Goal: Entertainment & Leisure: Consume media (video, audio)

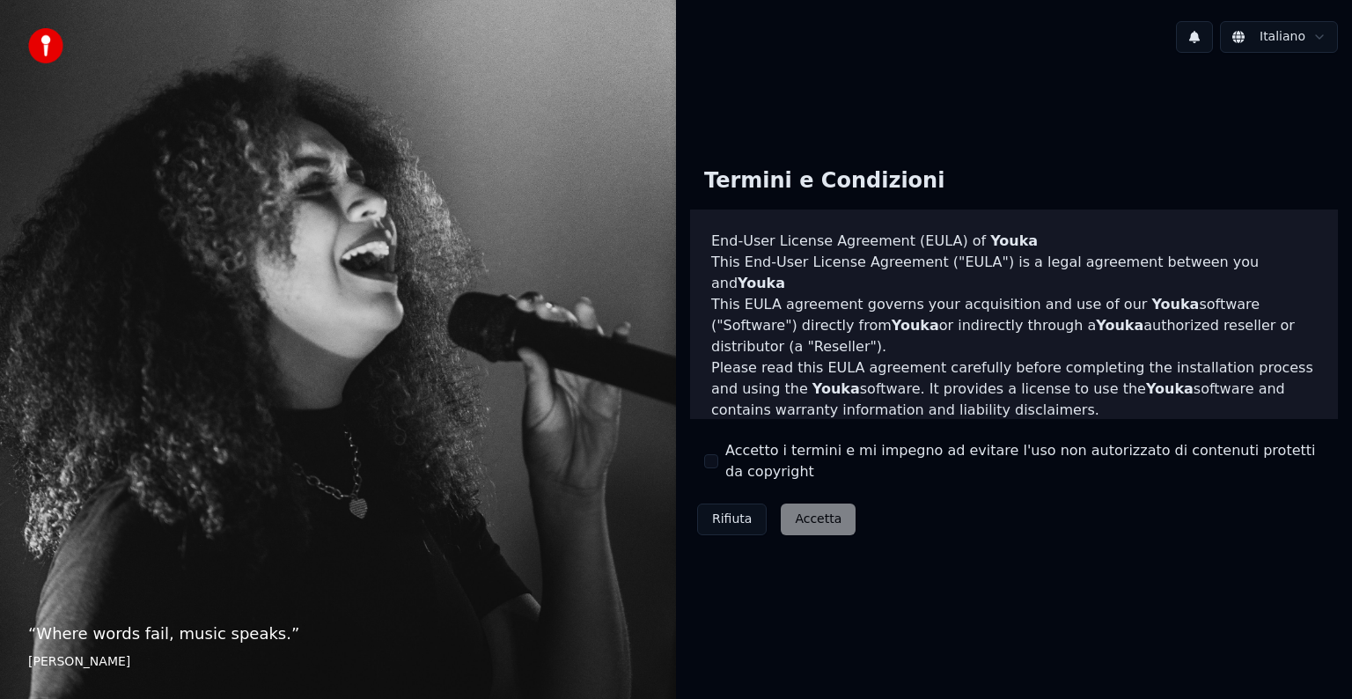
click at [711, 461] on button "Accetto i termini e mi impegno ad evitare l'uso non autorizzato di contenuti pr…" at bounding box center [711, 461] width 14 height 14
click at [789, 524] on button "Accetta" at bounding box center [818, 520] width 75 height 32
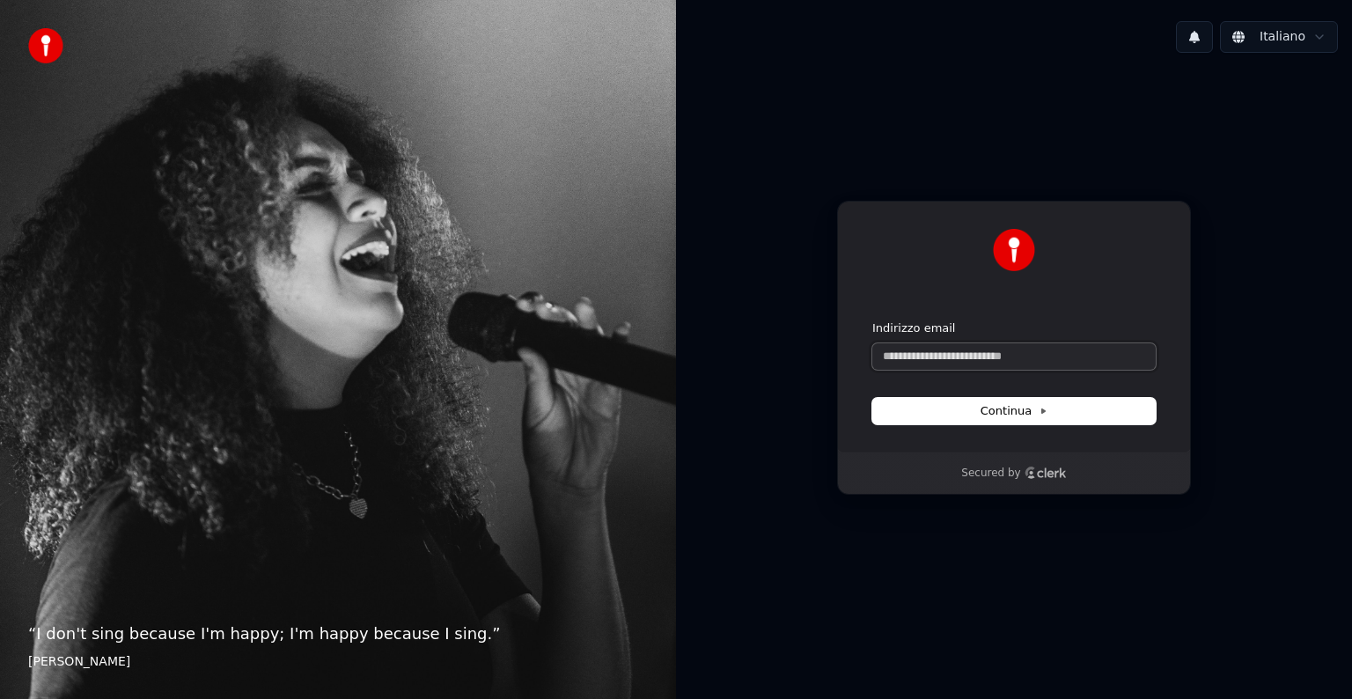
click at [966, 358] on input "Indirizzo email" at bounding box center [1013, 356] width 283 height 26
click at [872, 320] on button "submit" at bounding box center [872, 320] width 0 height 0
type input "**********"
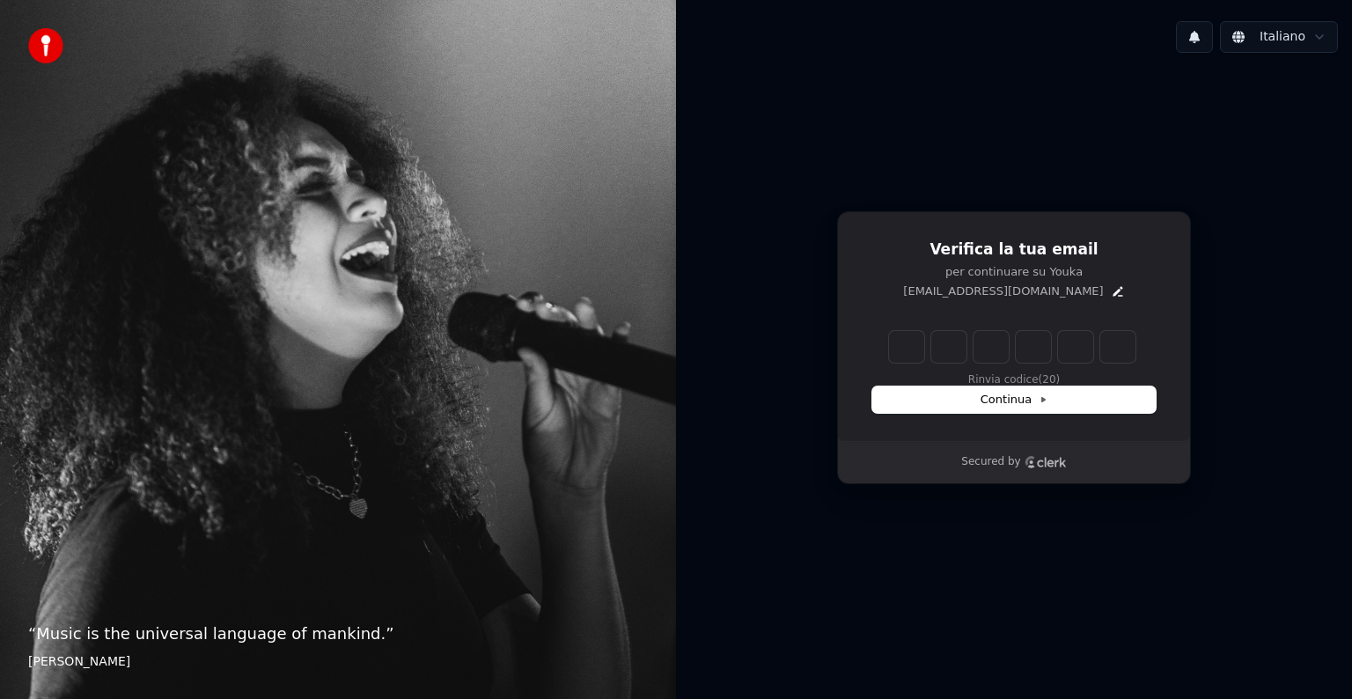
type input "*"
type input "**"
type input "*"
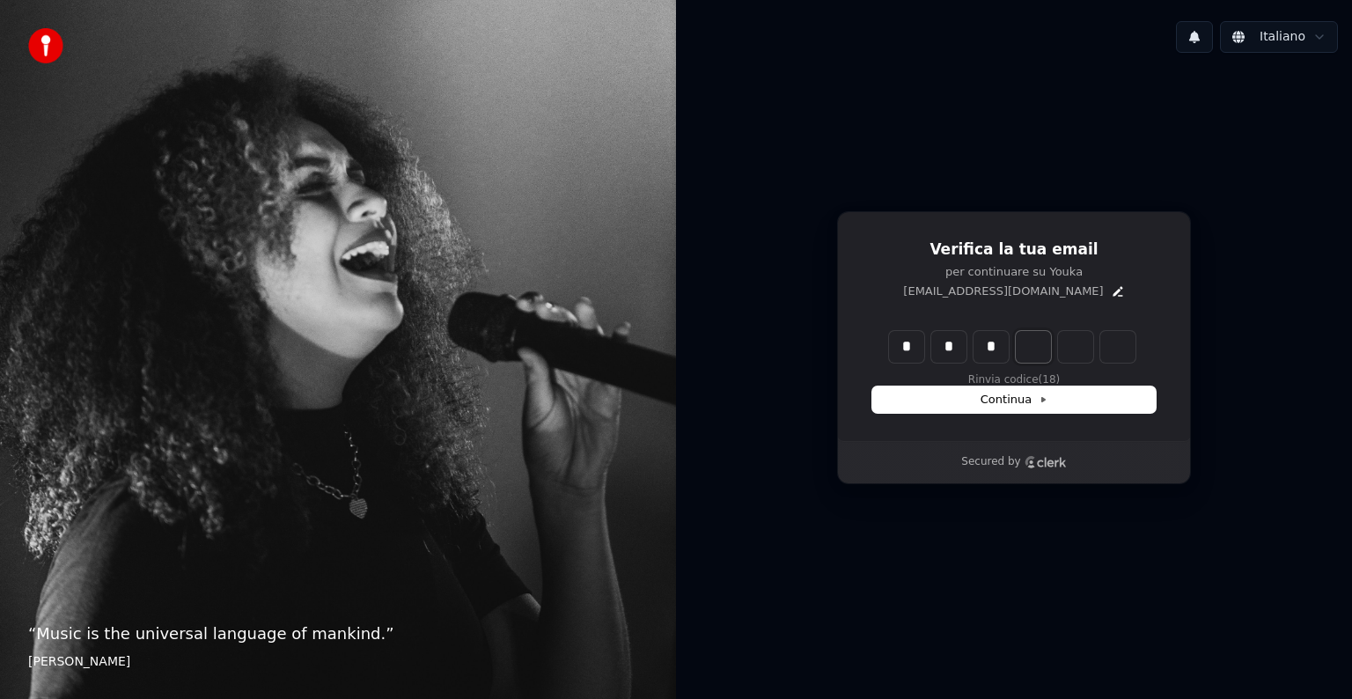
type input "***"
type input "*"
type input "****"
type input "*"
type input "******"
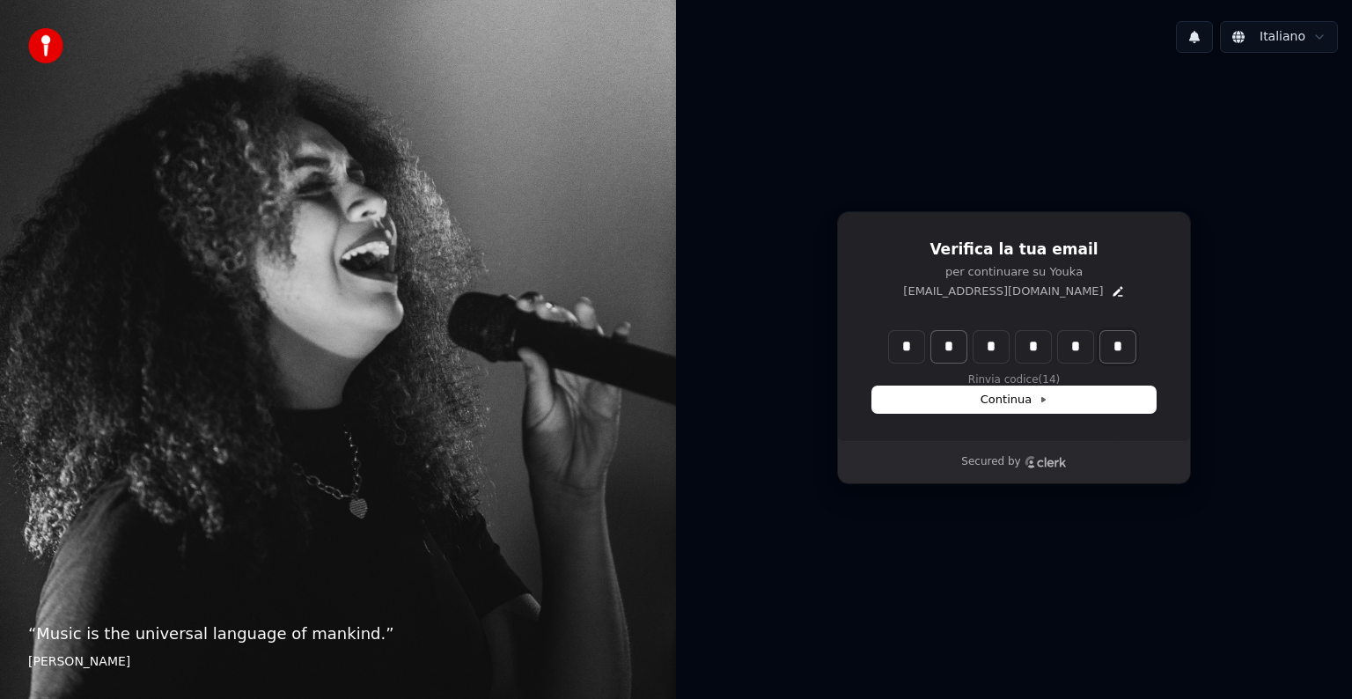
type input "*"
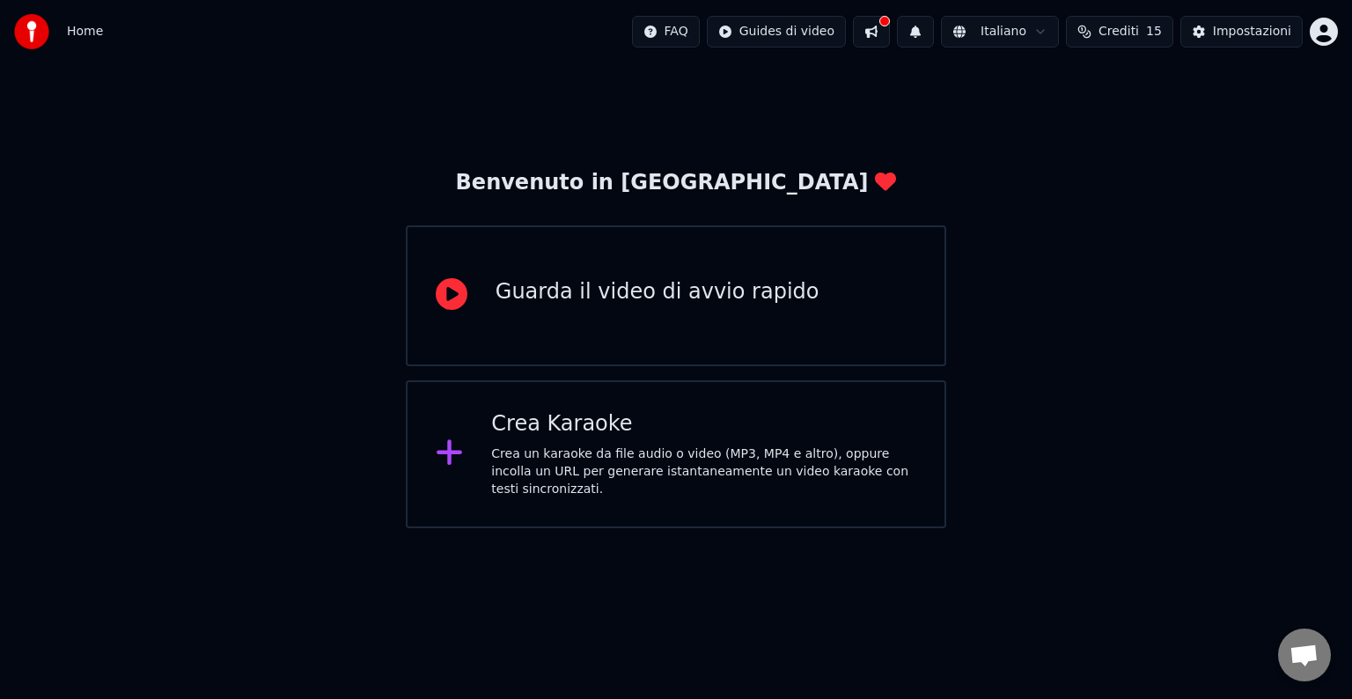
click at [648, 513] on div "Crea Karaoke Crea un karaoke da file audio o video (MP3, MP4 e altro), oppure i…" at bounding box center [676, 454] width 540 height 148
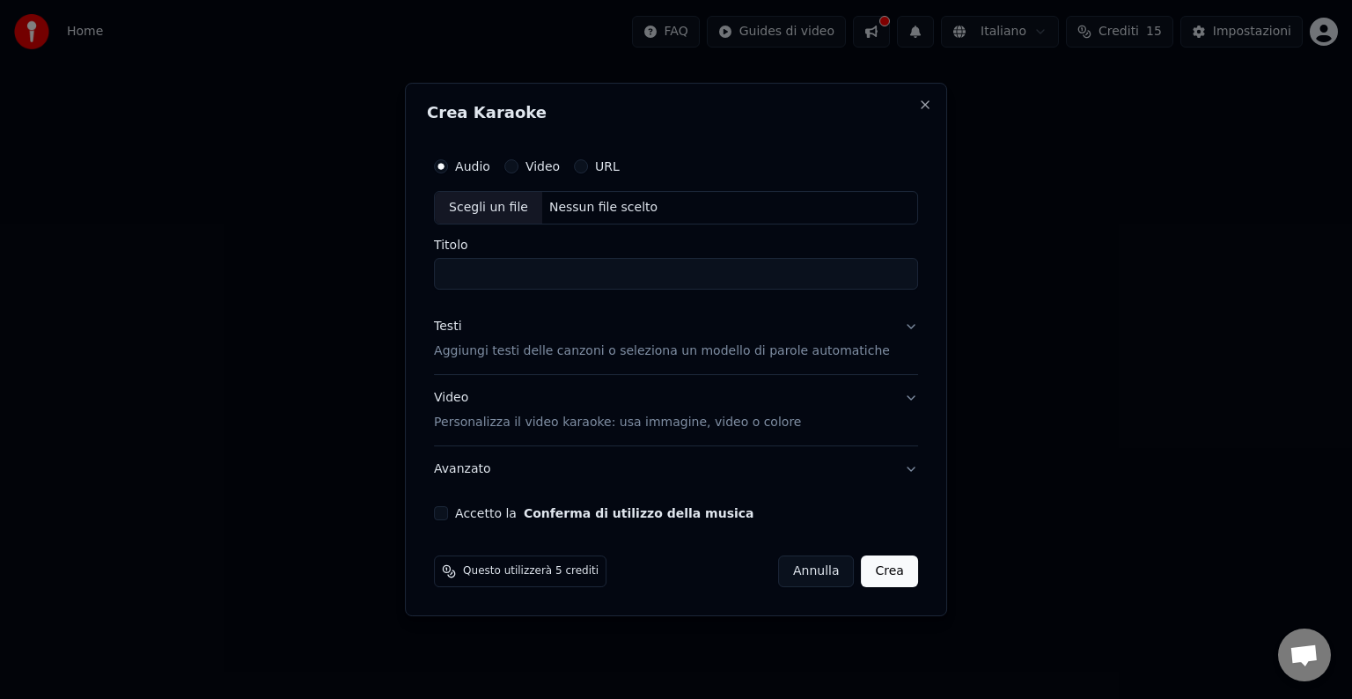
click at [631, 208] on div "Nessun file scelto" at bounding box center [603, 208] width 122 height 18
type input "**********"
click at [890, 333] on button "Testi Aggiungi testi delle canzoni o seleziona un modello di parole automatiche" at bounding box center [676, 339] width 484 height 70
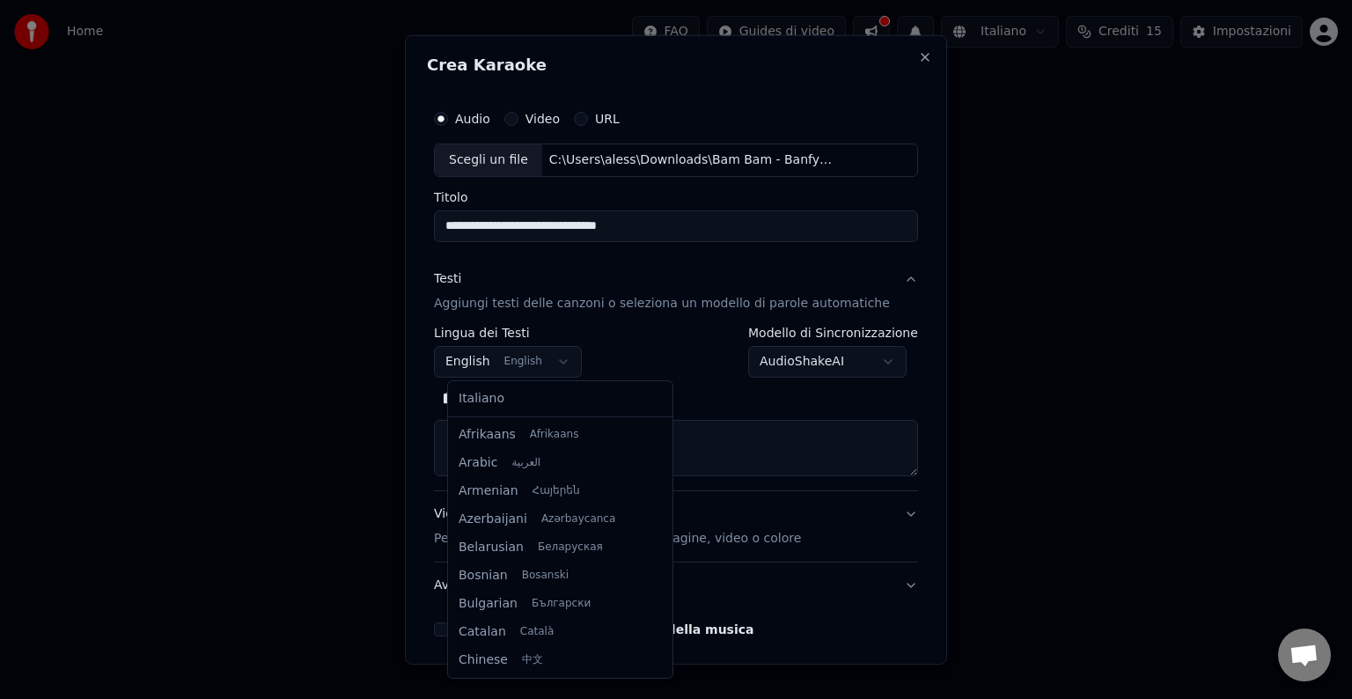
click at [558, 367] on body "**********" at bounding box center [676, 264] width 1352 height 528
click at [556, 370] on body "**********" at bounding box center [676, 264] width 1352 height 528
select select "**"
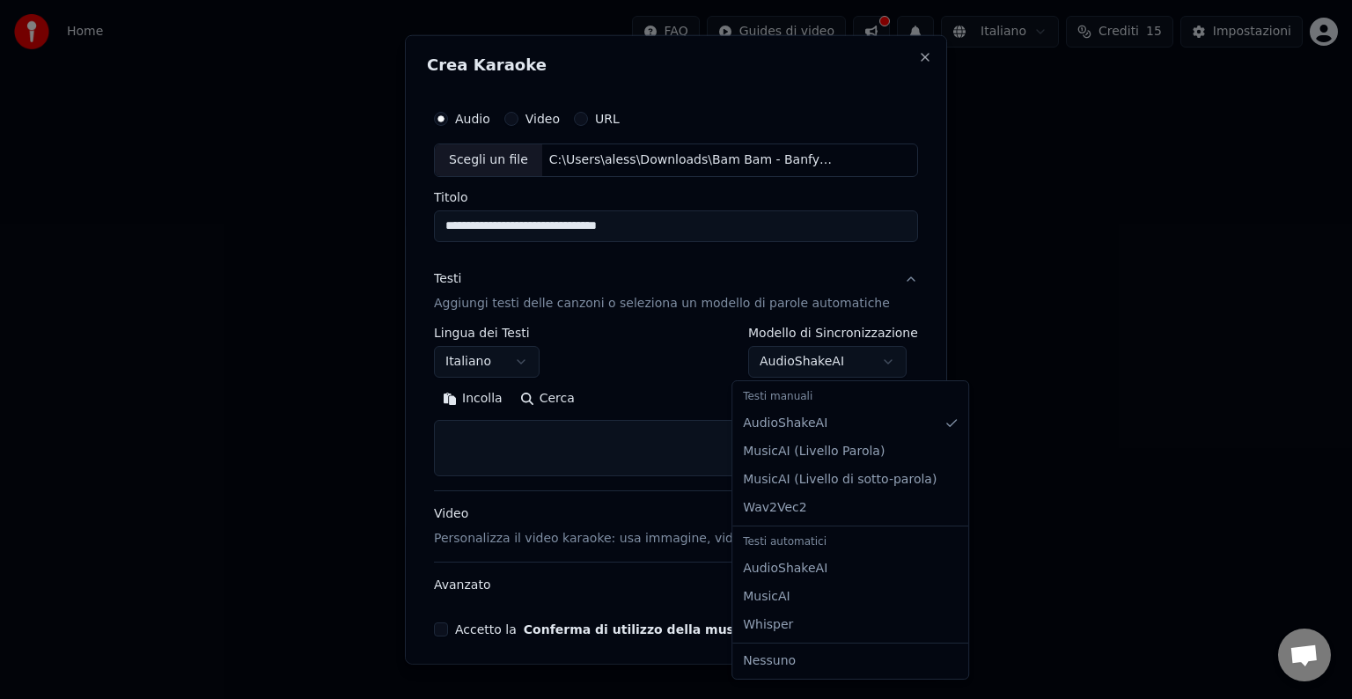
click at [867, 359] on body "**********" at bounding box center [676, 264] width 1352 height 528
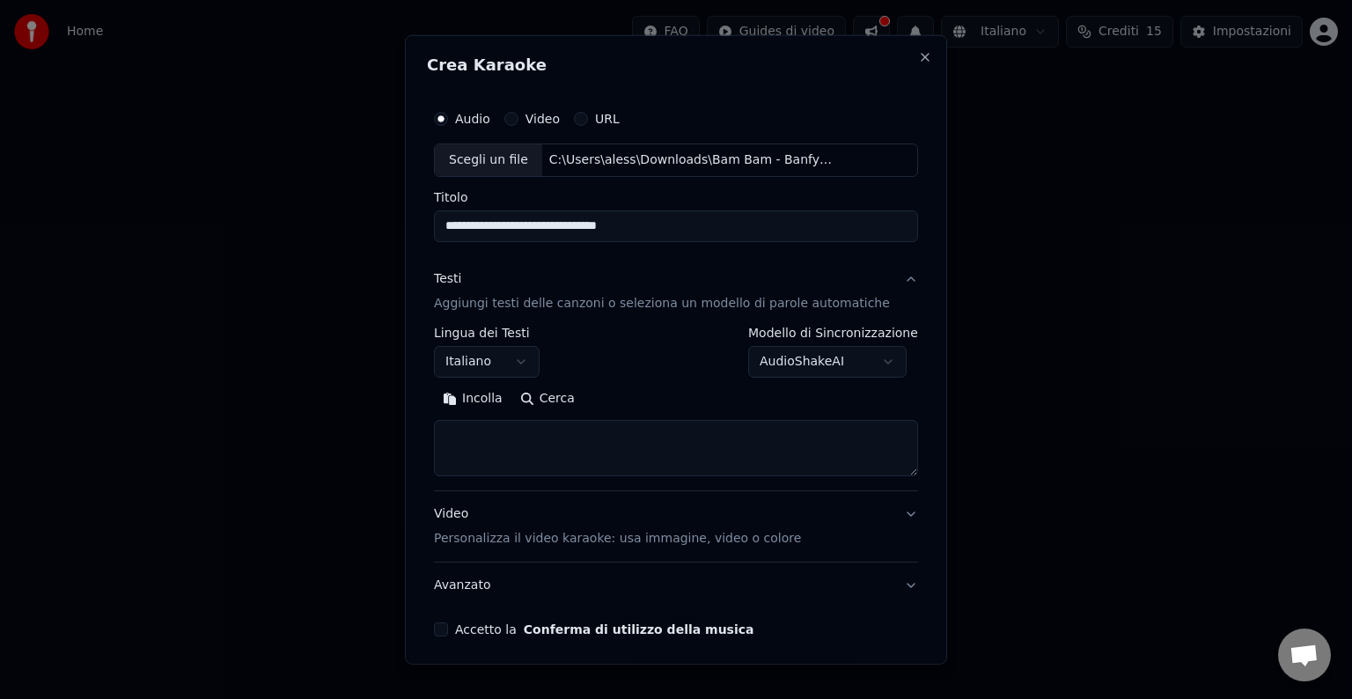
click at [602, 451] on textarea at bounding box center [676, 448] width 484 height 56
paste textarea "**********"
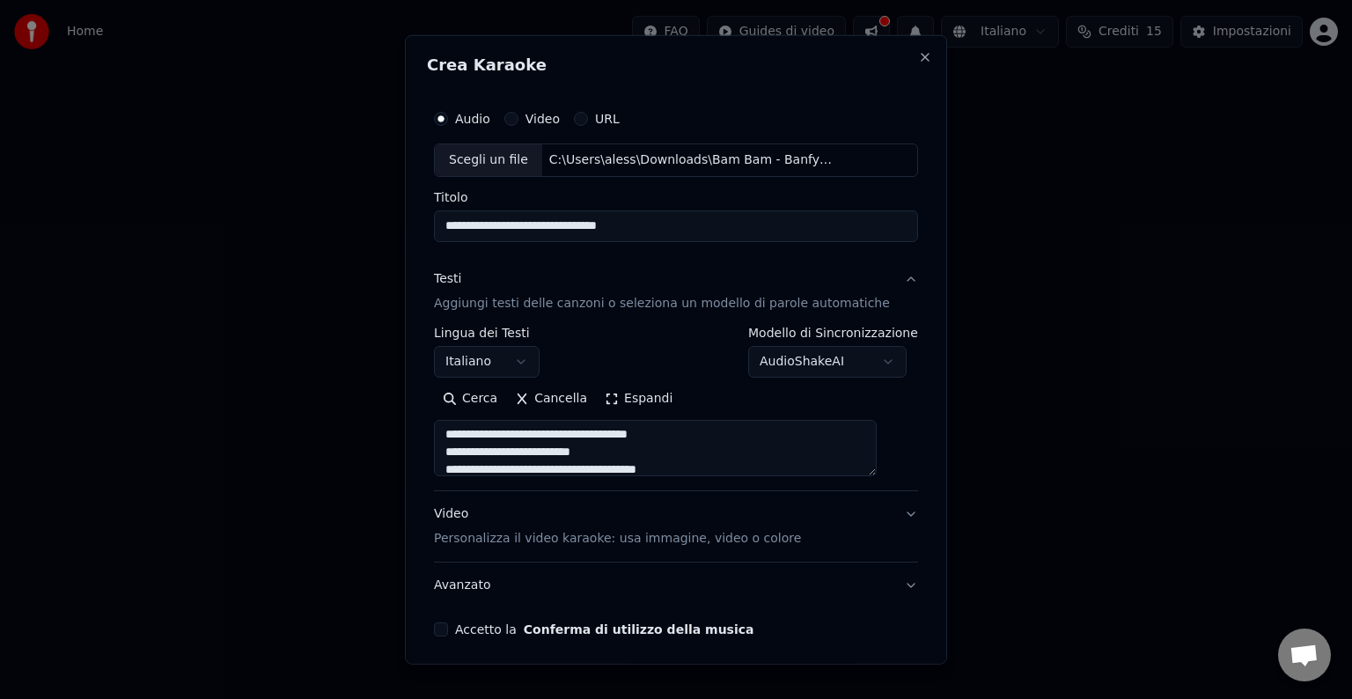
scroll to position [0, 0]
click at [518, 463] on textarea at bounding box center [655, 448] width 443 height 56
click at [511, 456] on textarea at bounding box center [655, 448] width 443 height 56
type textarea "**********"
click at [479, 627] on label "Accetto la Conferma di utilizzo della musica" at bounding box center [604, 629] width 298 height 12
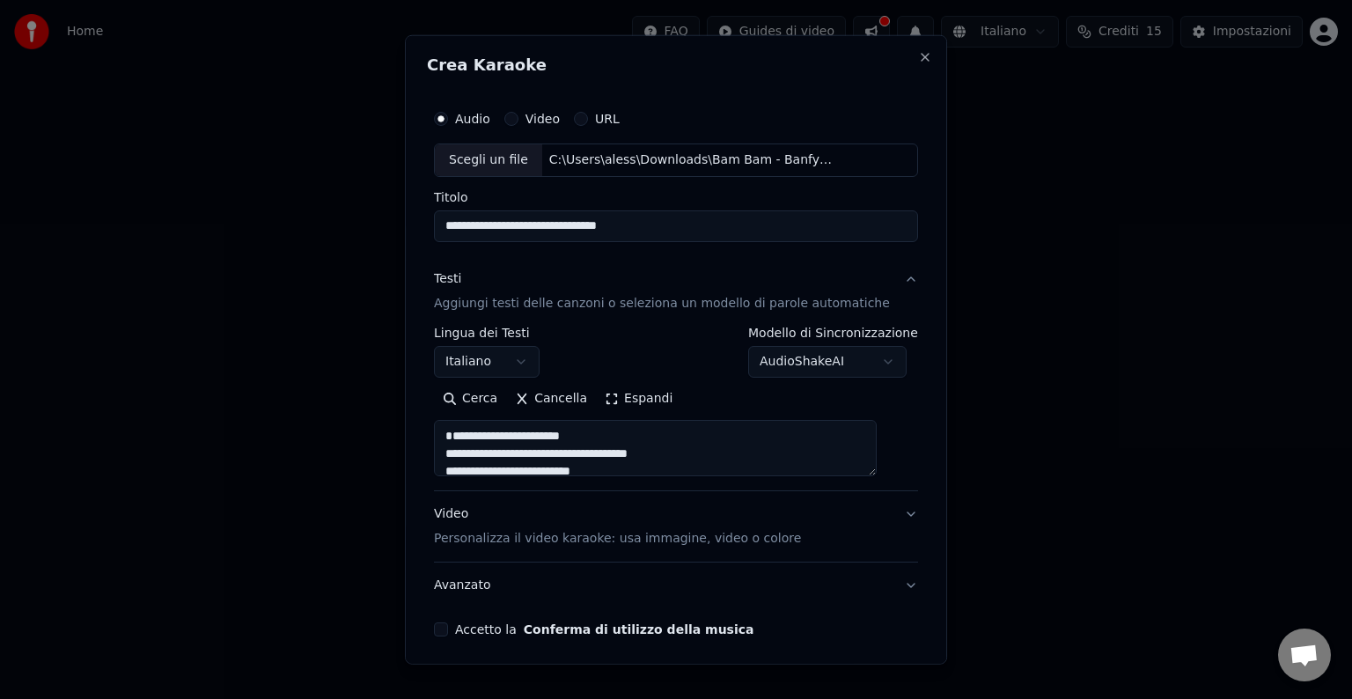
click at [448, 627] on button "Accetto la Conferma di utilizzo della musica" at bounding box center [441, 629] width 14 height 14
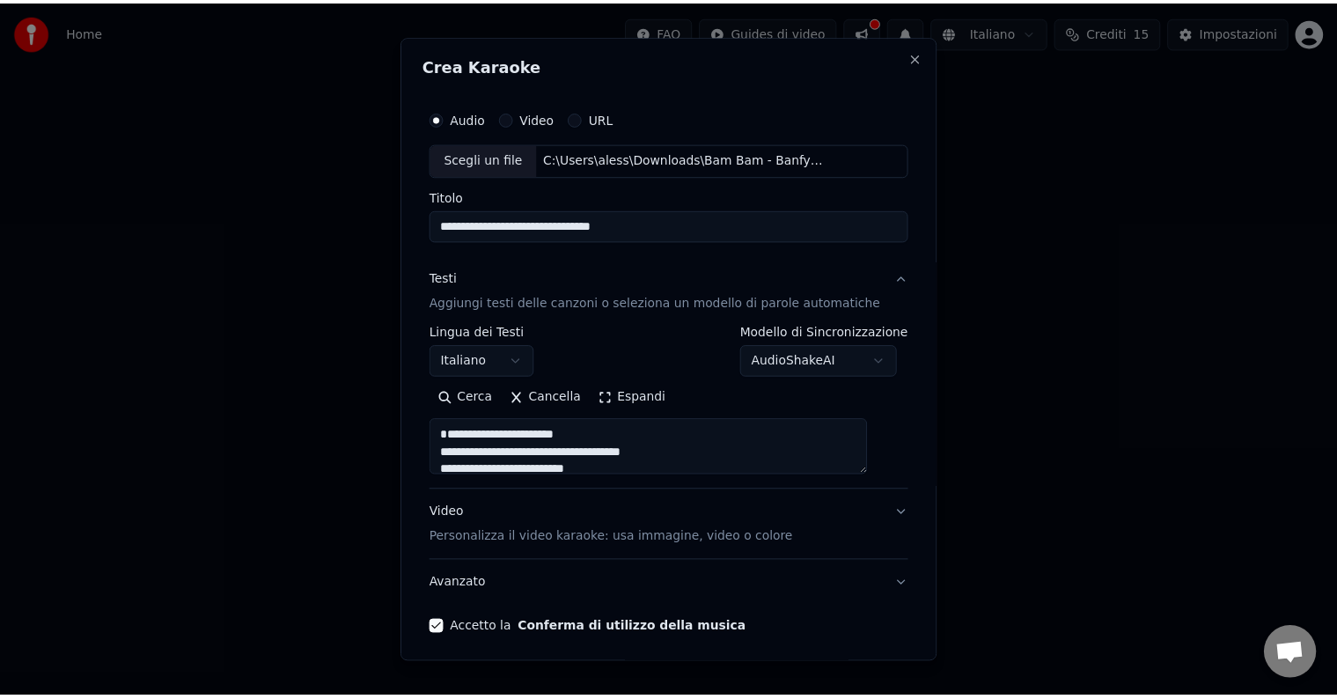
scroll to position [67, 0]
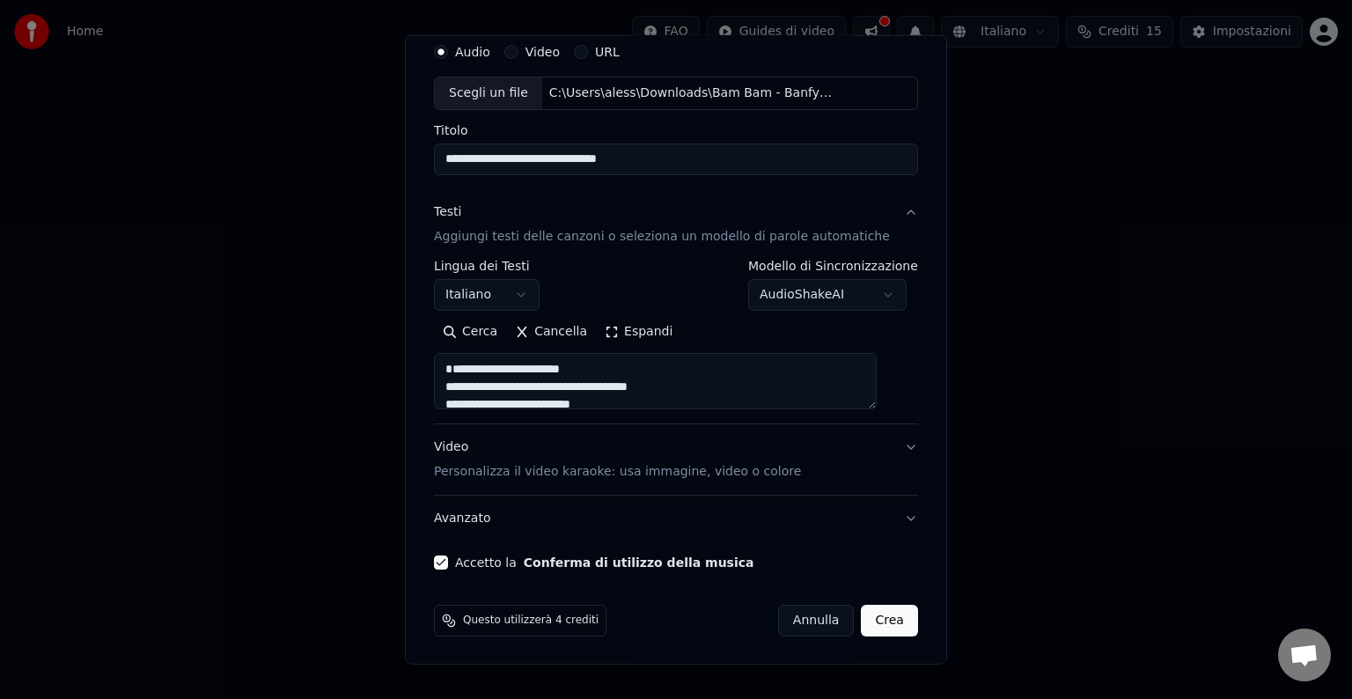
click at [870, 619] on button "Crea" at bounding box center [890, 621] width 56 height 32
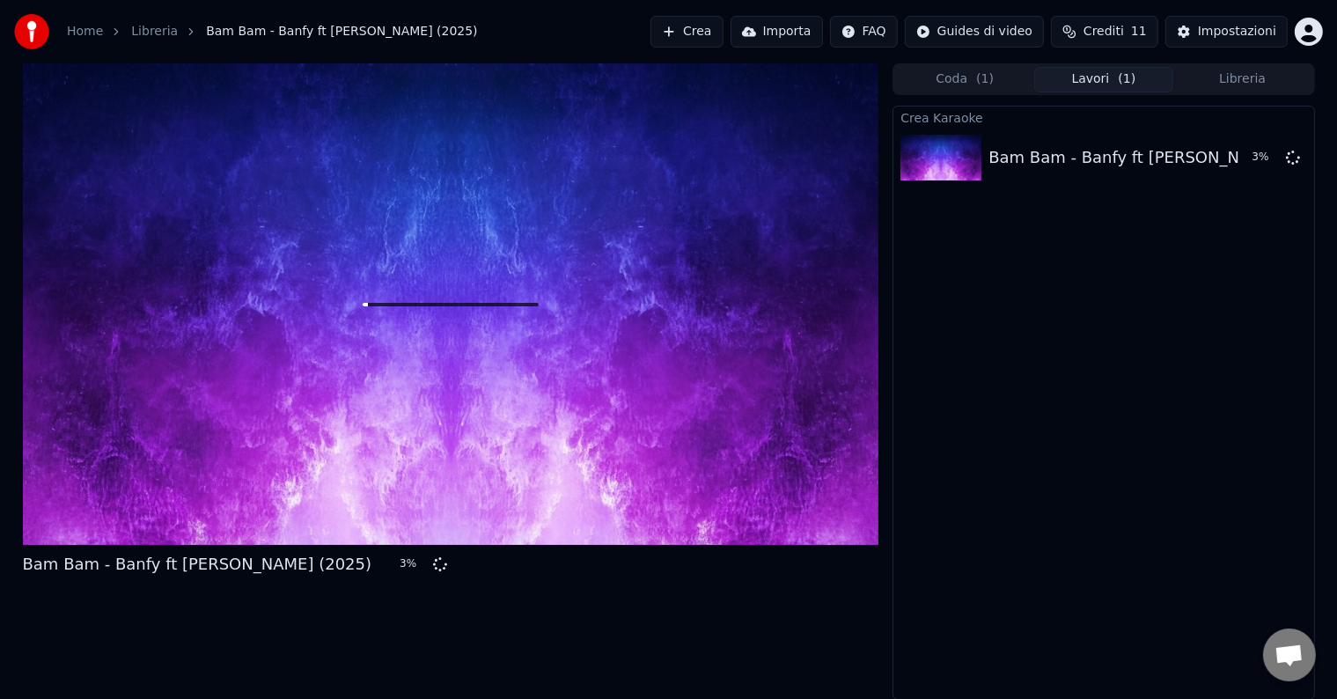
click at [1144, 32] on span "11" at bounding box center [1139, 32] width 16 height 18
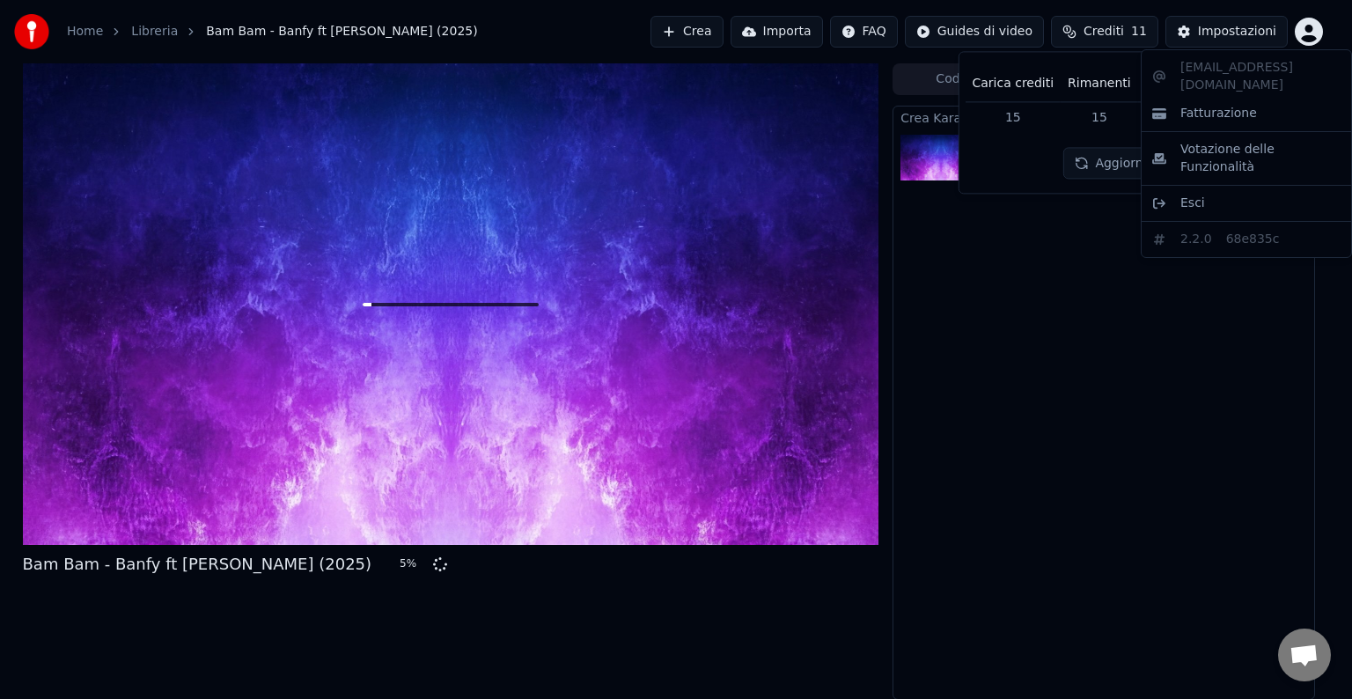
click at [1318, 26] on html "Home Libreria Bam Bam - Banfy ft [PERSON_NAME] (2025) Crea Importa FAQ Guides d…" at bounding box center [676, 349] width 1352 height 699
click at [1123, 23] on html "Home Libreria Bam Bam - Banfy ft [PERSON_NAME] (2025) Crea Importa FAQ Guides d…" at bounding box center [676, 349] width 1352 height 699
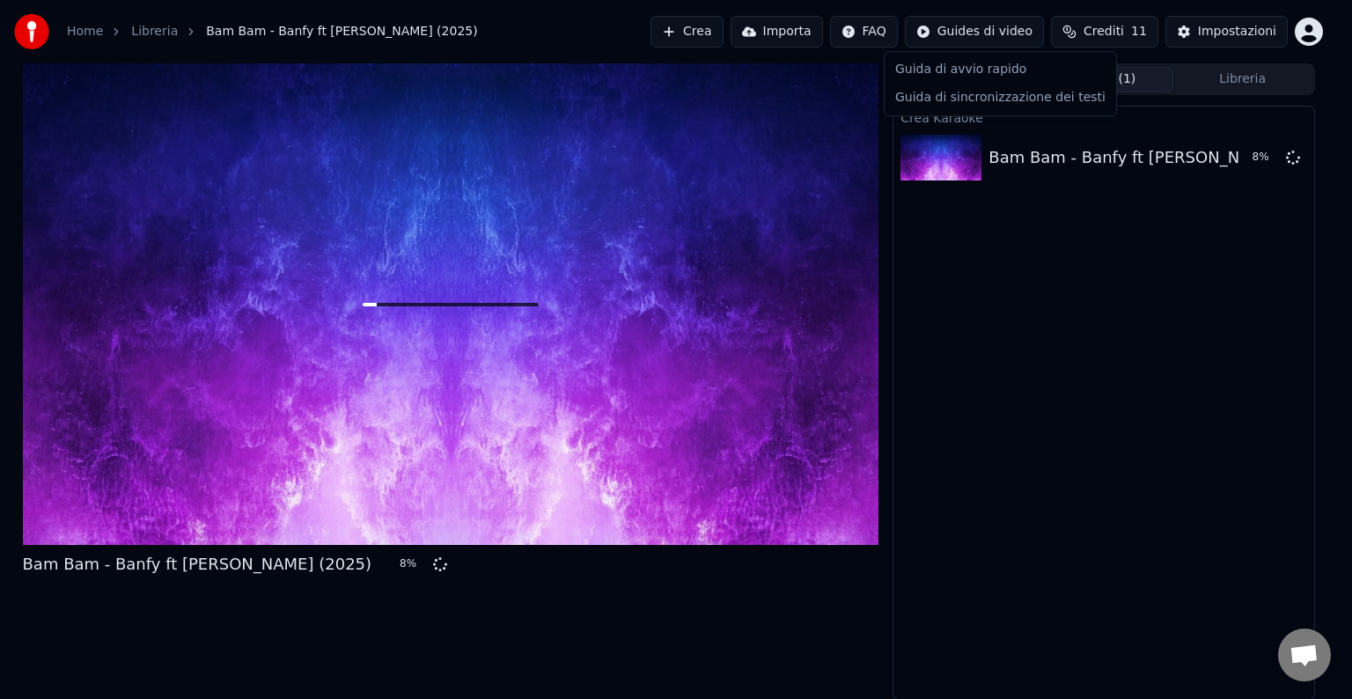
click at [972, 32] on html "Home Libreria Bam Bam - Banfy ft [PERSON_NAME] (2025) Crea Importa FAQ Guides d…" at bounding box center [676, 349] width 1352 height 699
click at [1120, 26] on html "Home Libreria Bam Bam - Banfy ft [PERSON_NAME] (2025) Crea Importa FAQ Guides d…" at bounding box center [676, 349] width 1352 height 699
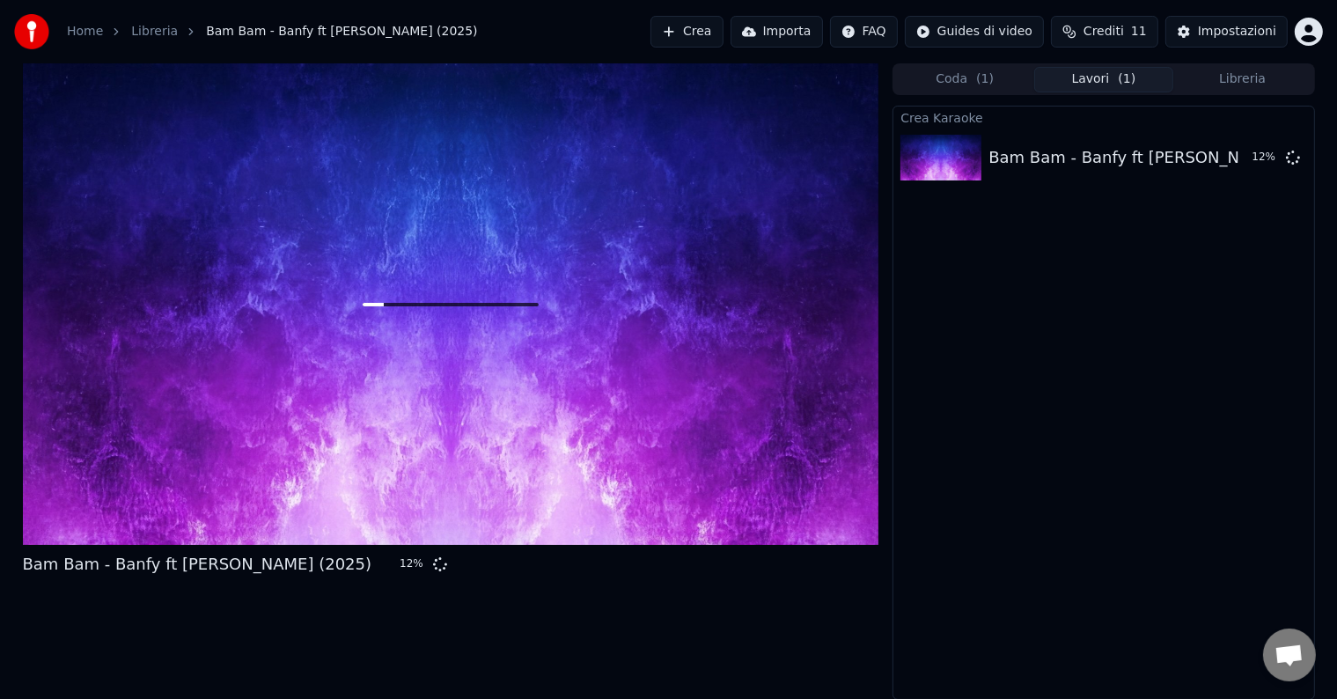
click at [1104, 26] on span "Crediti" at bounding box center [1104, 32] width 40 height 18
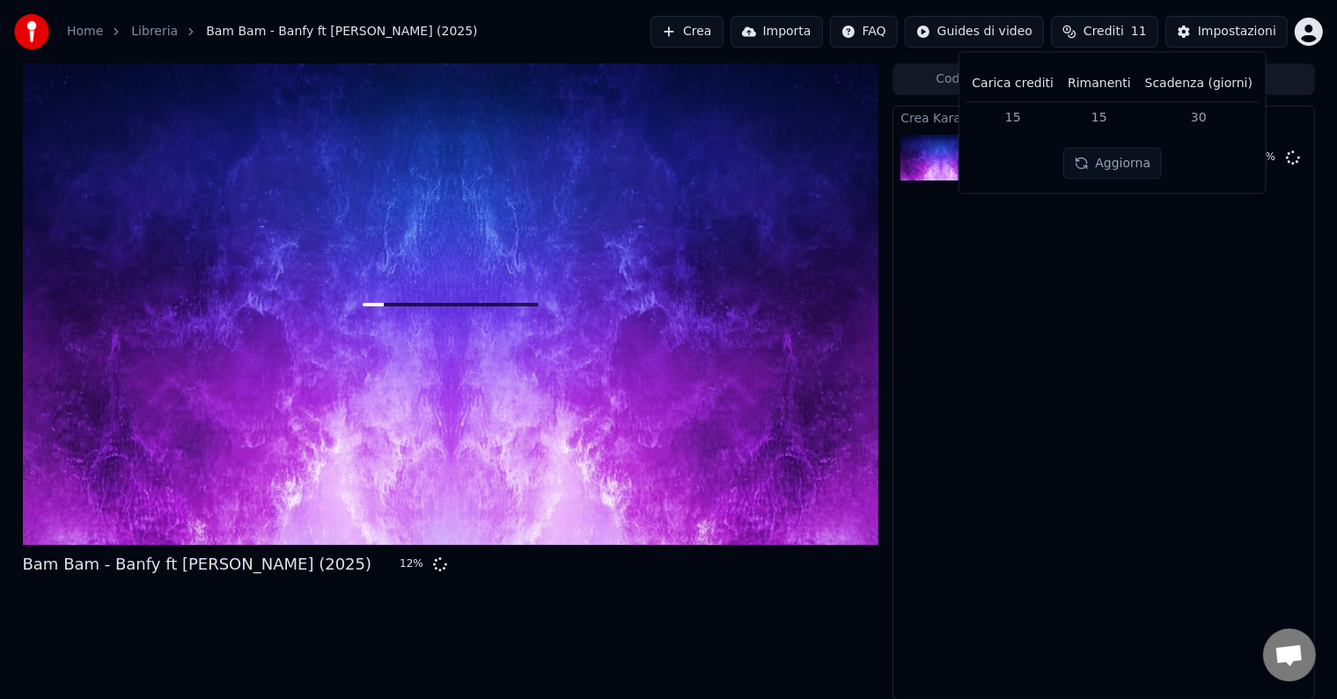
click at [1080, 165] on button "Aggiorna" at bounding box center [1111, 164] width 99 height 32
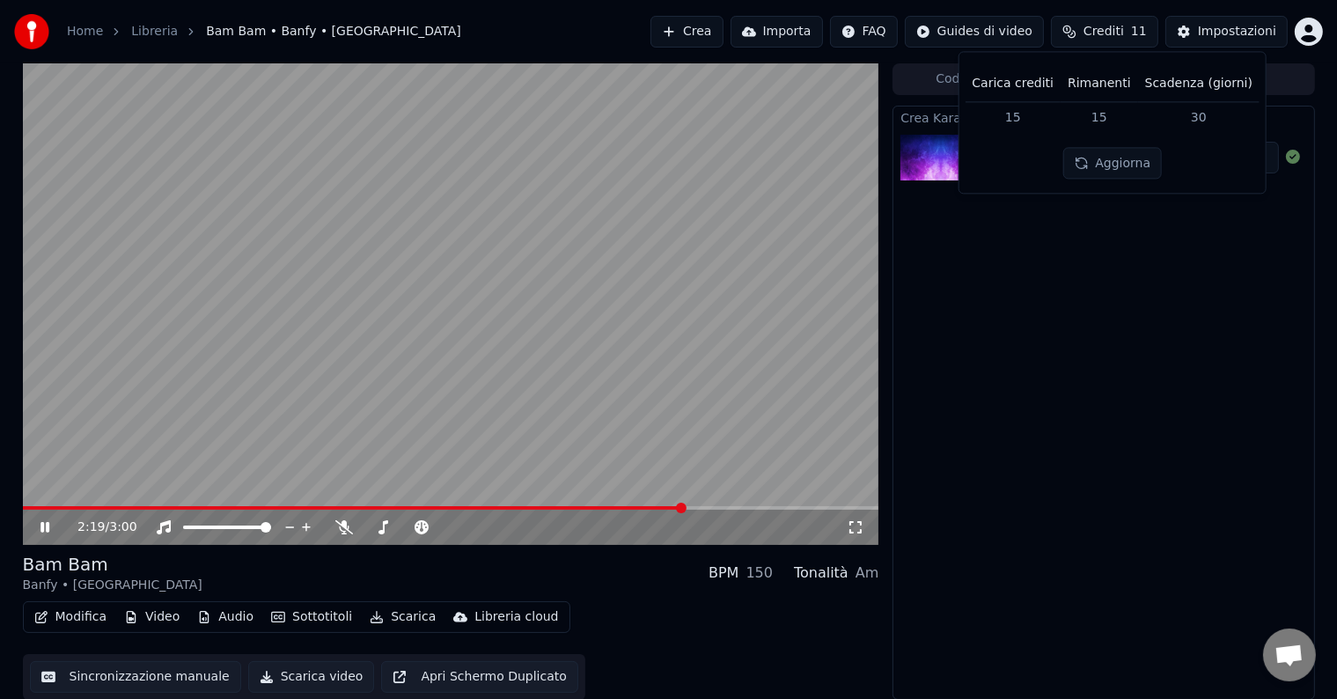
click at [348, 401] on video at bounding box center [451, 304] width 856 height 482
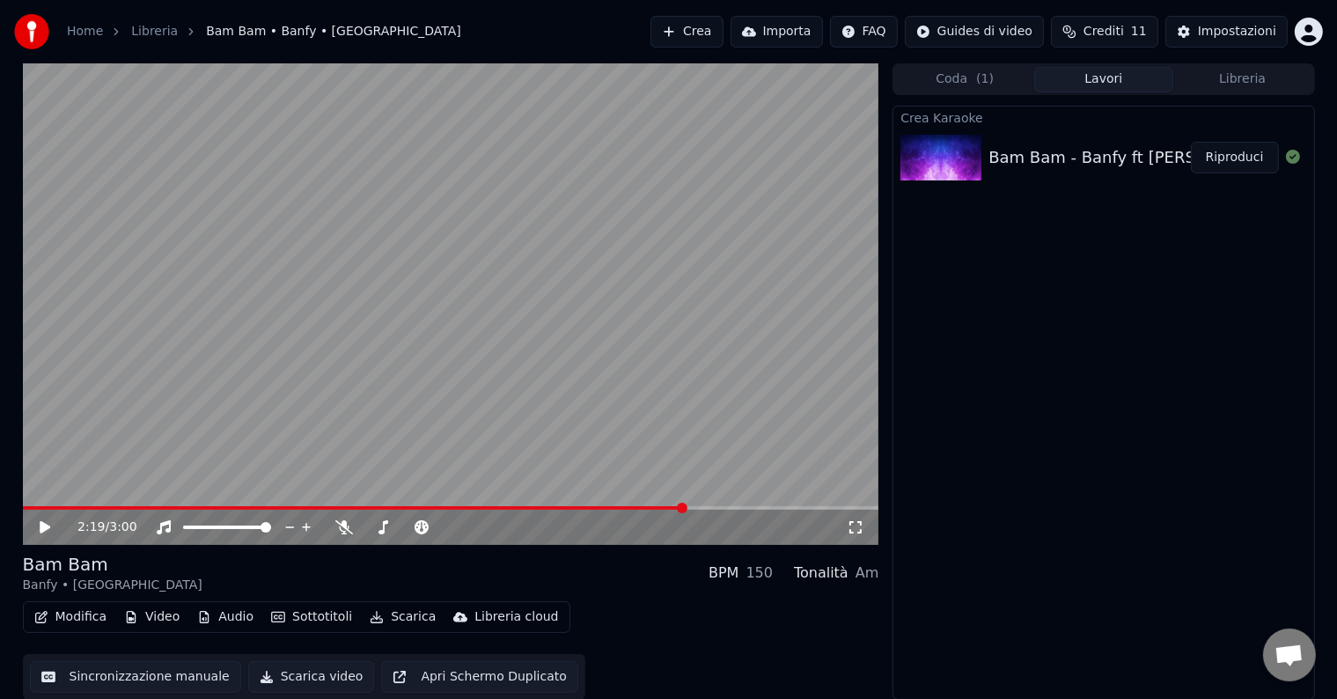
click at [398, 442] on video at bounding box center [451, 304] width 856 height 482
click at [1088, 176] on div "Bam Bam - Banfy ft [PERSON_NAME] (2025) Riproduci" at bounding box center [1103, 158] width 420 height 60
click at [1057, 158] on div "Bam Bam - Banfy ft [PERSON_NAME] (2025)" at bounding box center [1163, 157] width 349 height 25
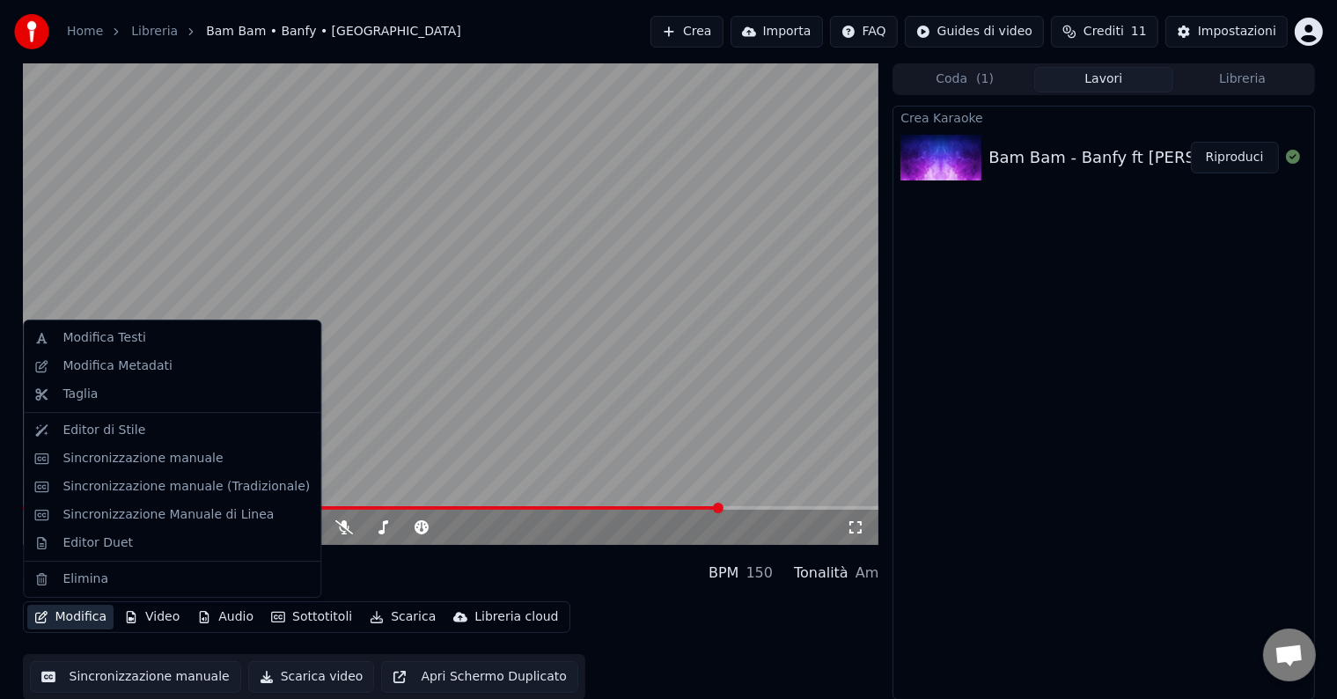
click at [100, 614] on button "Modifica" at bounding box center [70, 617] width 87 height 25
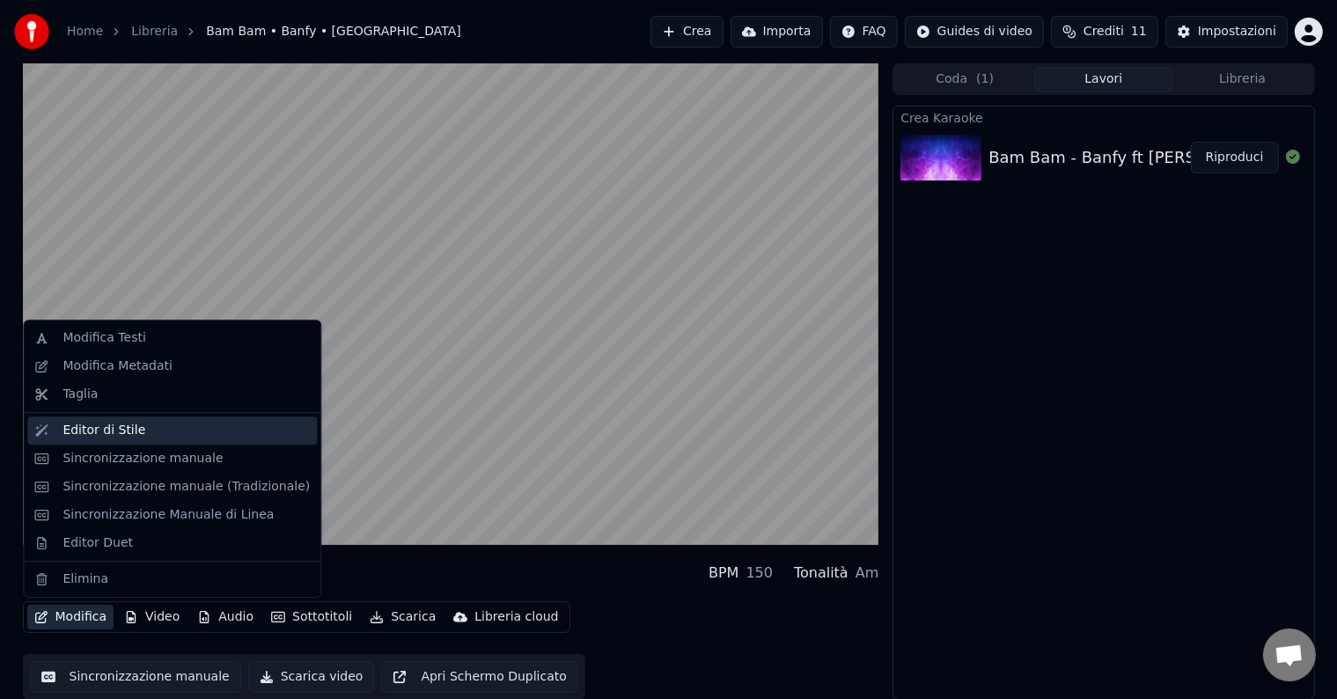
click at [134, 440] on div "Editor di Stile" at bounding box center [172, 430] width 290 height 28
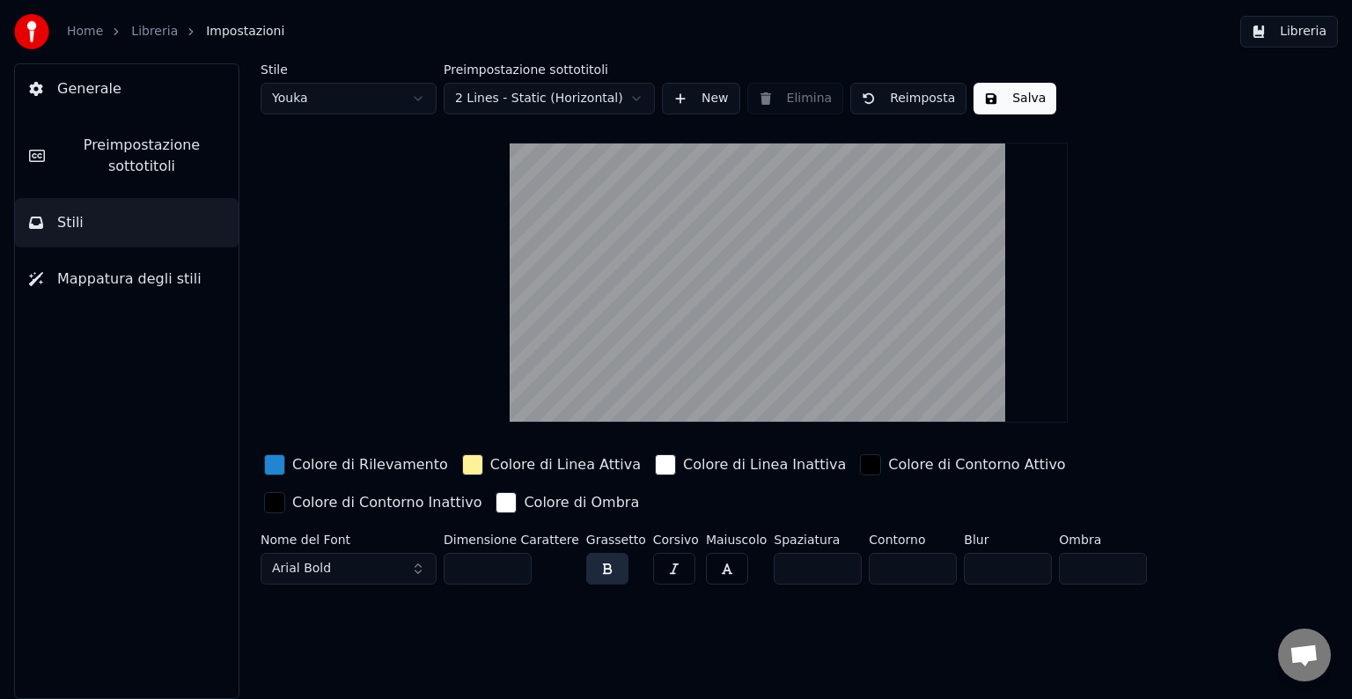
click at [162, 271] on span "Mappatura degli stili" at bounding box center [129, 278] width 144 height 21
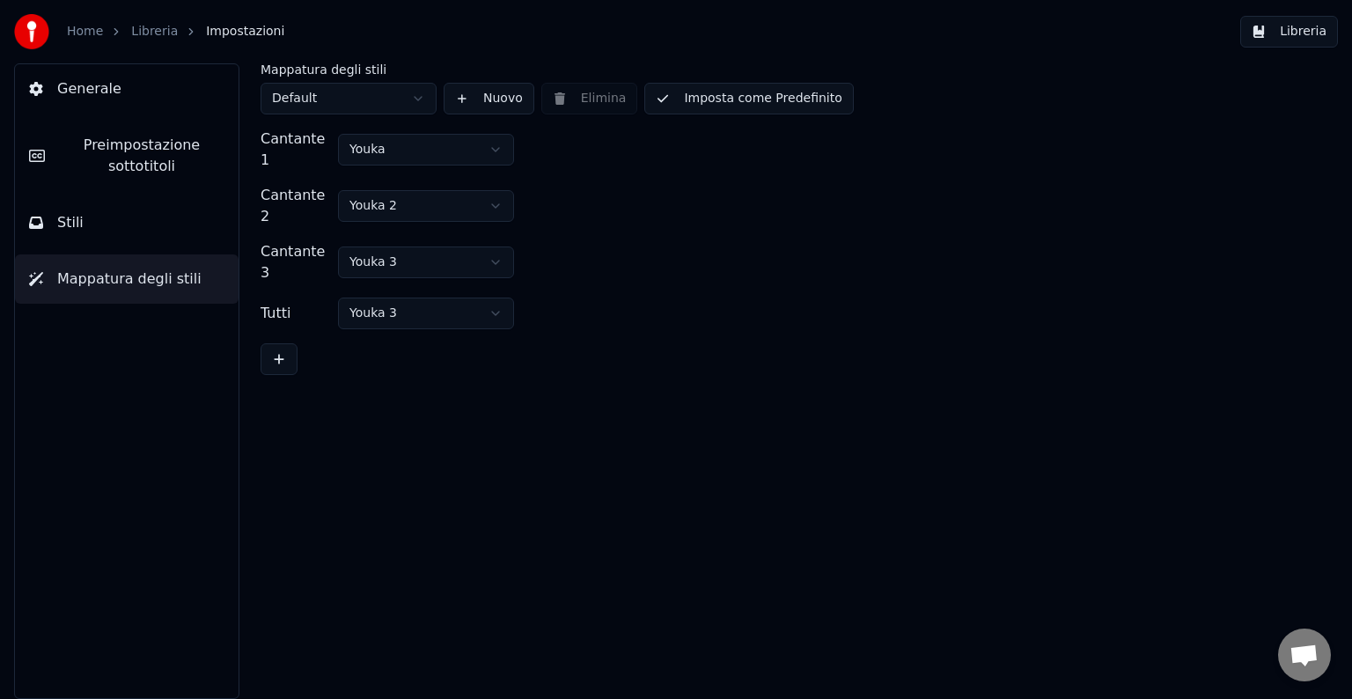
click at [116, 227] on button "Stili" at bounding box center [127, 222] width 224 height 49
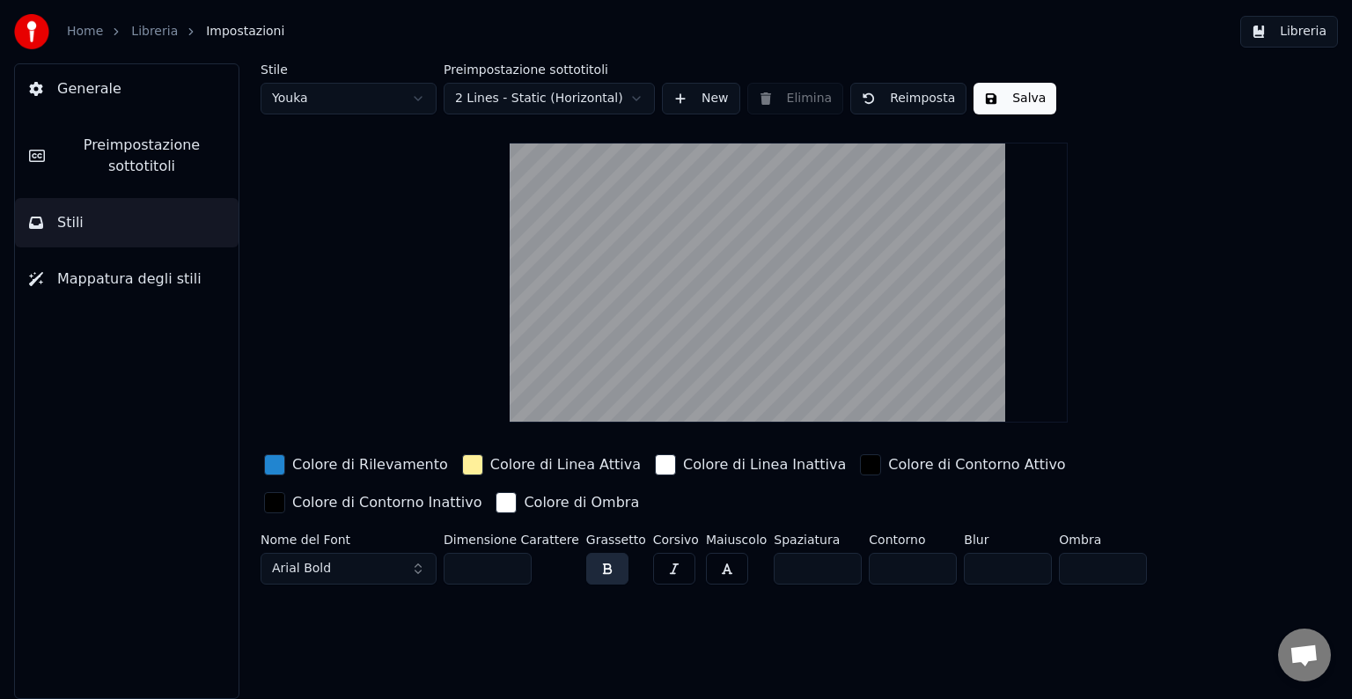
click at [577, 98] on html "Home Libreria Impostazioni Libreria Generale Preimpostazione sottotitoli Stili …" at bounding box center [676, 349] width 1352 height 699
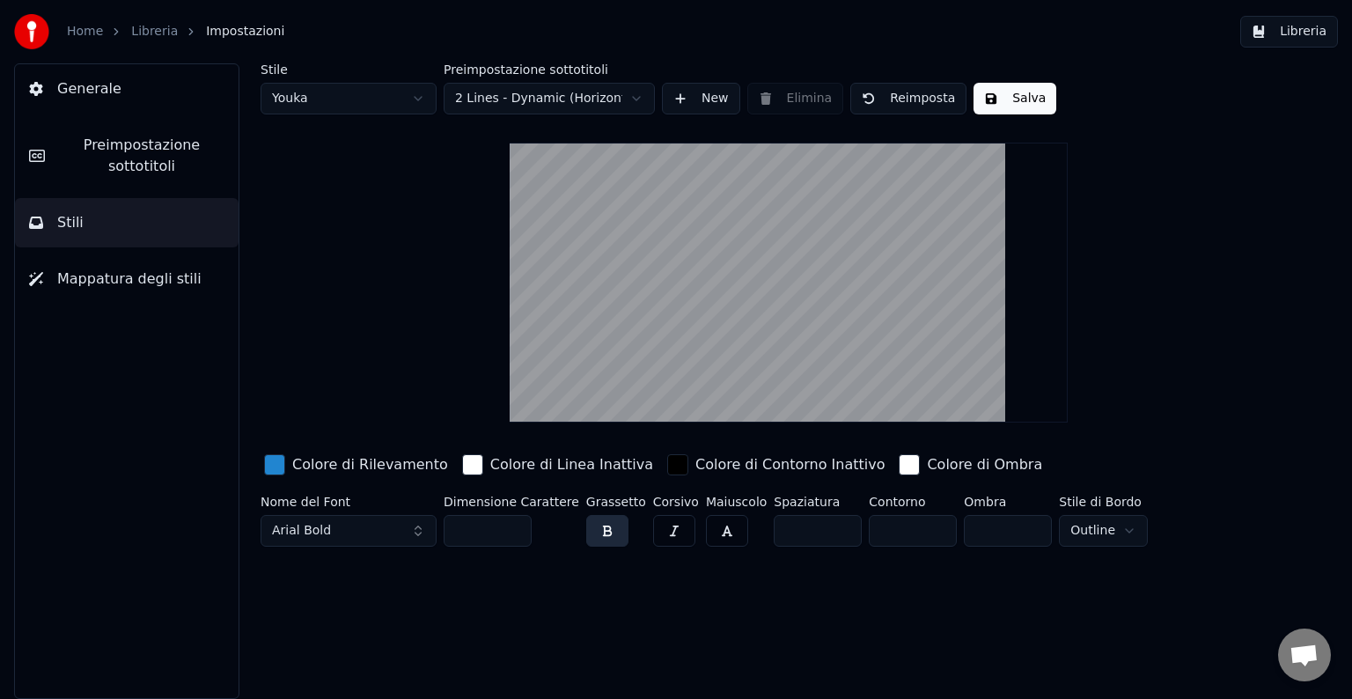
click at [549, 99] on html "Home Libreria Impostazioni Libreria Generale Preimpostazione sottotitoli Stili …" at bounding box center [676, 349] width 1352 height 699
click at [533, 106] on html "Home Libreria Impostazioni Libreria Generale Preimpostazione sottotitoli Stili …" at bounding box center [676, 349] width 1352 height 699
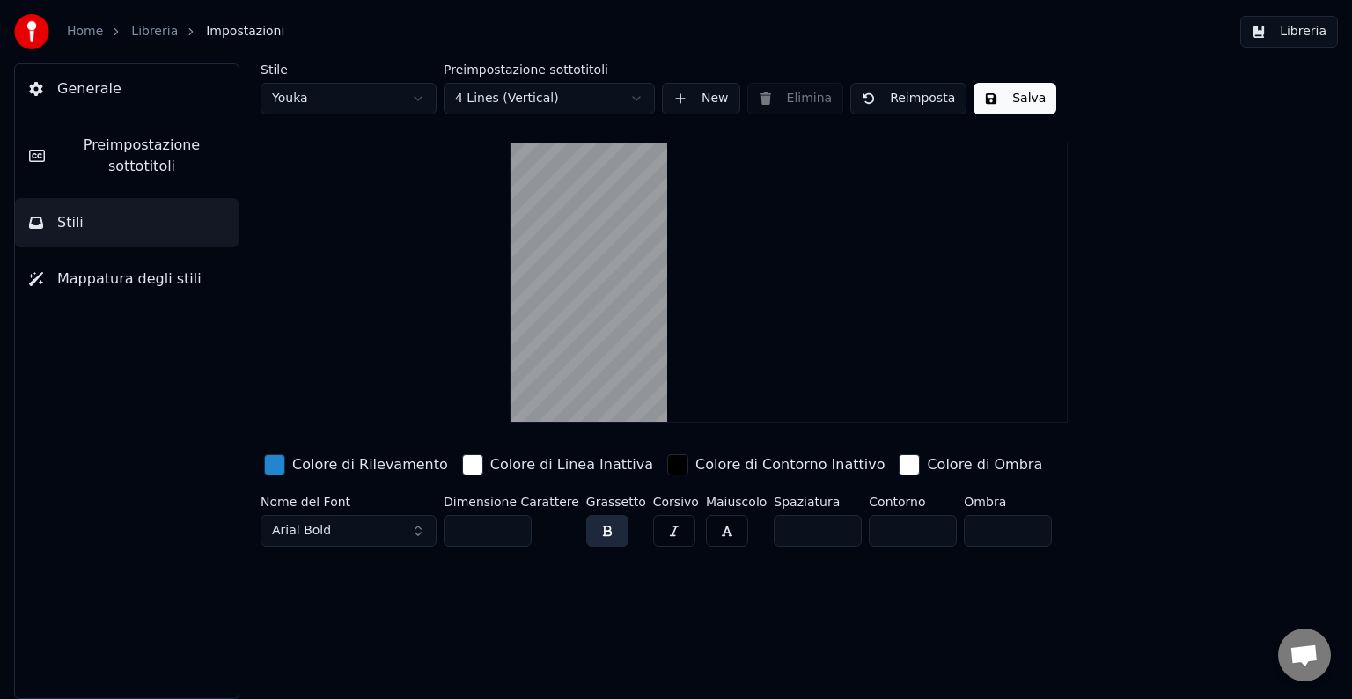
click at [507, 79] on div "Preimpostazione sottotitoli 4 Lines (Vertical)" at bounding box center [549, 88] width 211 height 51
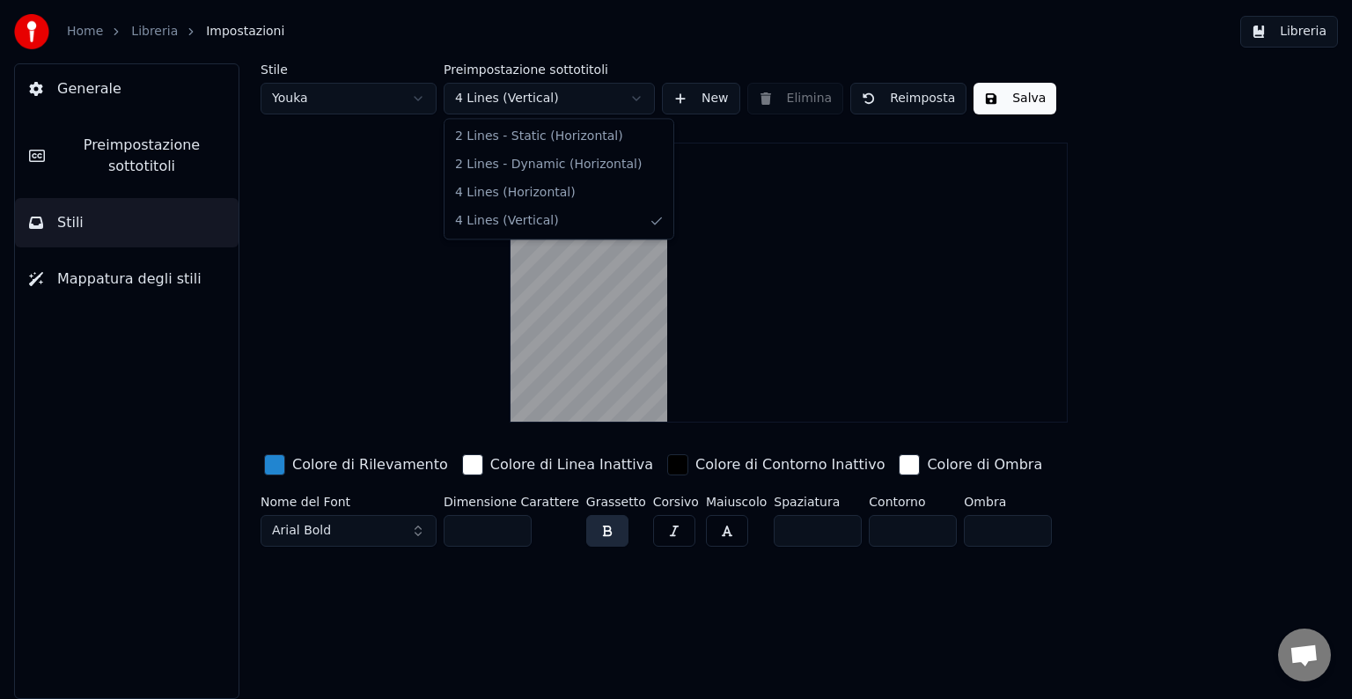
click at [504, 92] on html "Home Libreria Impostazioni Libreria Generale Preimpostazione sottotitoli Stili …" at bounding box center [676, 349] width 1352 height 699
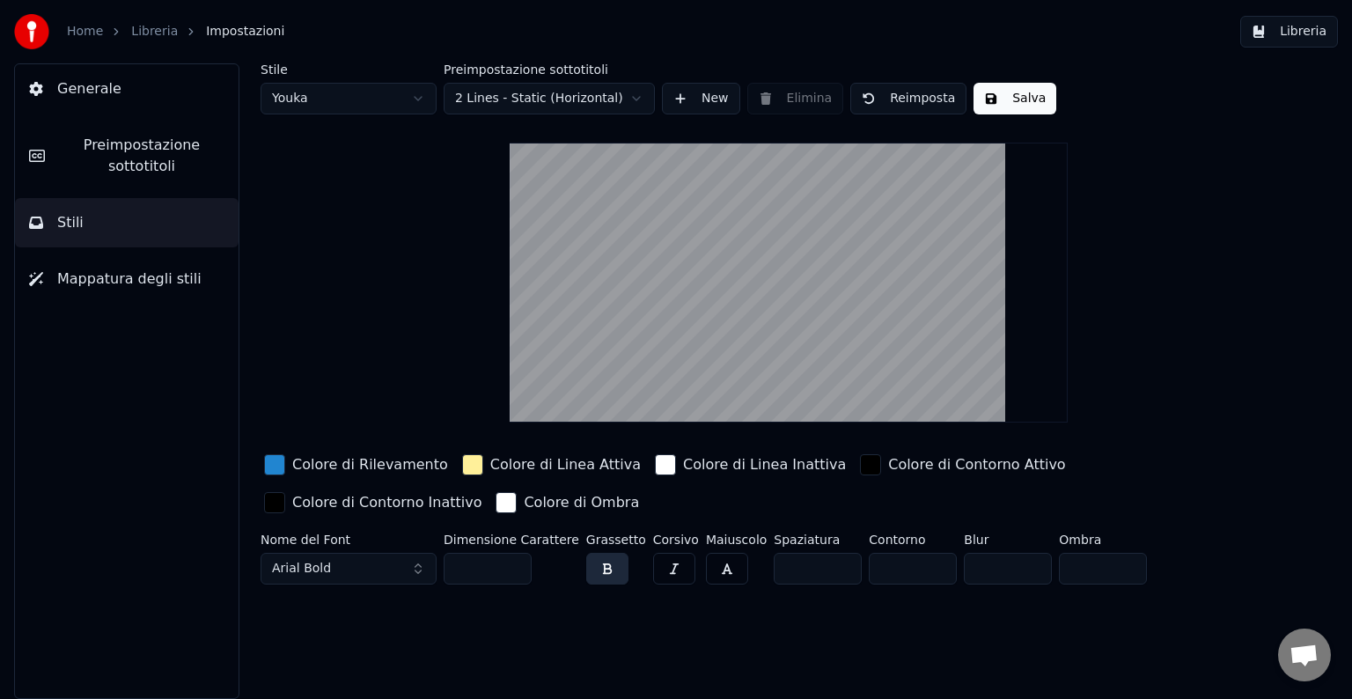
click at [512, 107] on html "Home Libreria Impostazioni Libreria Generale Preimpostazione sottotitoli Stili …" at bounding box center [676, 349] width 1352 height 699
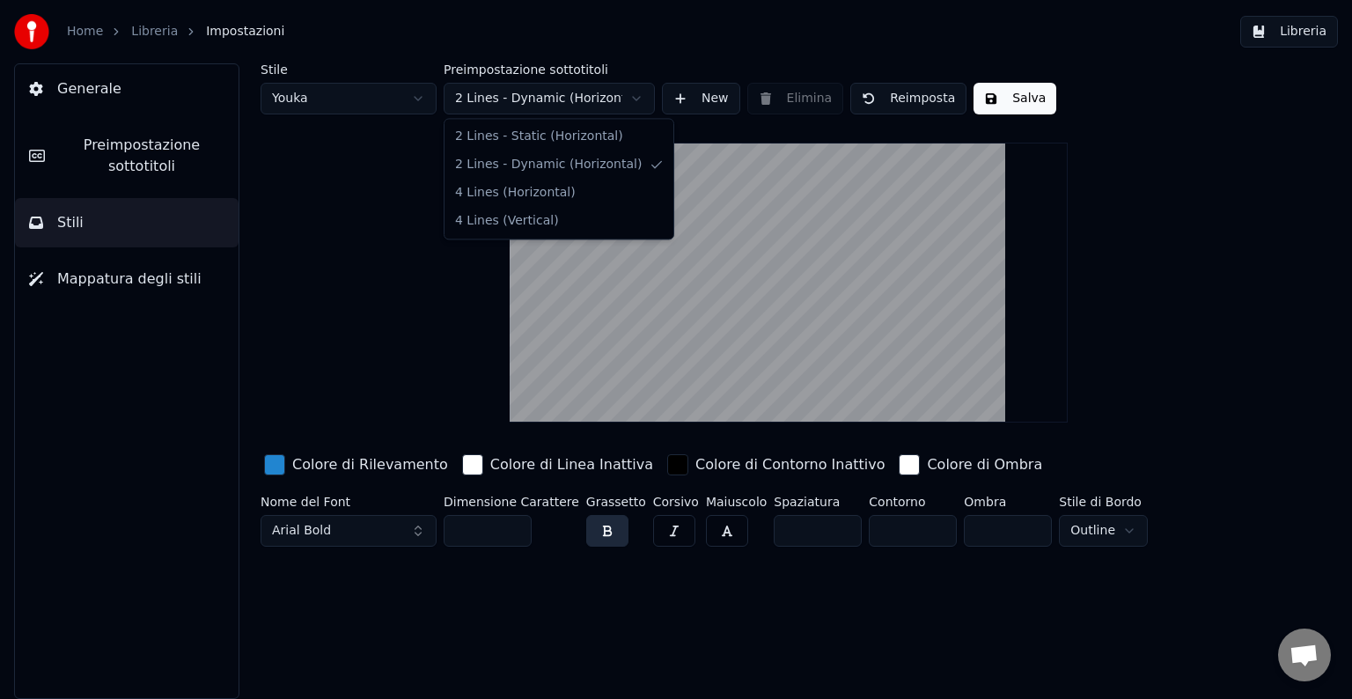
click at [562, 105] on html "Home Libreria Impostazioni Libreria Generale Preimpostazione sottotitoli Stili …" at bounding box center [676, 349] width 1352 height 699
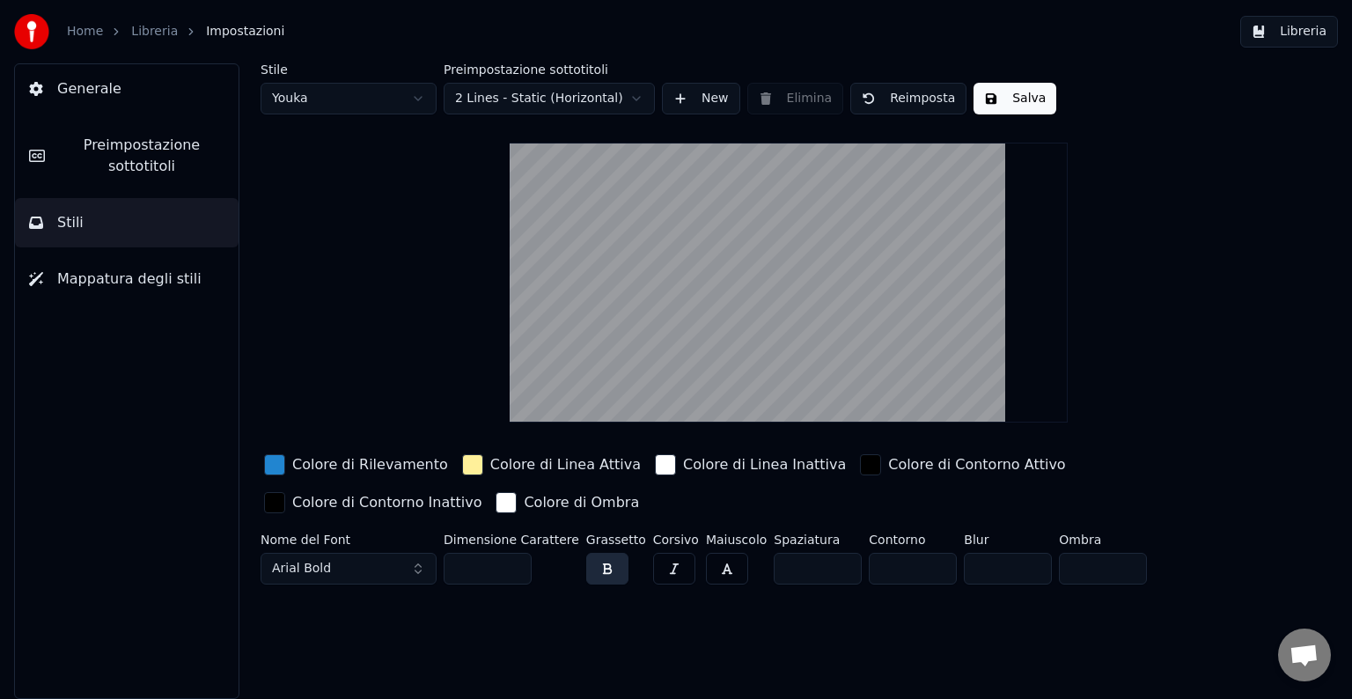
click at [418, 566] on button "Arial Bold" at bounding box center [349, 569] width 176 height 32
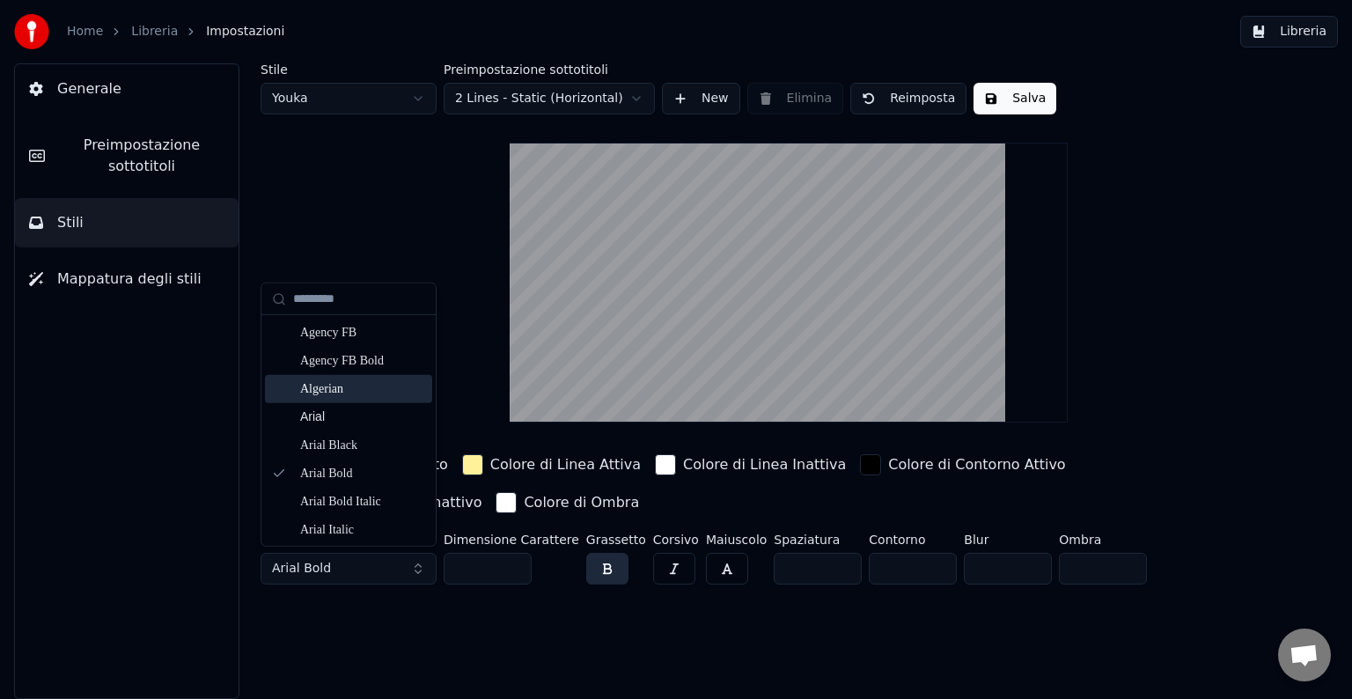
click at [348, 387] on div "Algerian" at bounding box center [362, 389] width 125 height 18
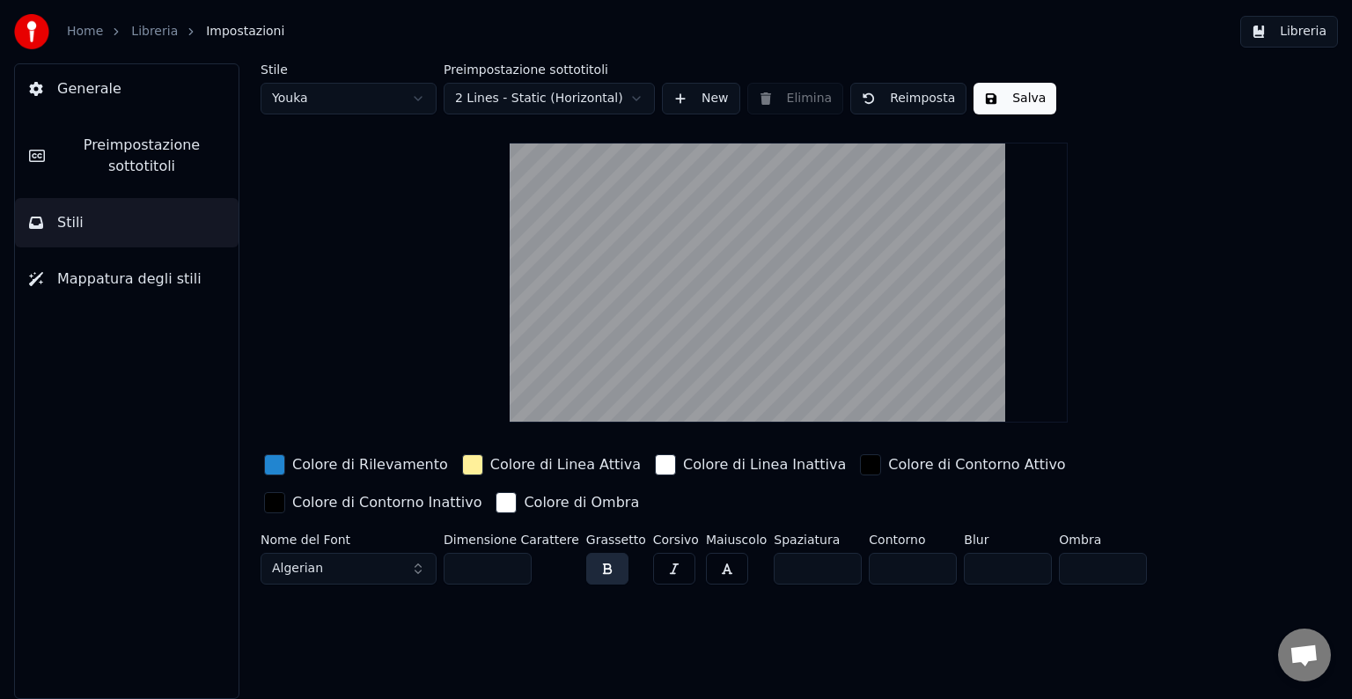
click at [394, 556] on button "Algerian" at bounding box center [349, 569] width 176 height 32
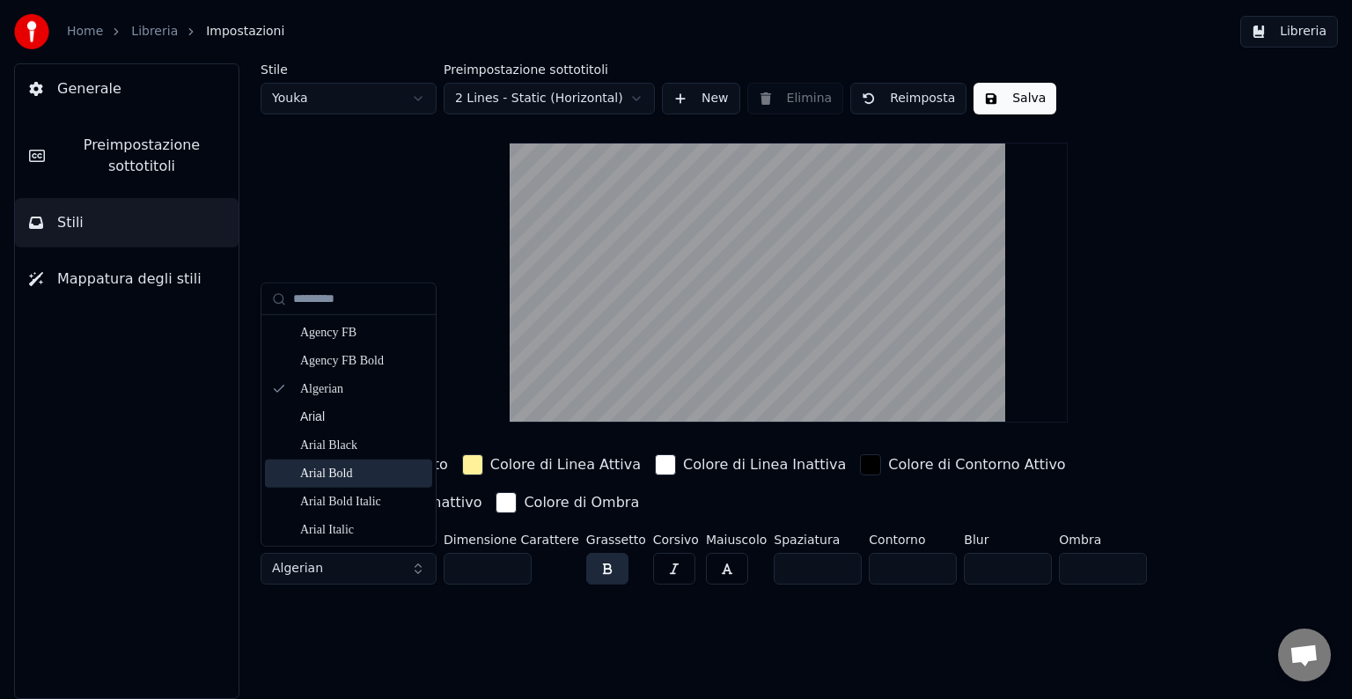
click at [345, 485] on div "Arial Bold" at bounding box center [348, 473] width 167 height 28
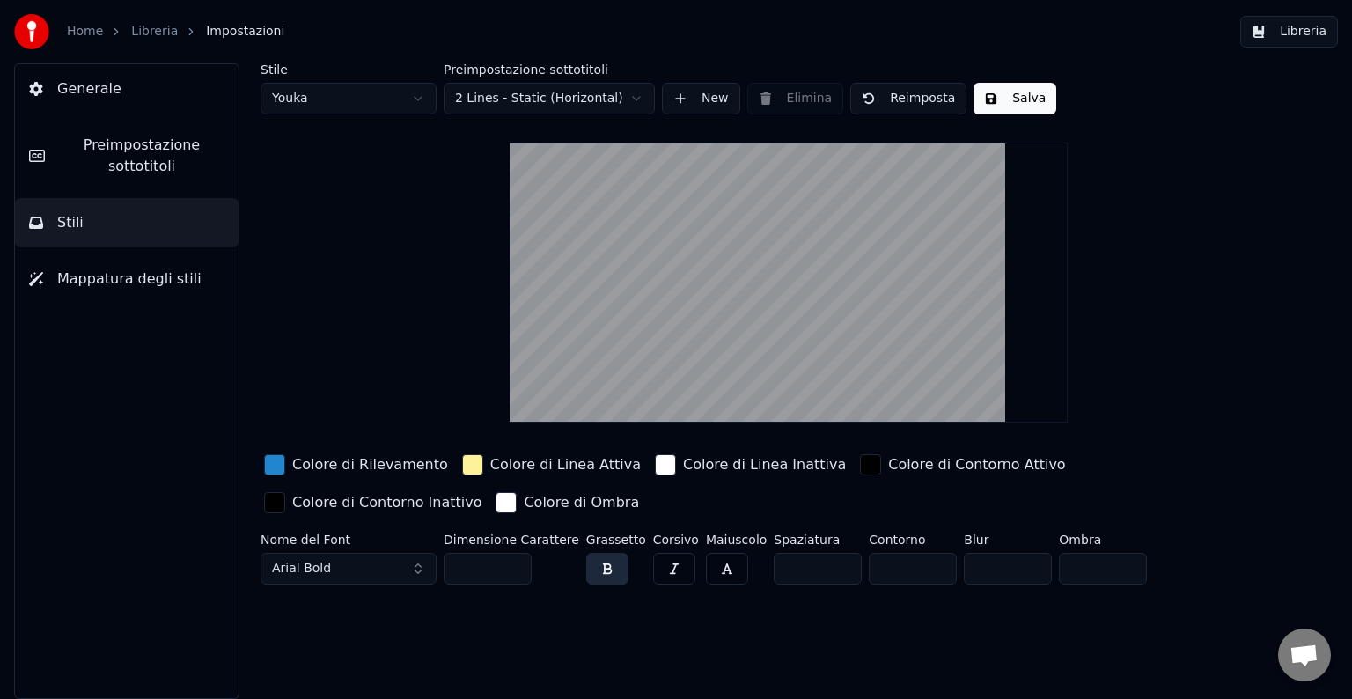
click at [187, 158] on span "Preimpostazione sottotitoli" at bounding box center [141, 156] width 165 height 42
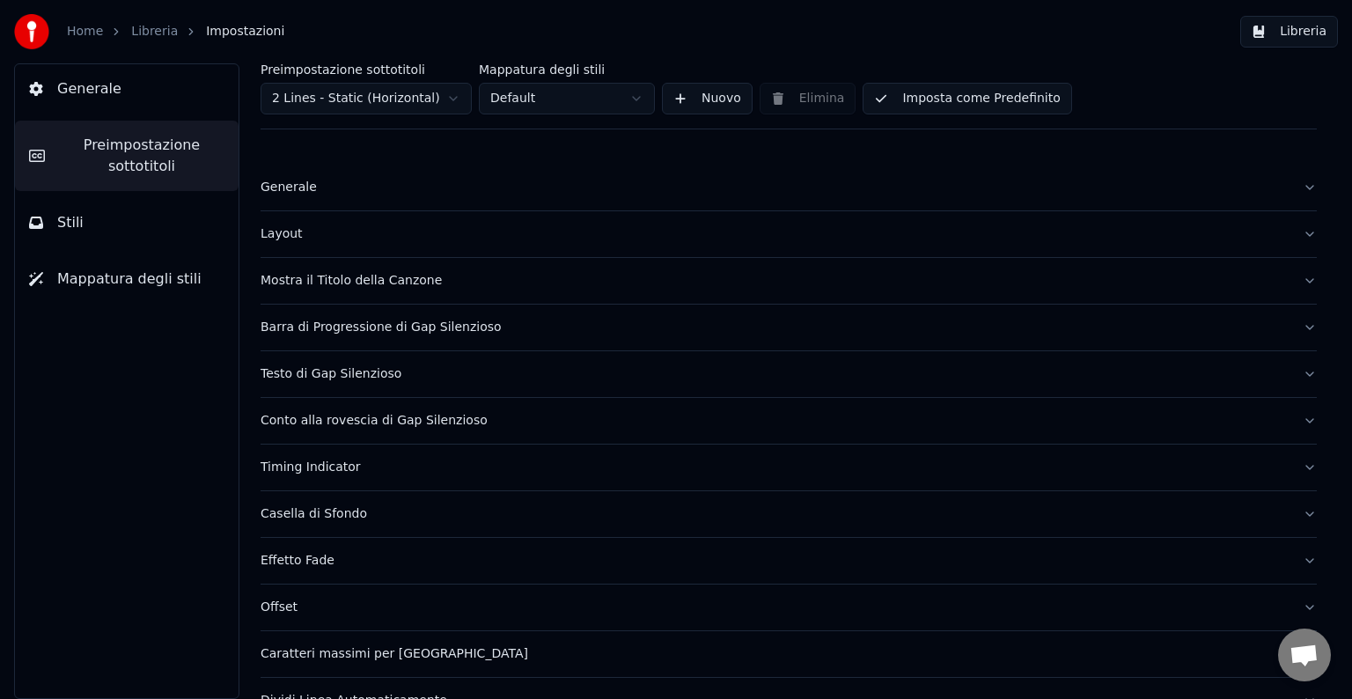
click at [323, 196] on button "Generale" at bounding box center [789, 188] width 1056 height 46
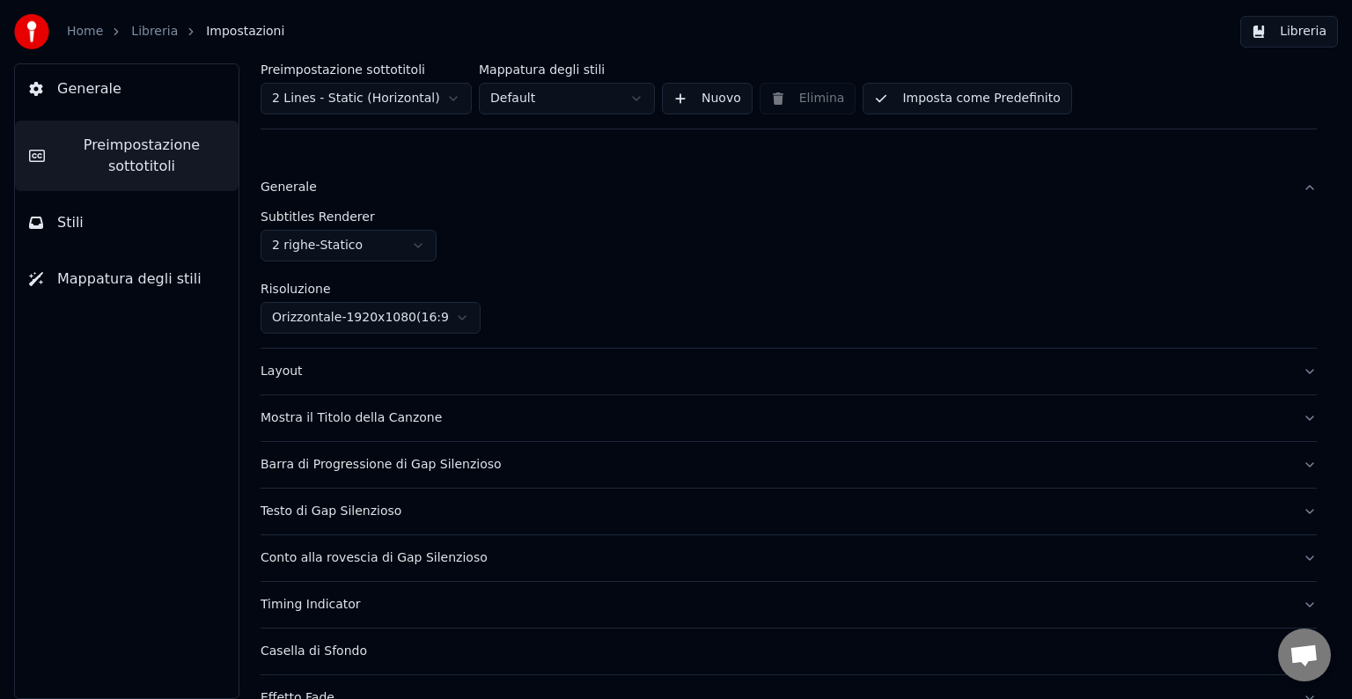
click at [354, 397] on button "Mostra il Titolo della Canzone" at bounding box center [789, 418] width 1056 height 46
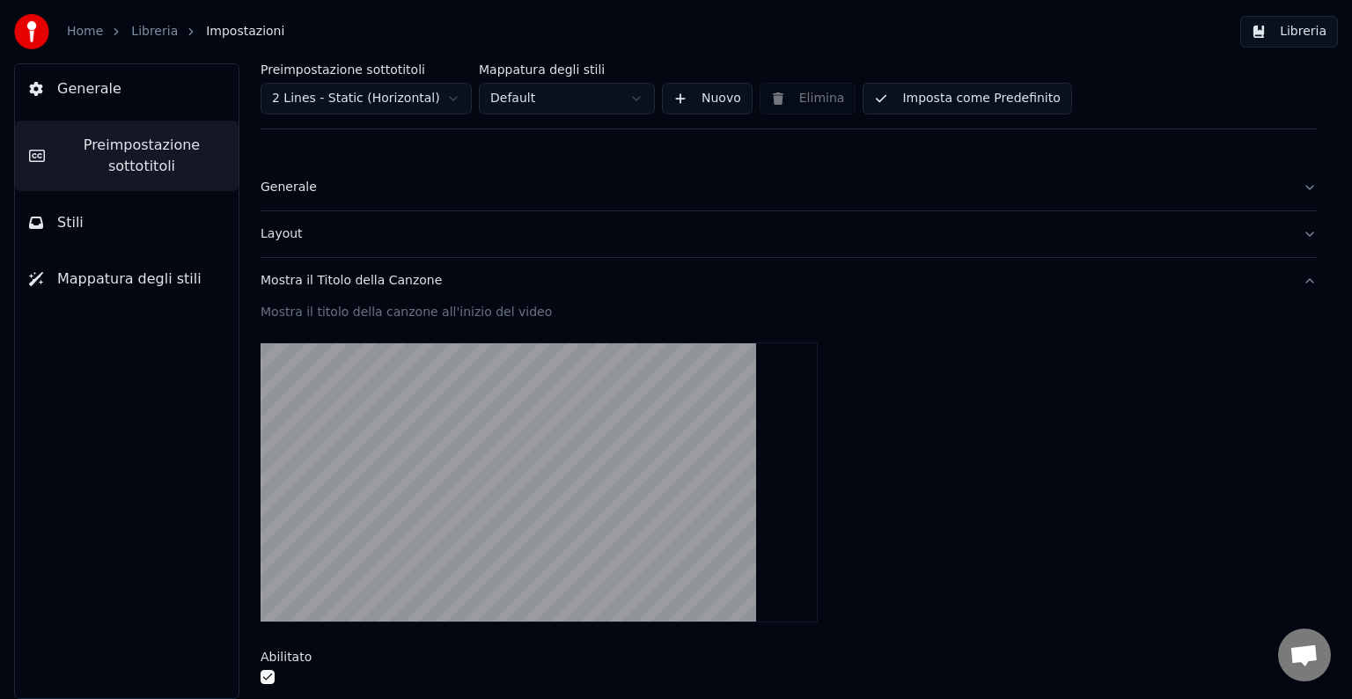
click at [419, 228] on div "Layout" at bounding box center [775, 234] width 1028 height 18
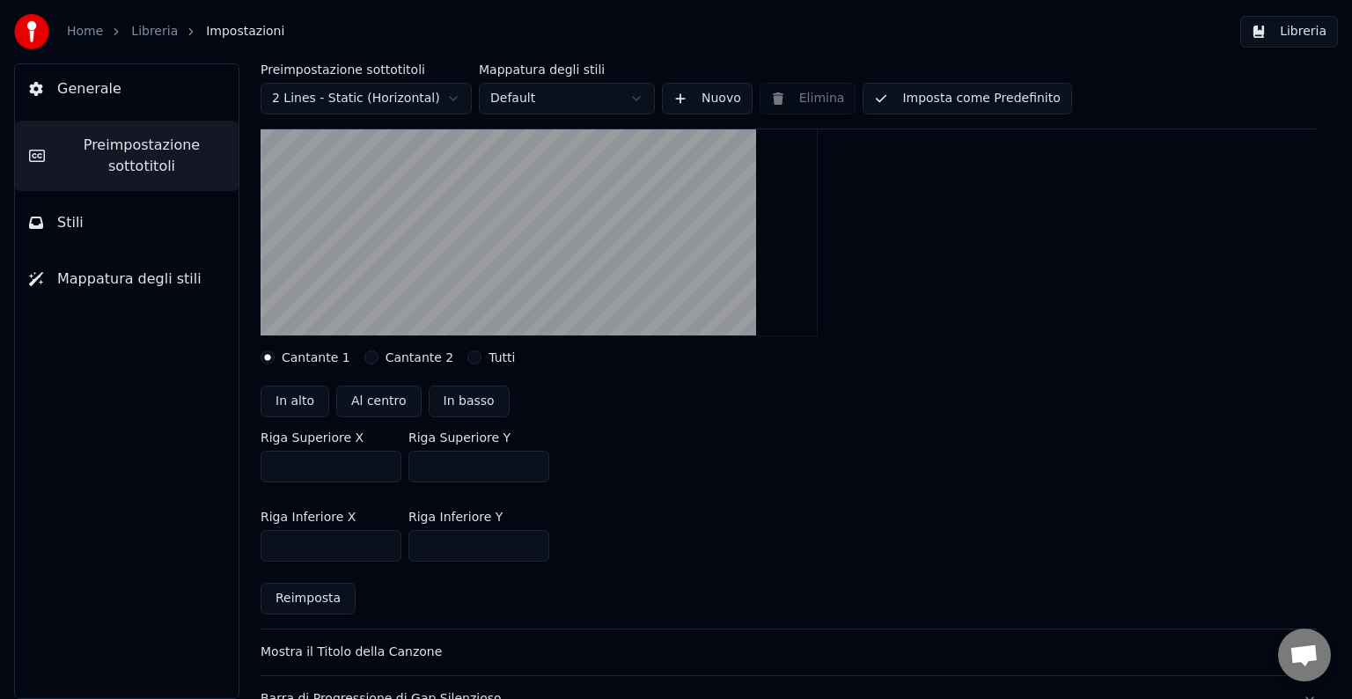
scroll to position [254, 0]
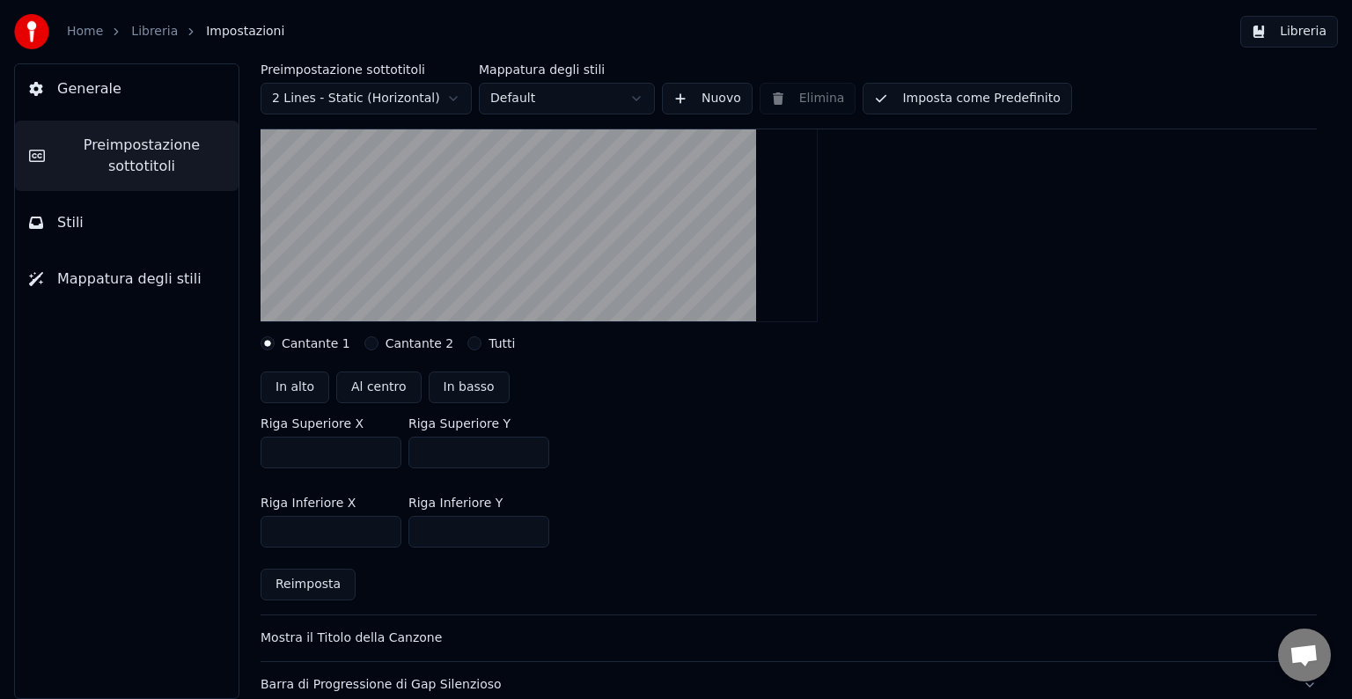
click at [380, 448] on input "***" at bounding box center [331, 453] width 141 height 32
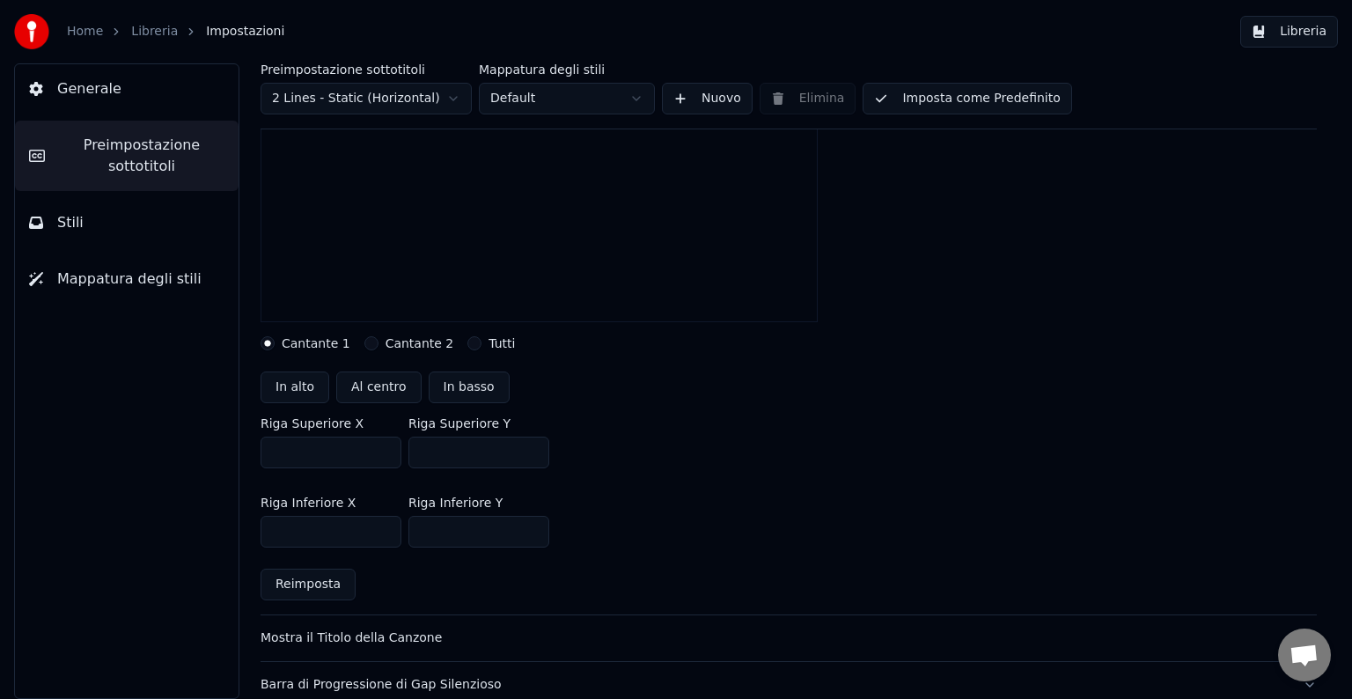
click at [380, 448] on input "***" at bounding box center [331, 453] width 141 height 32
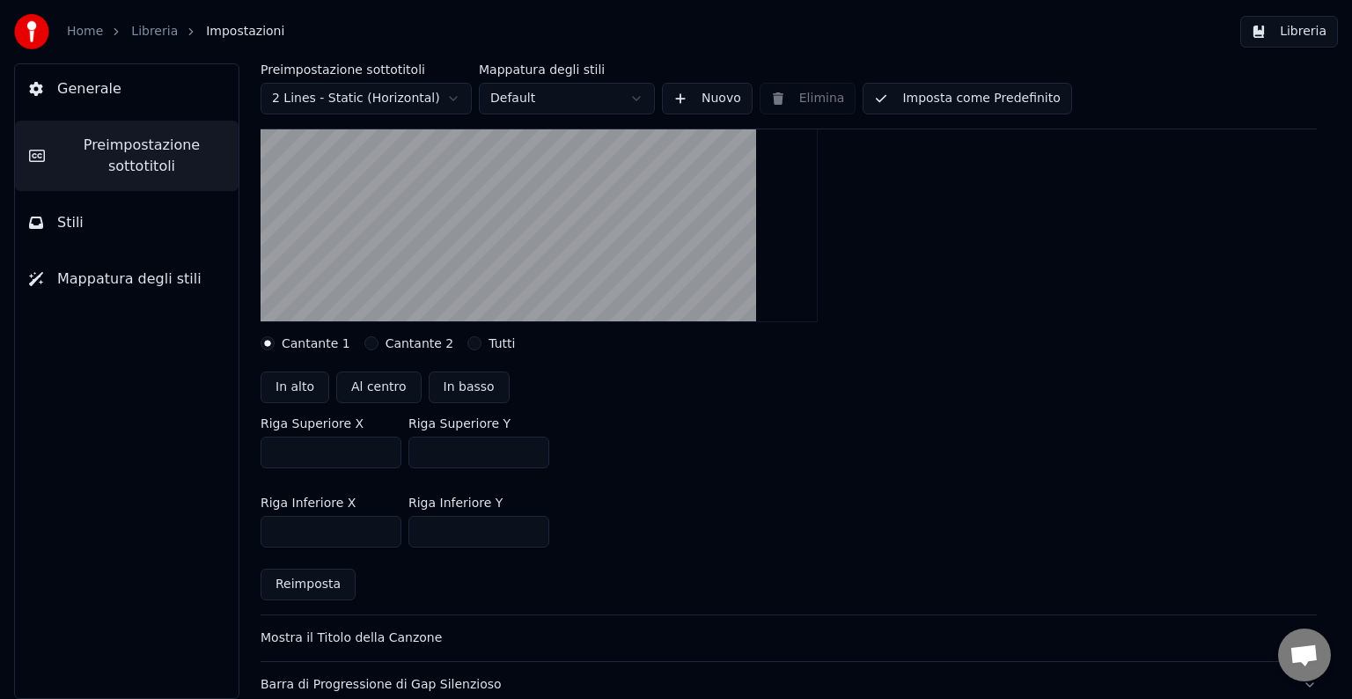
click at [380, 448] on input "****" at bounding box center [331, 453] width 141 height 32
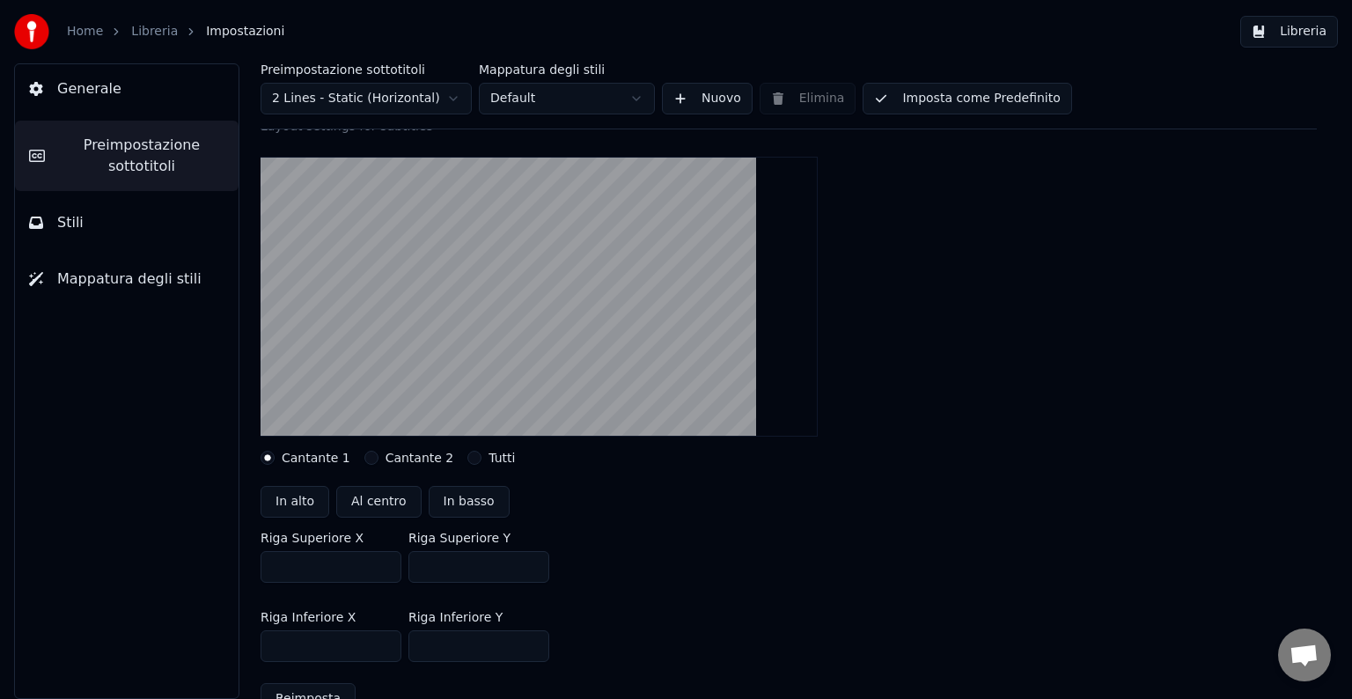
scroll to position [143, 0]
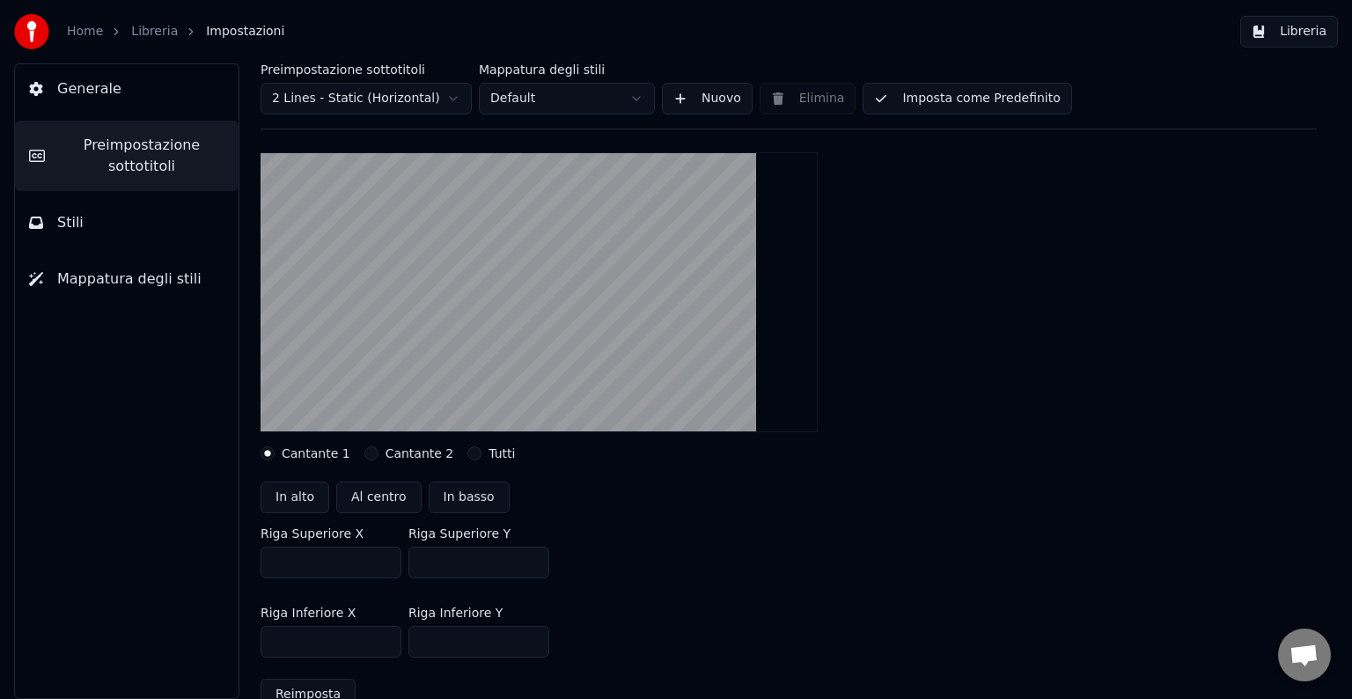
click at [293, 494] on button "In alto" at bounding box center [295, 498] width 69 height 32
type input "***"
click at [390, 503] on button "Al centro" at bounding box center [378, 498] width 85 height 32
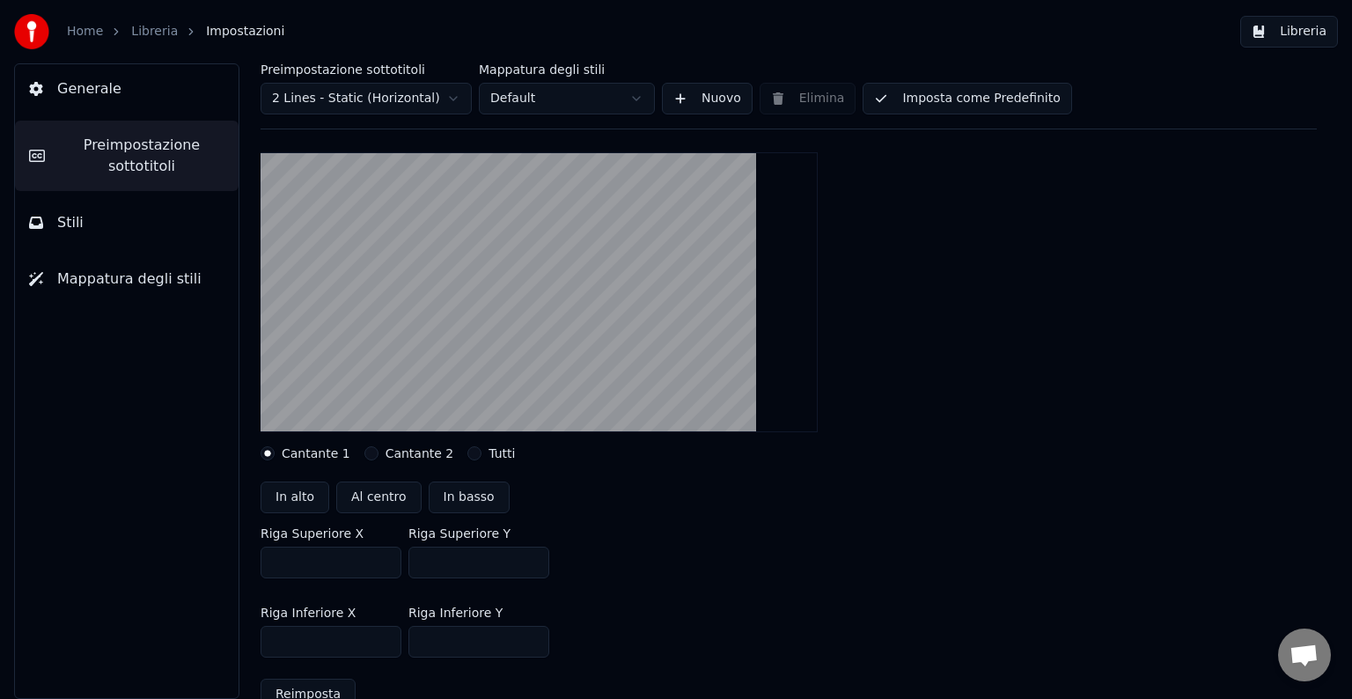
type input "***"
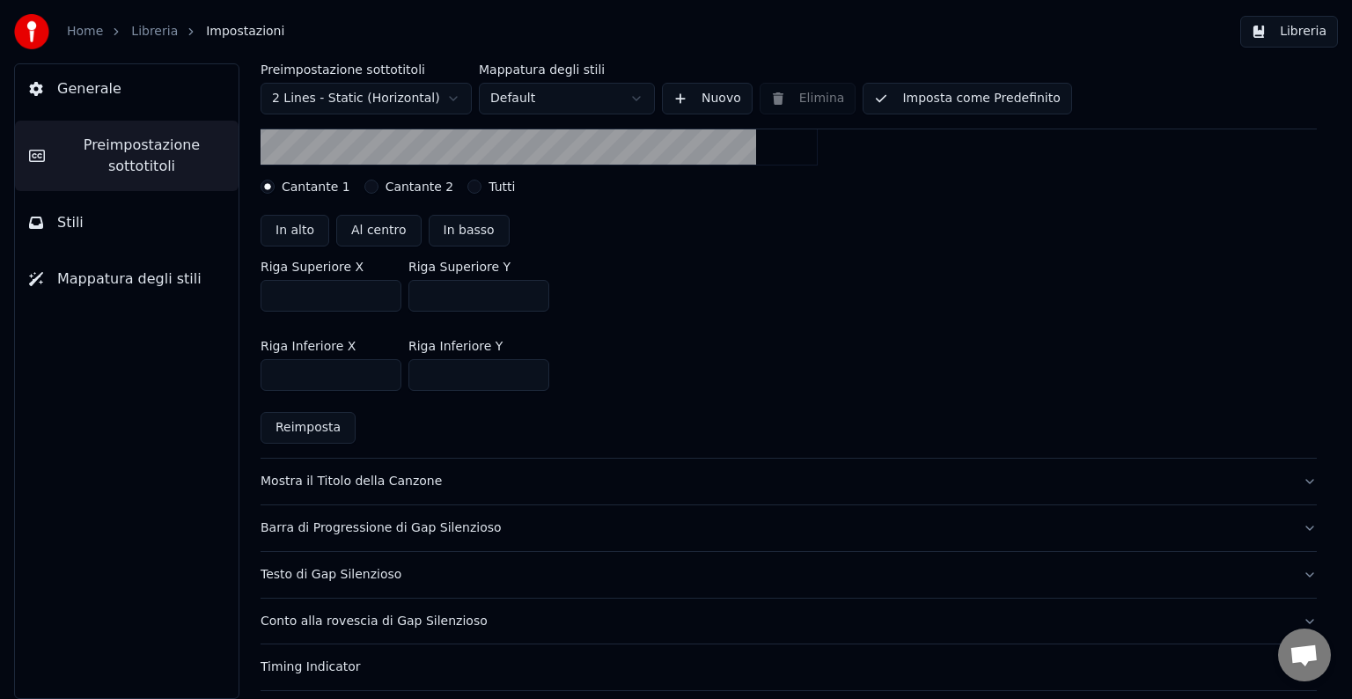
scroll to position [411, 0]
click at [338, 580] on div "Testo di Gap Silenzioso" at bounding box center [775, 574] width 1028 height 18
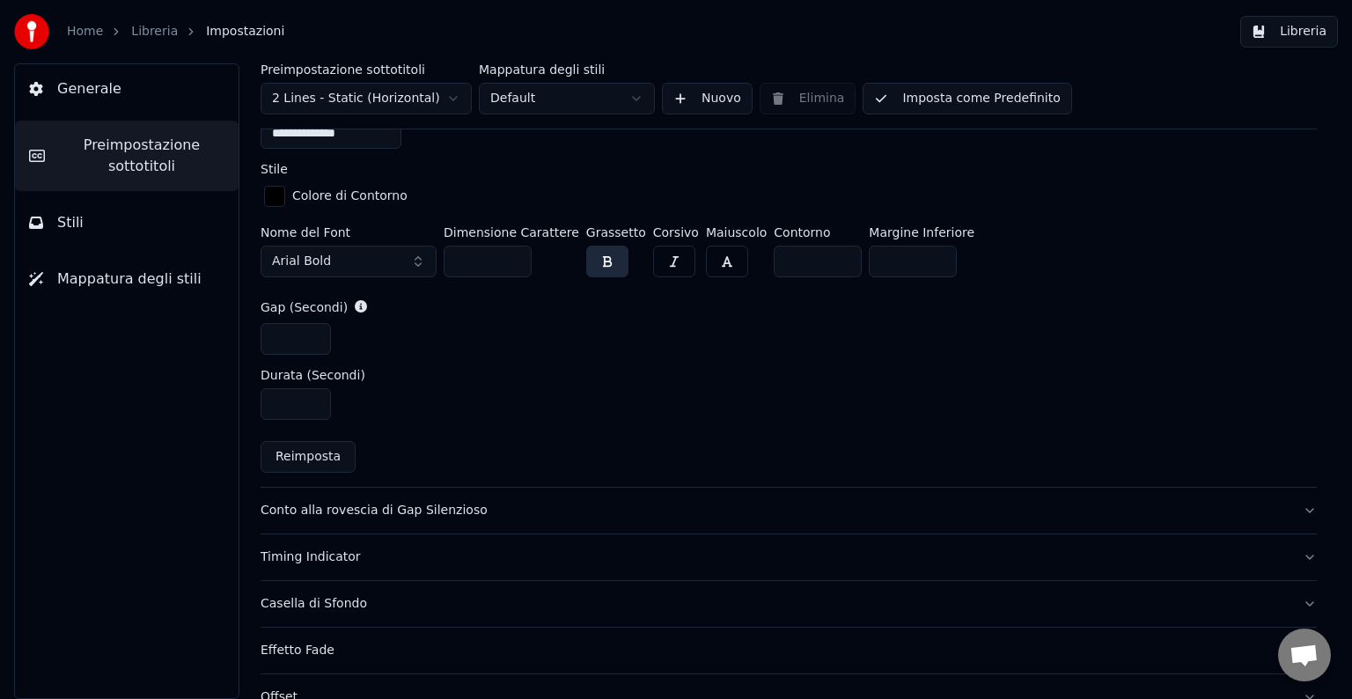
scroll to position [883, 0]
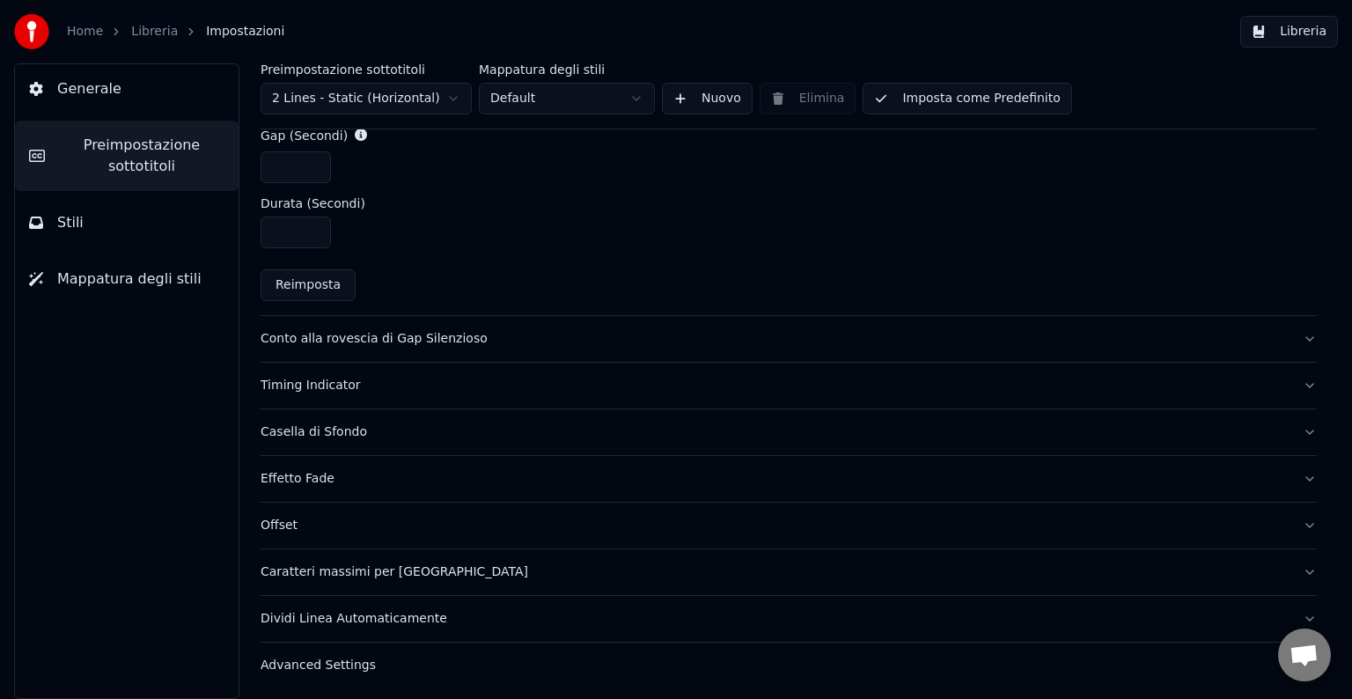
click at [427, 491] on button "Effetto Fade" at bounding box center [789, 479] width 1056 height 46
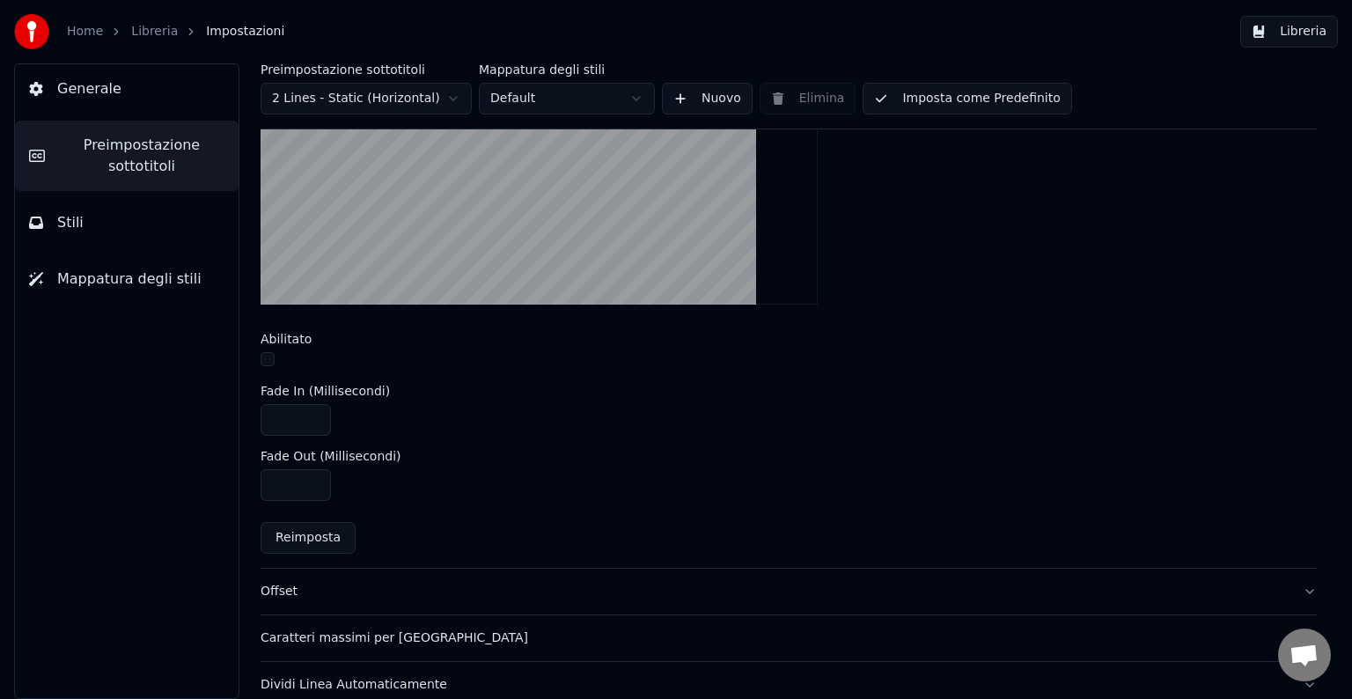
scroll to position [599, 0]
click at [271, 355] on button "button" at bounding box center [268, 357] width 14 height 14
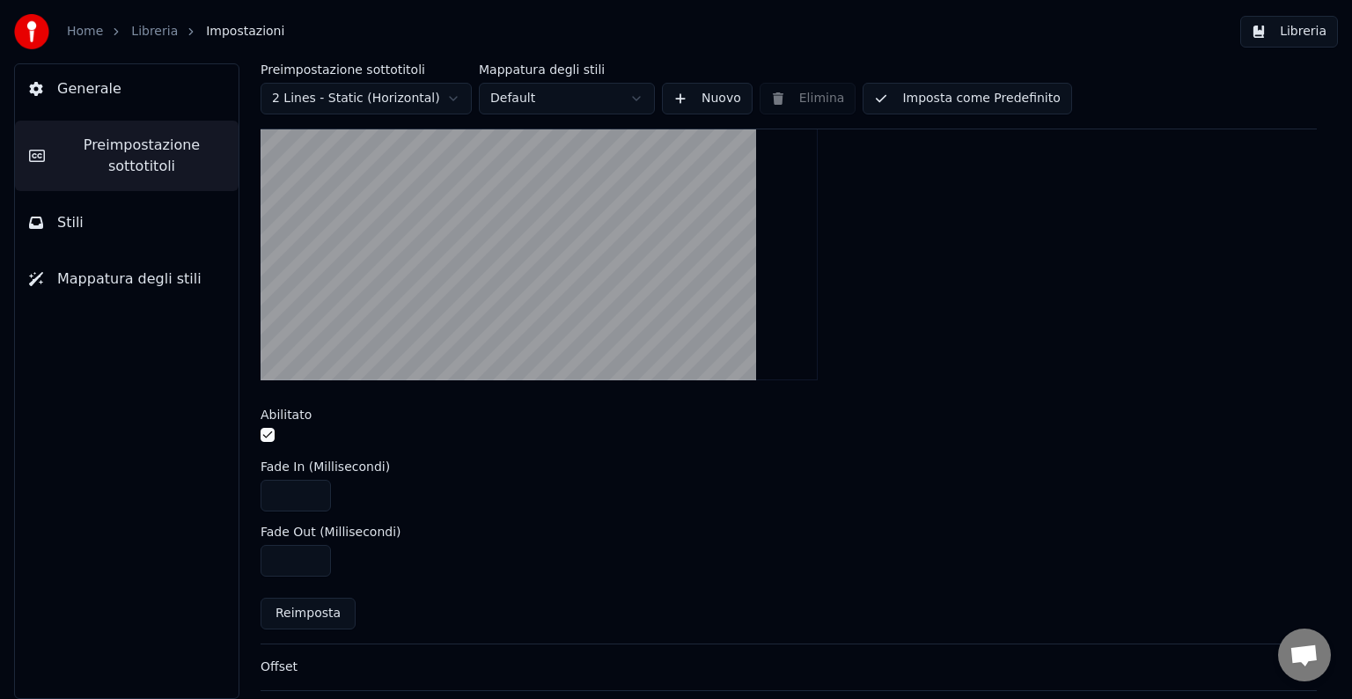
scroll to position [520, 0]
click at [264, 433] on button "button" at bounding box center [268, 436] width 14 height 14
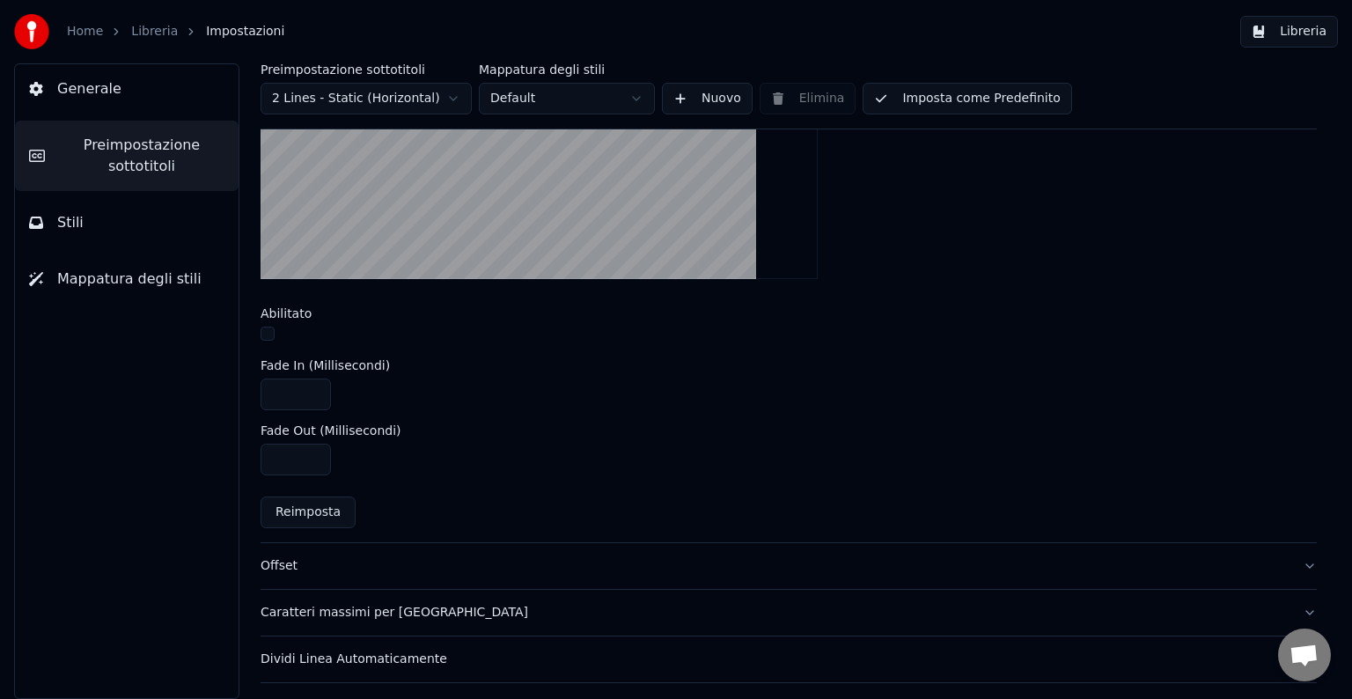
scroll to position [664, 0]
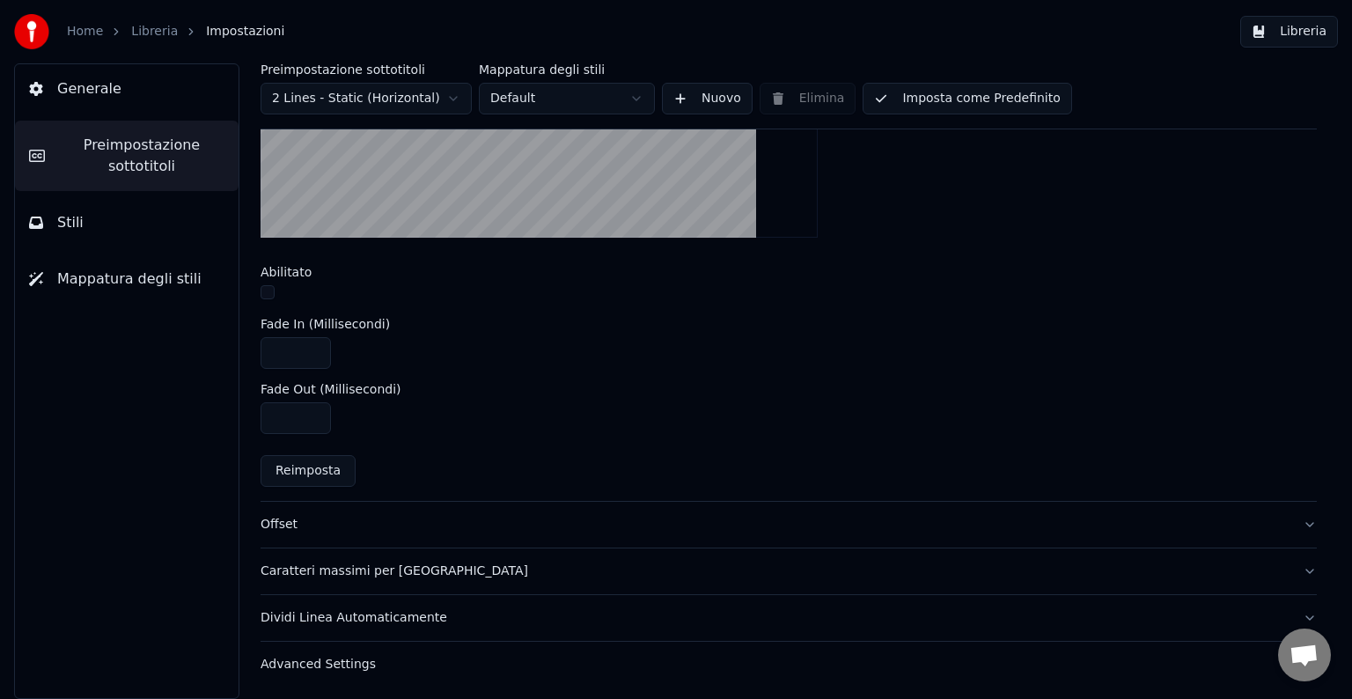
click at [342, 520] on div "Offset" at bounding box center [775, 525] width 1028 height 18
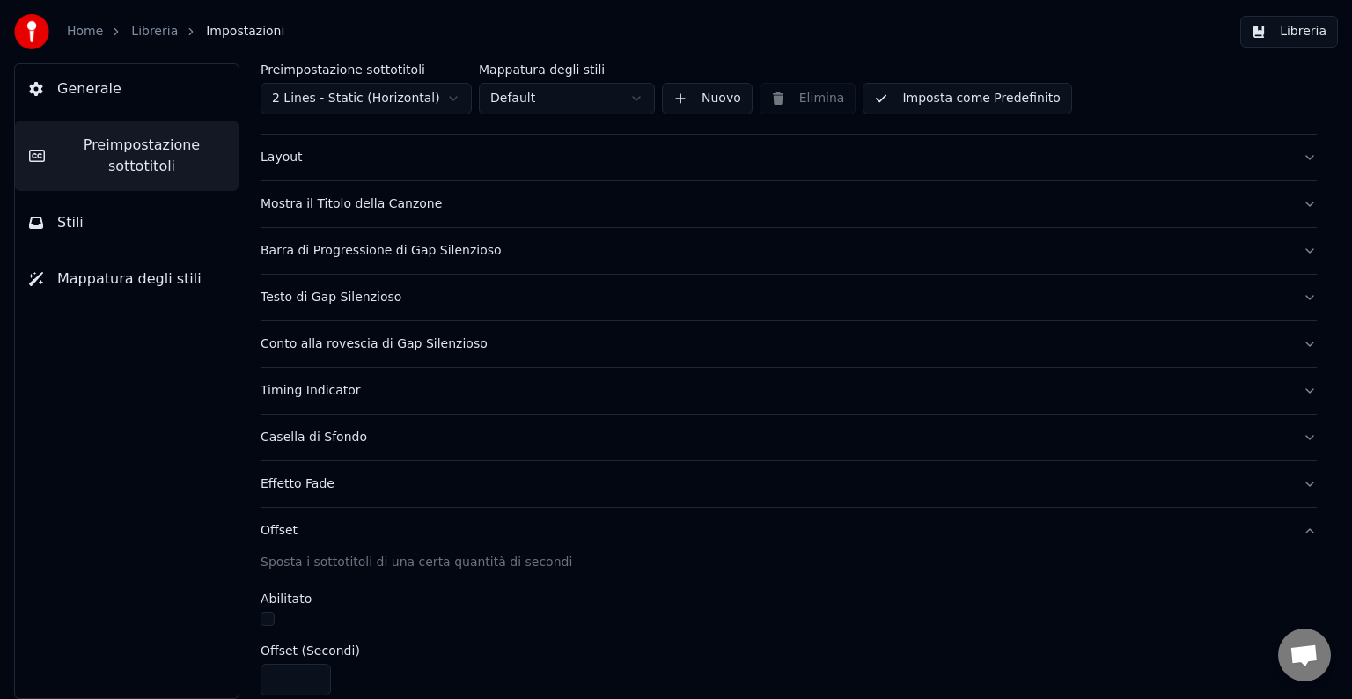
scroll to position [0, 0]
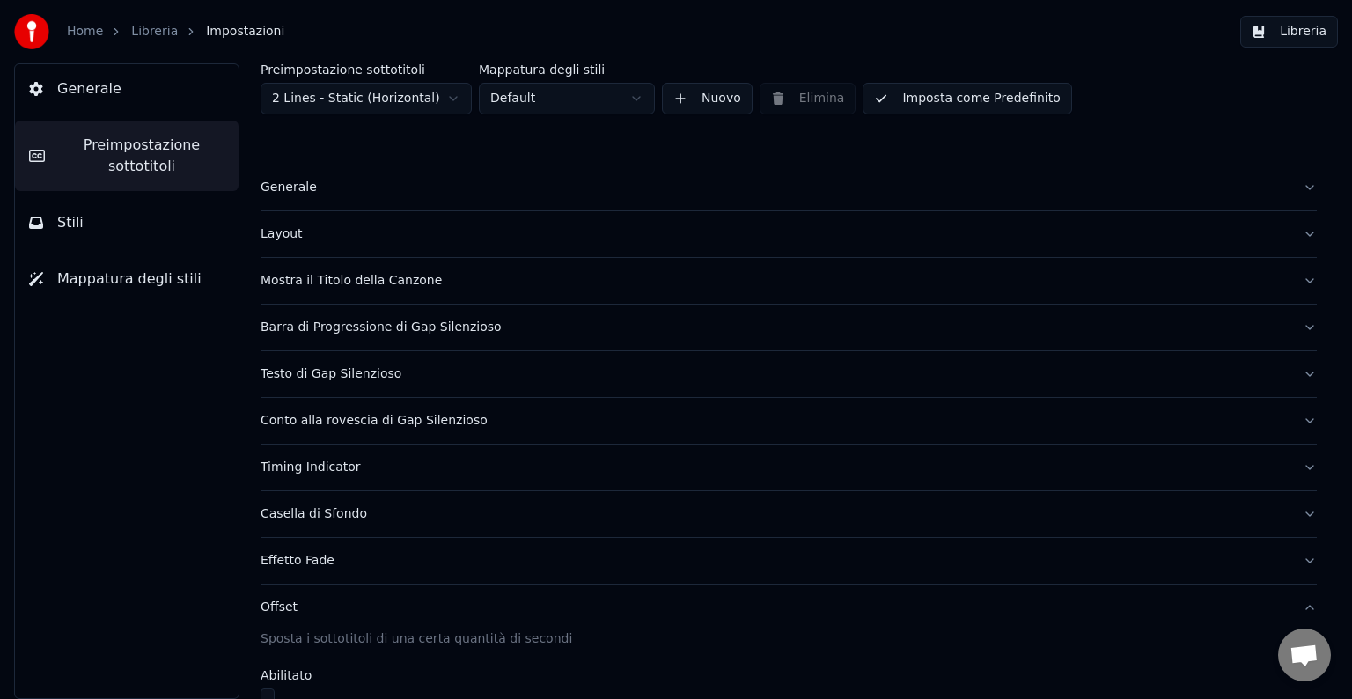
click at [310, 224] on button "Layout" at bounding box center [789, 234] width 1056 height 46
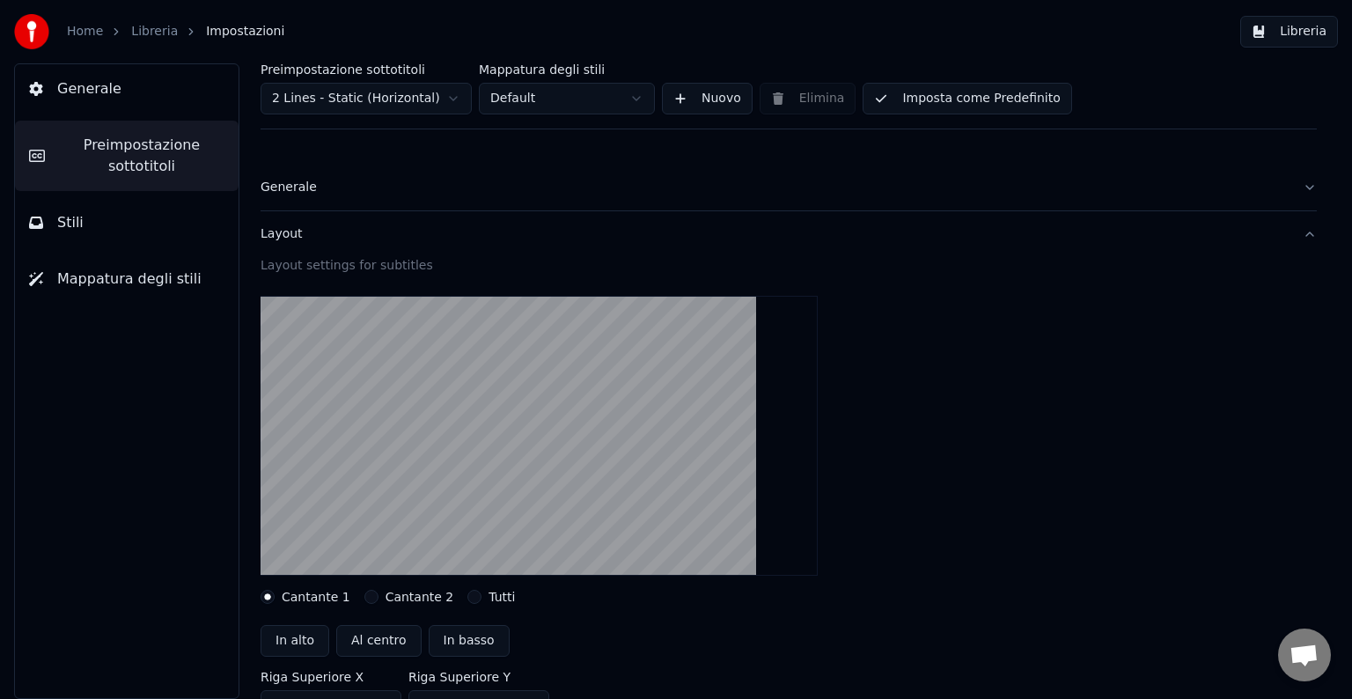
drag, startPoint x: 310, startPoint y: 224, endPoint x: 542, endPoint y: 377, distance: 278.3
click at [542, 377] on div "Layout Layout settings for subtitles Cantante 1 Cantante 2 Tutti In alto Al cen…" at bounding box center [789, 540] width 1056 height 658
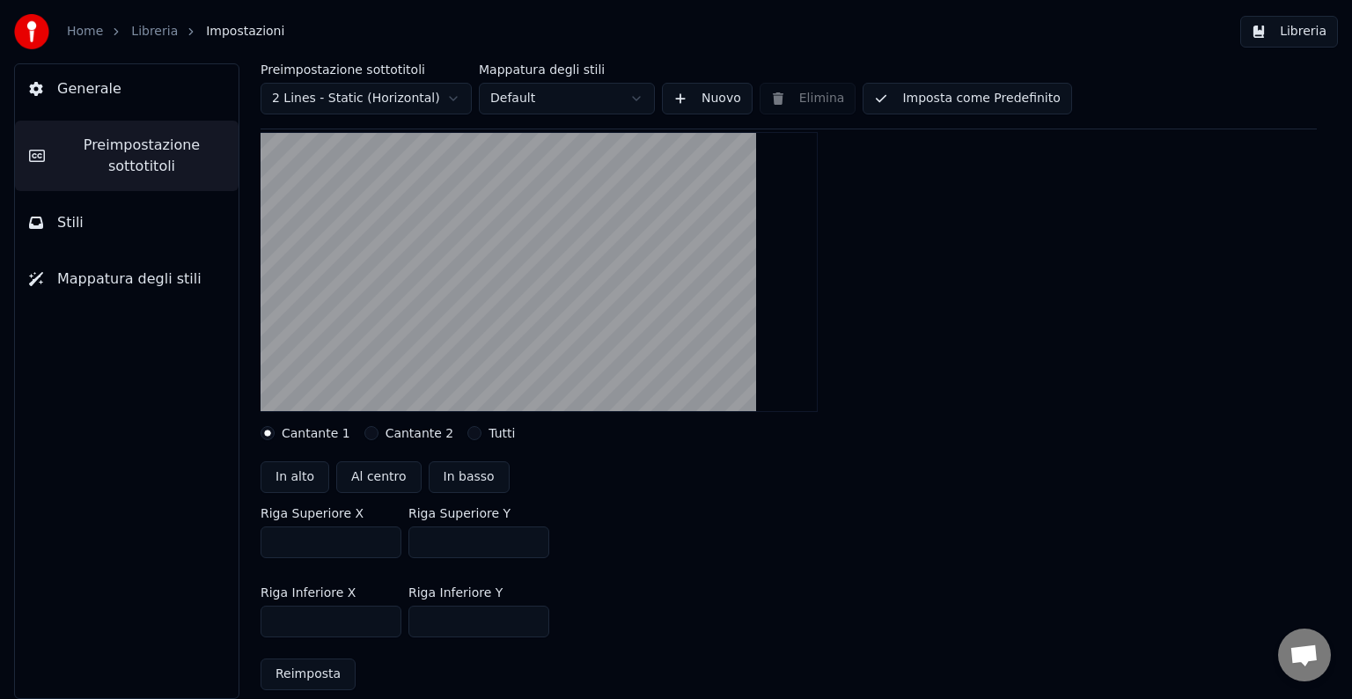
scroll to position [164, 0]
click at [389, 433] on label "Cantante 2" at bounding box center [420, 433] width 69 height 12
click at [379, 433] on button "Cantante 2" at bounding box center [371, 433] width 14 height 14
click at [299, 430] on label "Cantante 1" at bounding box center [316, 433] width 69 height 12
click at [275, 430] on button "Cantante 1" at bounding box center [268, 433] width 14 height 14
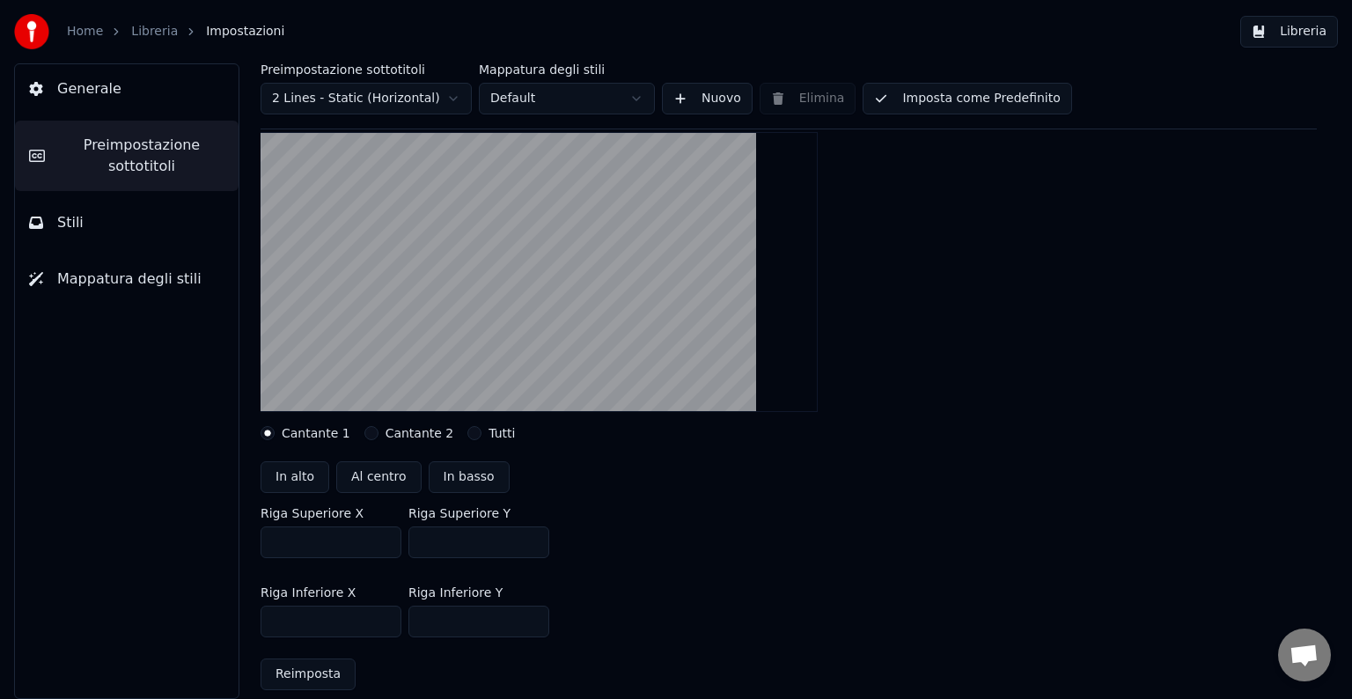
click at [386, 476] on button "Al centro" at bounding box center [378, 477] width 85 height 32
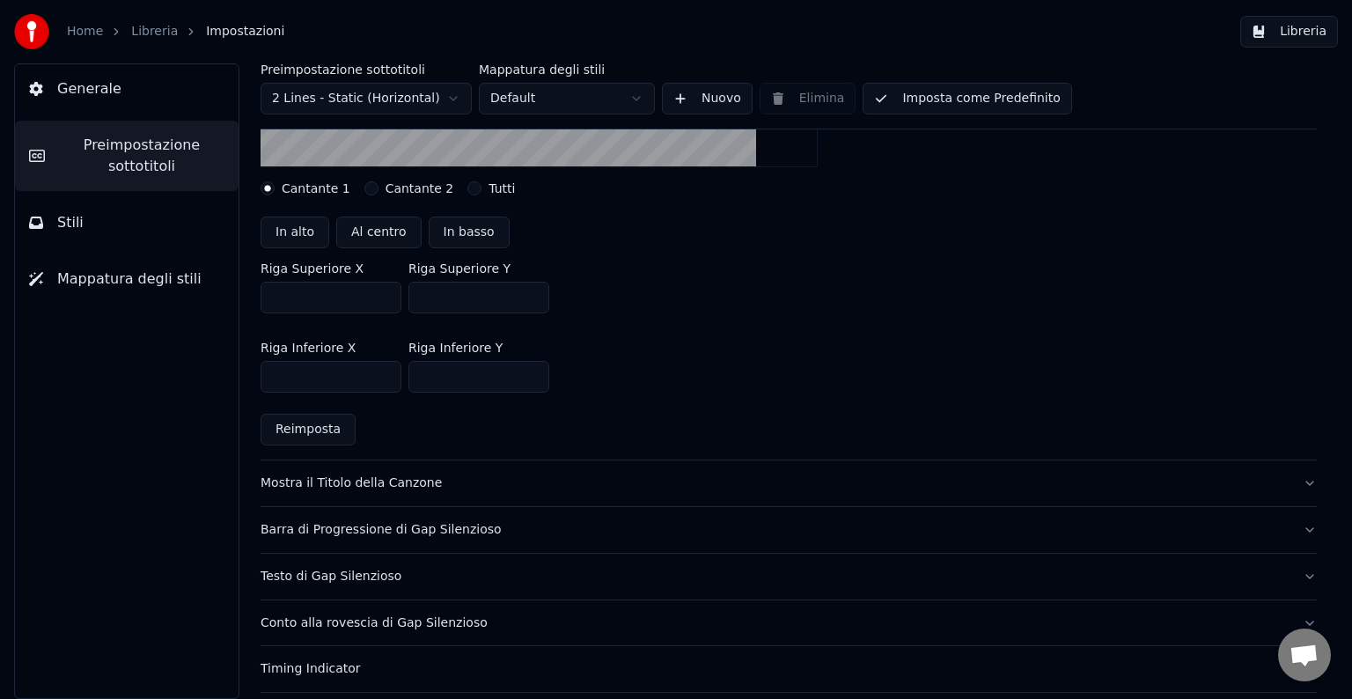
scroll to position [410, 0]
click at [489, 477] on div "Mostra il Titolo della Canzone" at bounding box center [775, 482] width 1028 height 18
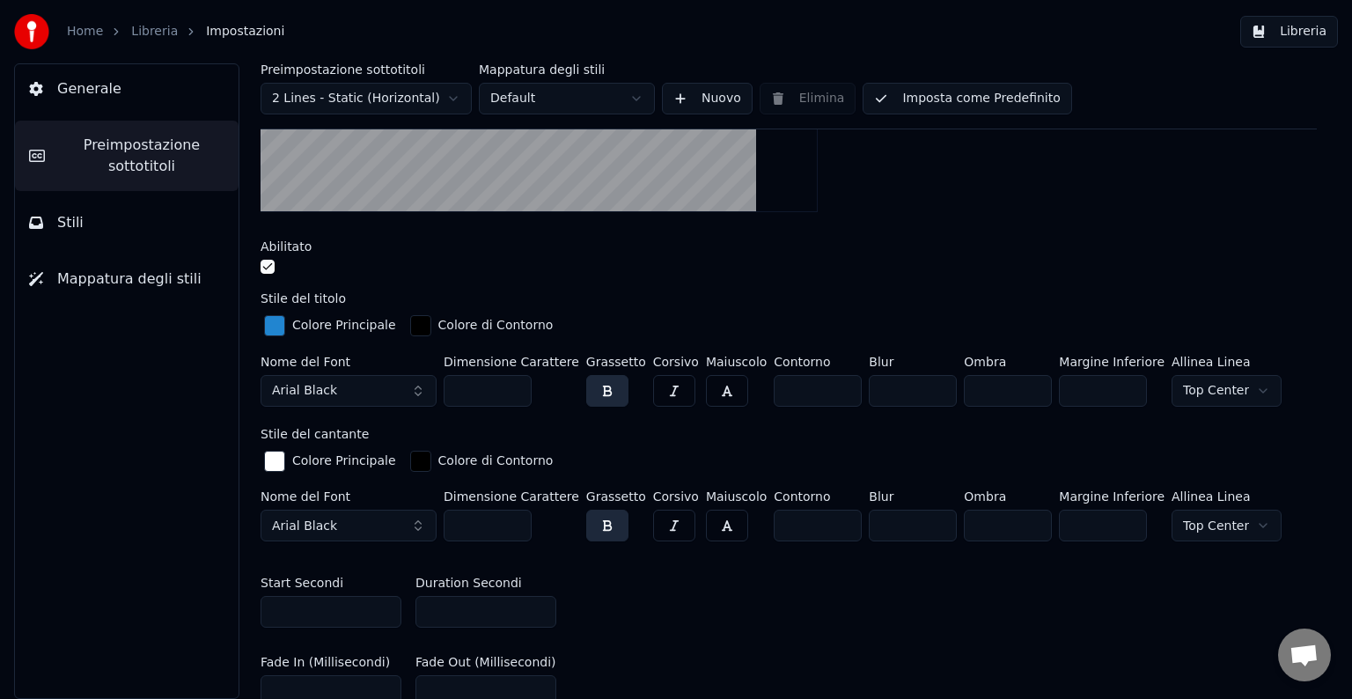
click at [266, 271] on button "button" at bounding box center [268, 267] width 14 height 14
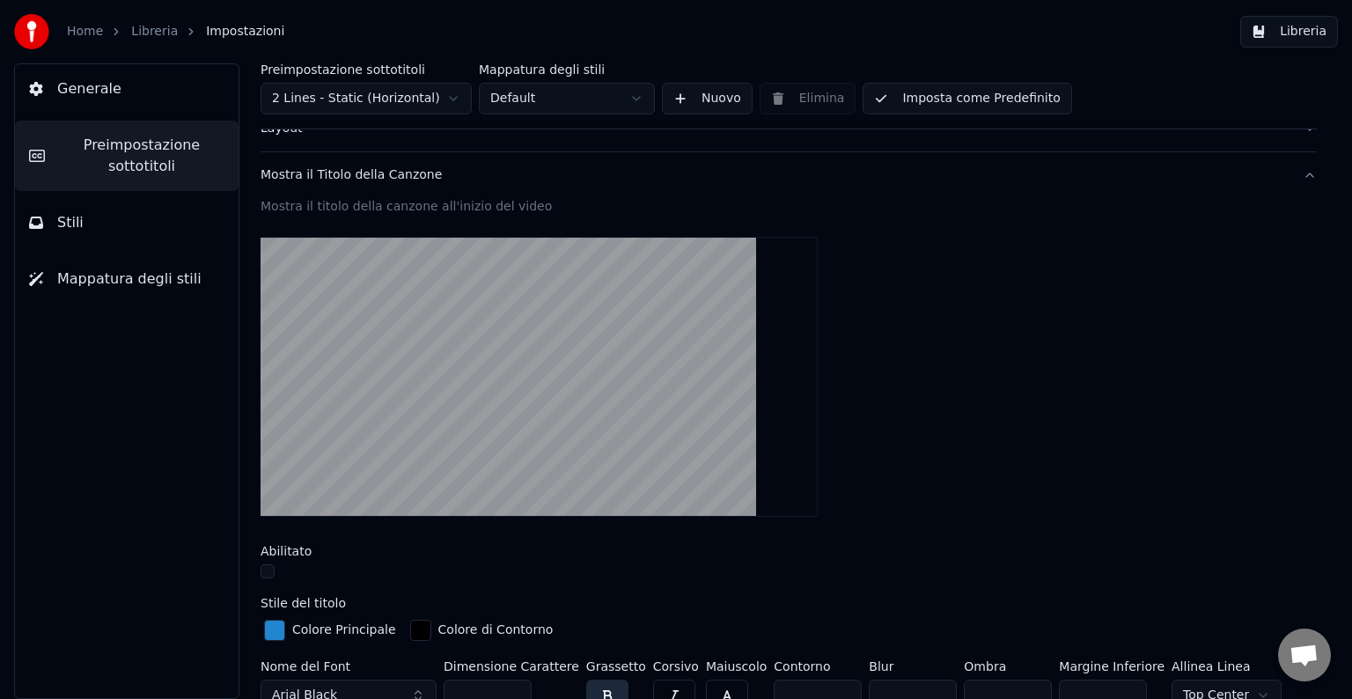
scroll to position [130, 0]
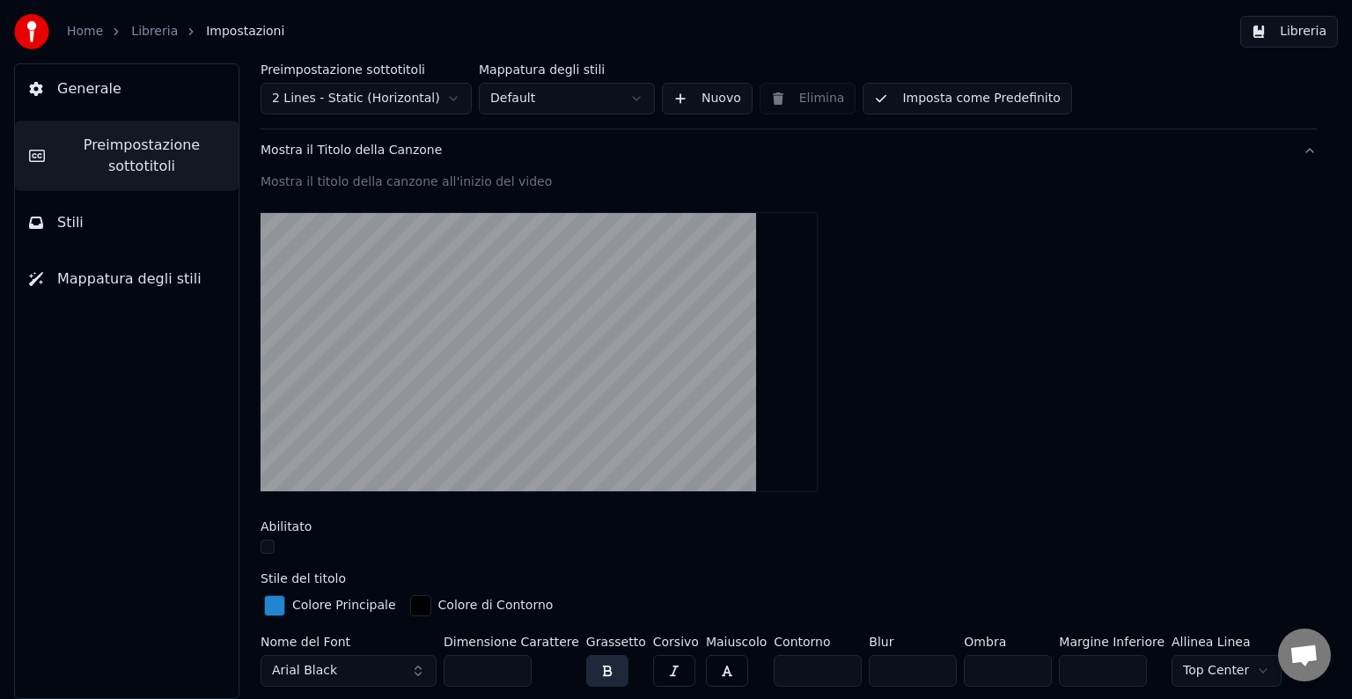
click at [264, 551] on button "button" at bounding box center [268, 547] width 14 height 14
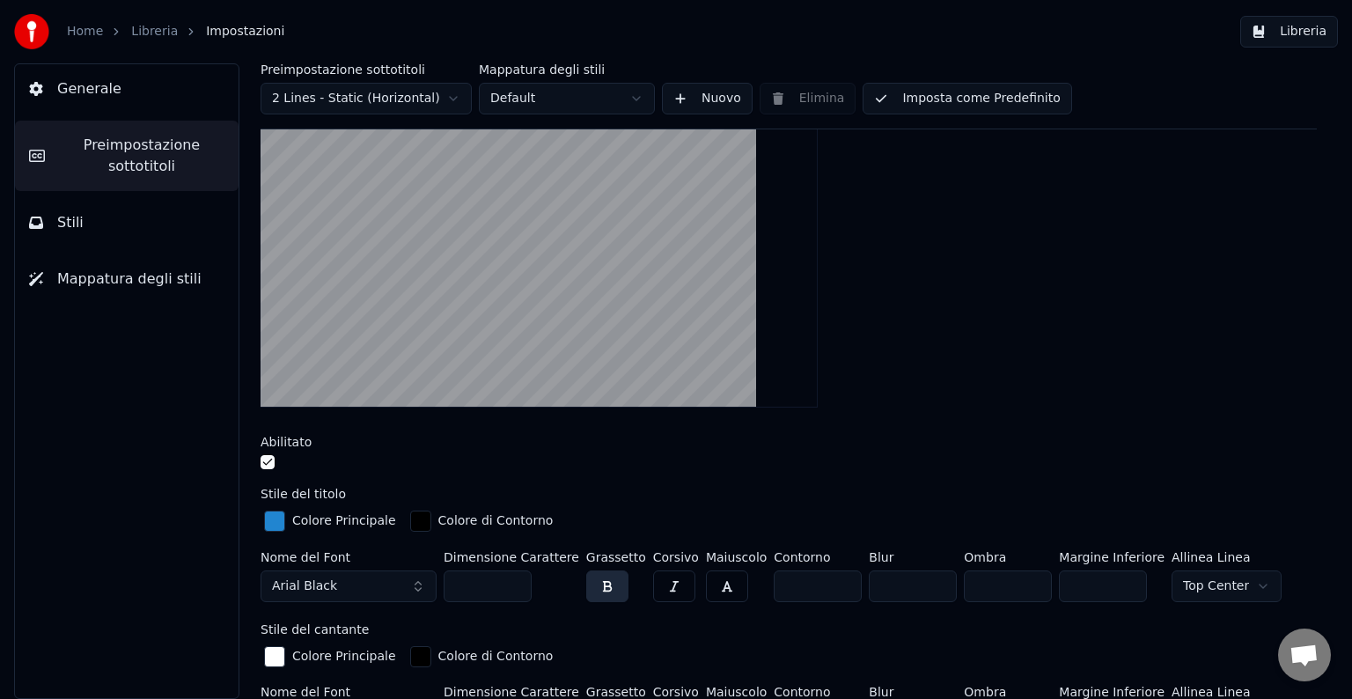
scroll to position [215, 0]
click at [494, 218] on video at bounding box center [539, 268] width 557 height 280
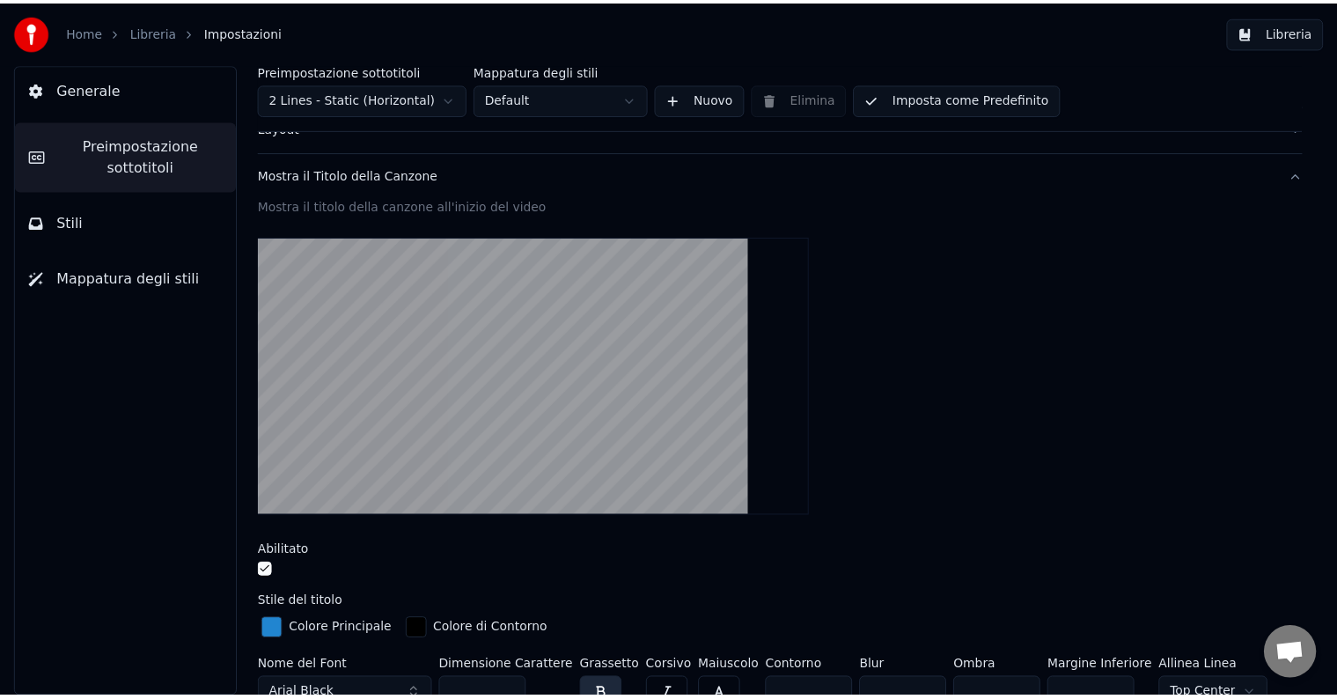
scroll to position [33, 0]
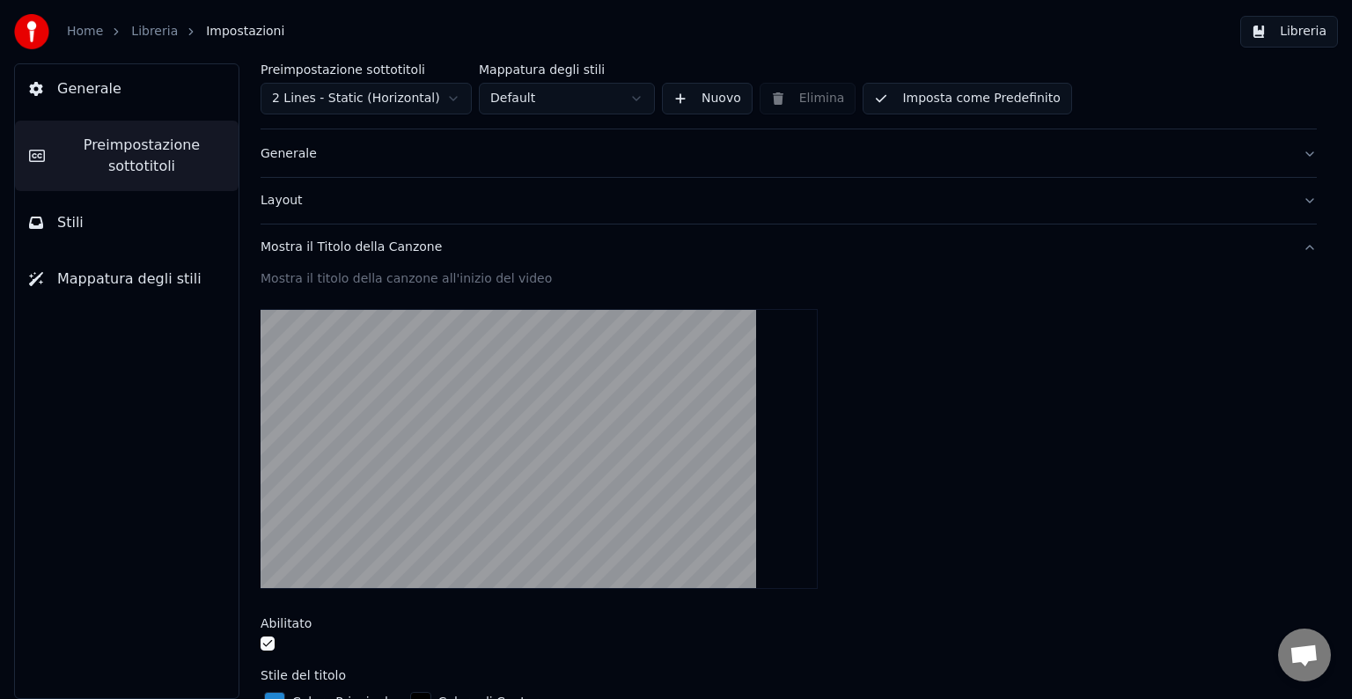
click at [146, 32] on link "Libreria" at bounding box center [154, 32] width 47 height 18
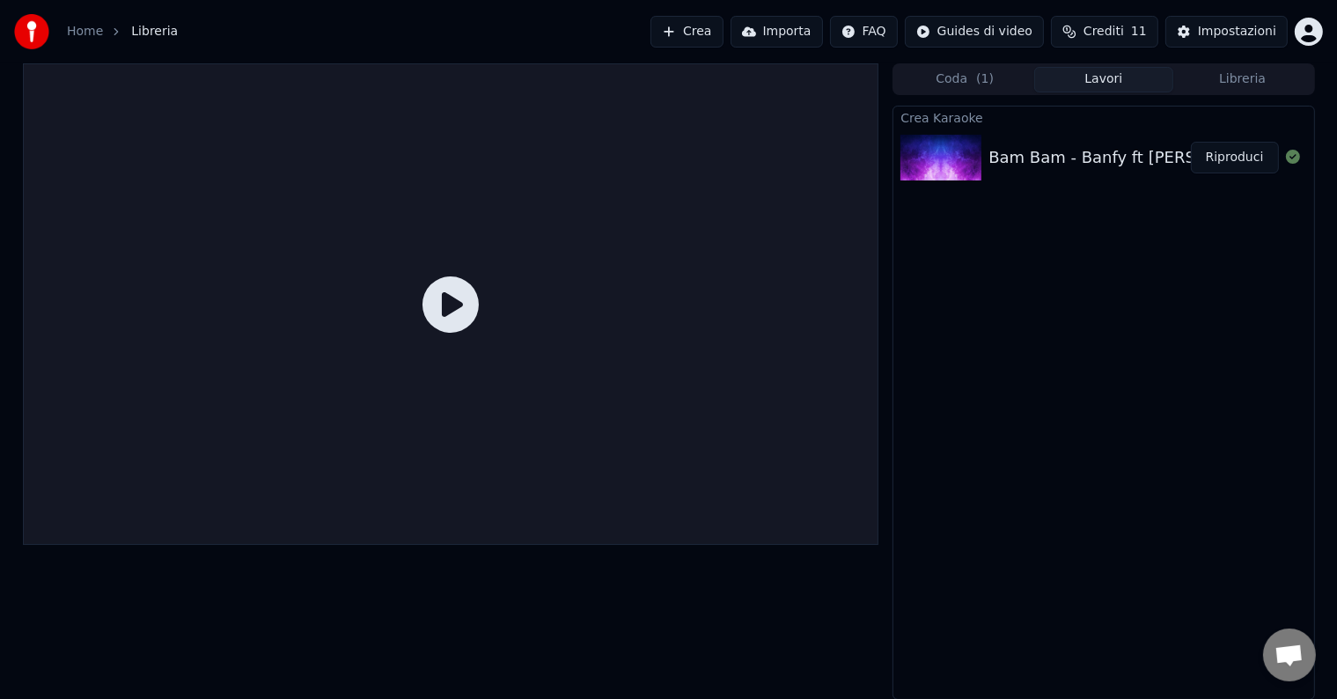
click at [1060, 174] on div "Bam Bam - Banfy ft [PERSON_NAME] (2025) Riproduci" at bounding box center [1103, 158] width 420 height 60
click at [453, 317] on icon at bounding box center [451, 304] width 56 height 56
click at [1239, 167] on button "Riproduci" at bounding box center [1235, 158] width 88 height 32
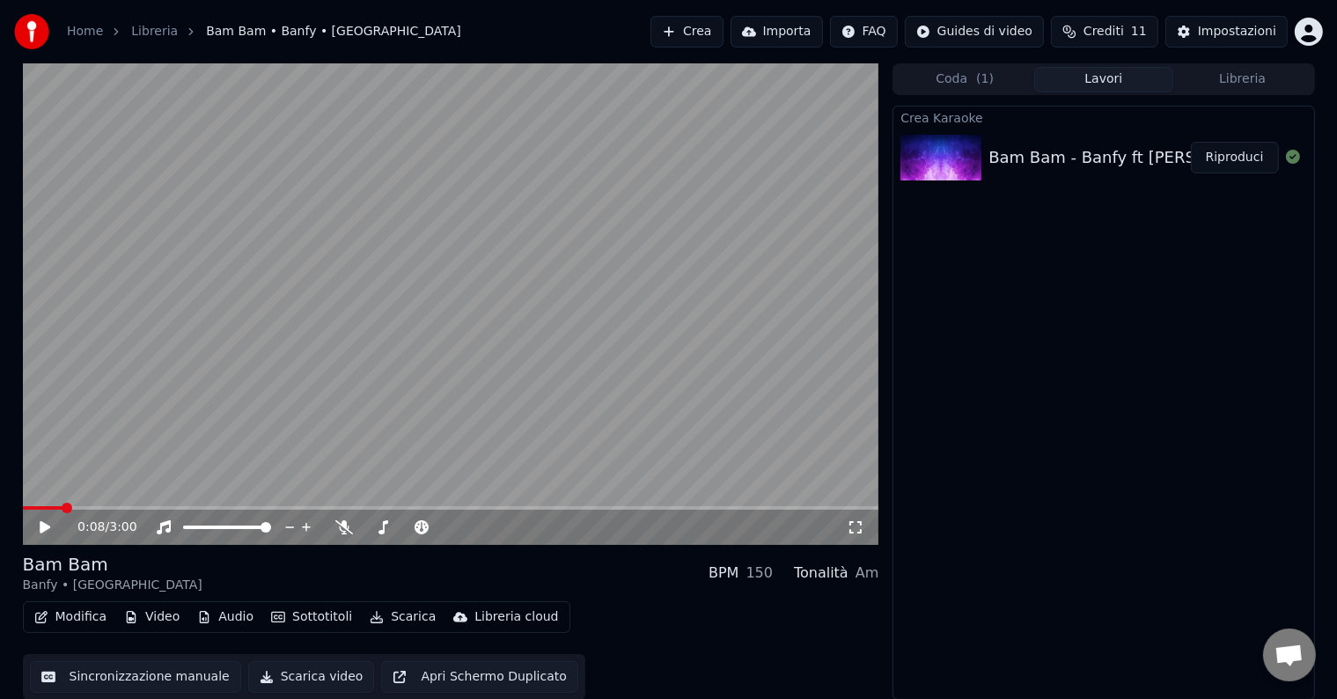
click at [1191, 142] on button "Riproduci" at bounding box center [1235, 158] width 88 height 32
click at [200, 424] on video at bounding box center [451, 304] width 856 height 482
click at [1215, 148] on button "Riproduci" at bounding box center [1235, 157] width 88 height 32
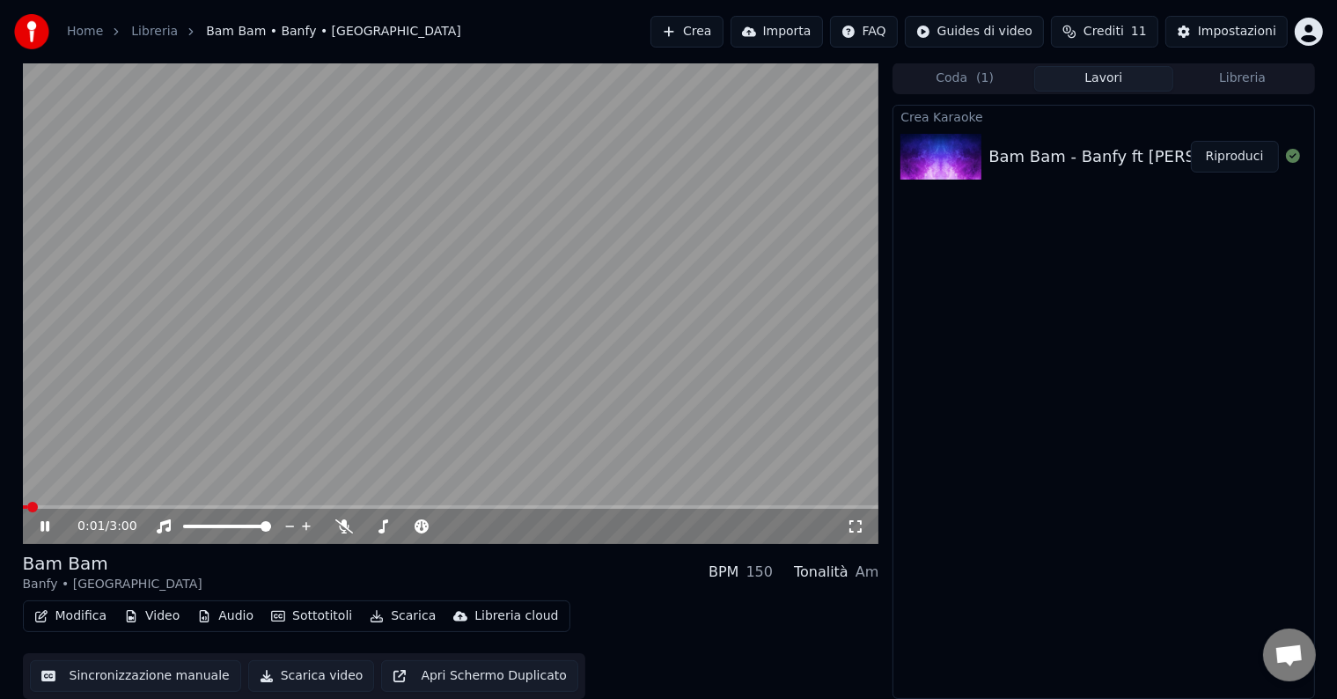
click at [48, 528] on icon at bounding box center [44, 526] width 9 height 11
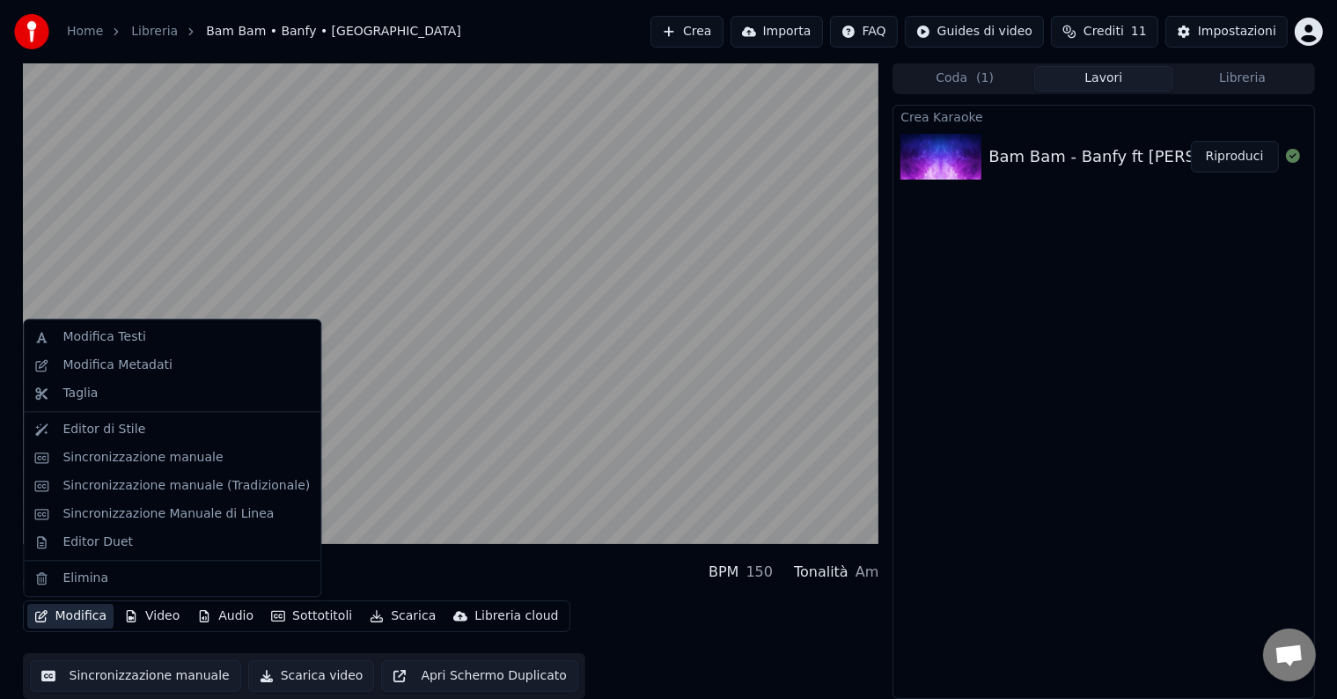
click at [85, 618] on button "Modifica" at bounding box center [70, 616] width 87 height 25
click at [128, 430] on div "Editor di Stile" at bounding box center [103, 430] width 83 height 18
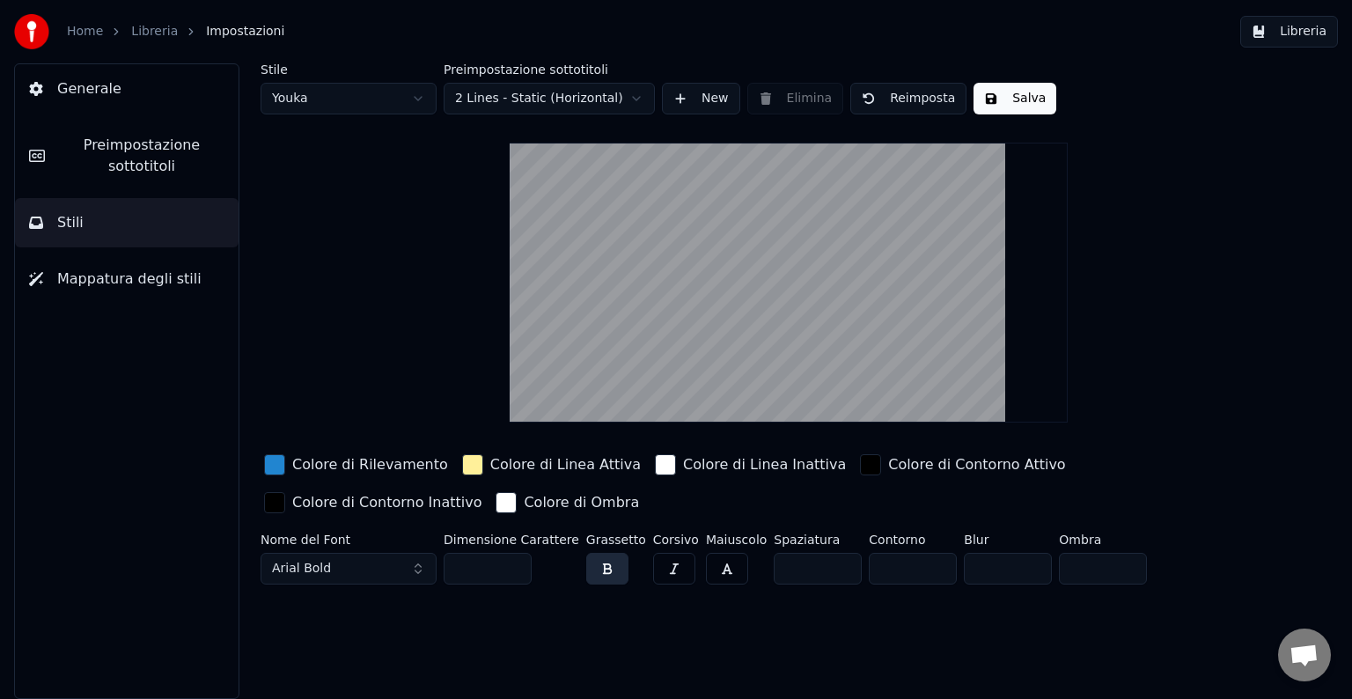
click at [511, 560] on input "**" at bounding box center [488, 569] width 88 height 32
click at [511, 560] on input "***" at bounding box center [488, 569] width 88 height 32
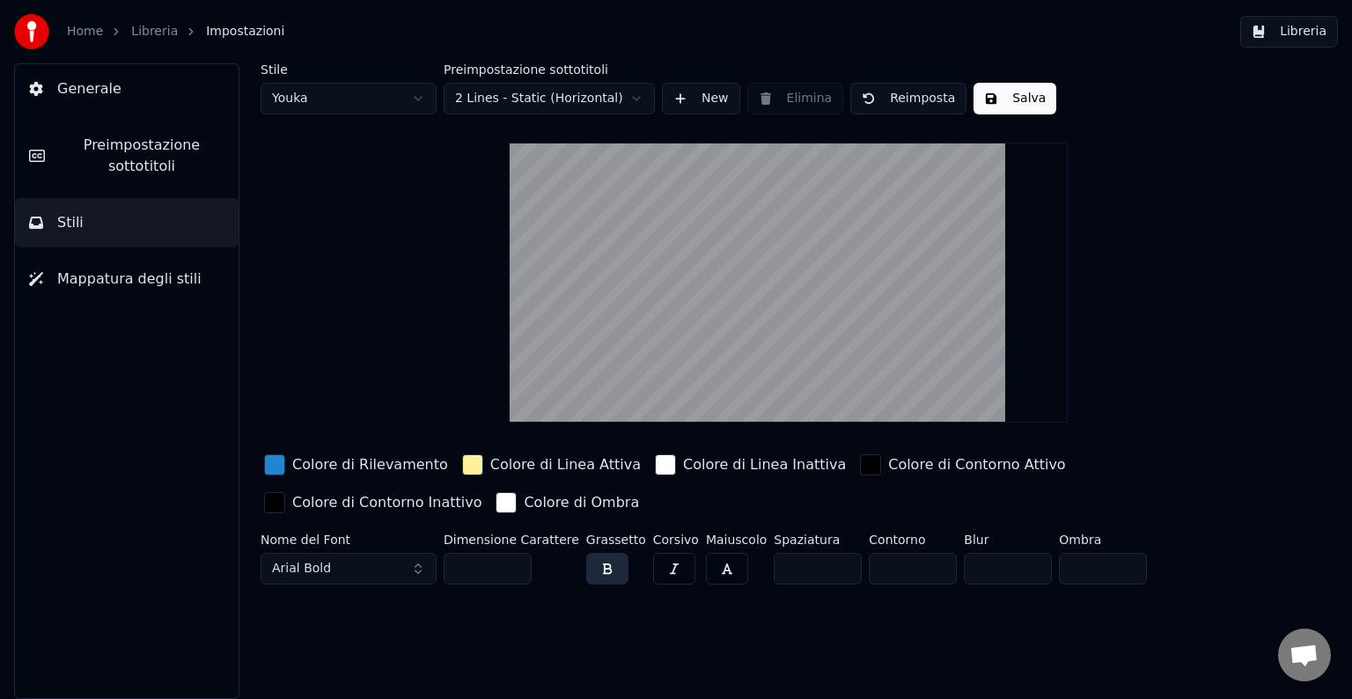
click at [511, 560] on input "***" at bounding box center [488, 569] width 88 height 32
type input "***"
click at [511, 560] on input "***" at bounding box center [488, 569] width 88 height 32
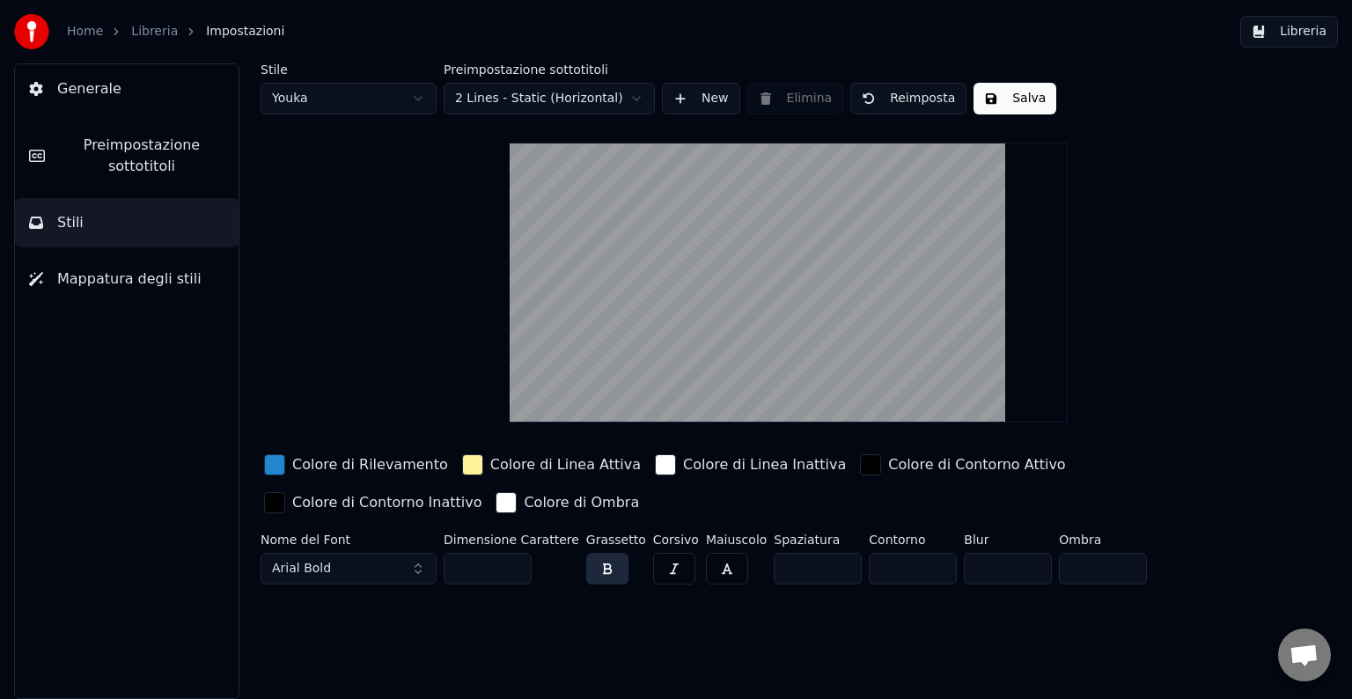
click at [120, 180] on button "Preimpostazione sottotitoli" at bounding box center [127, 156] width 224 height 70
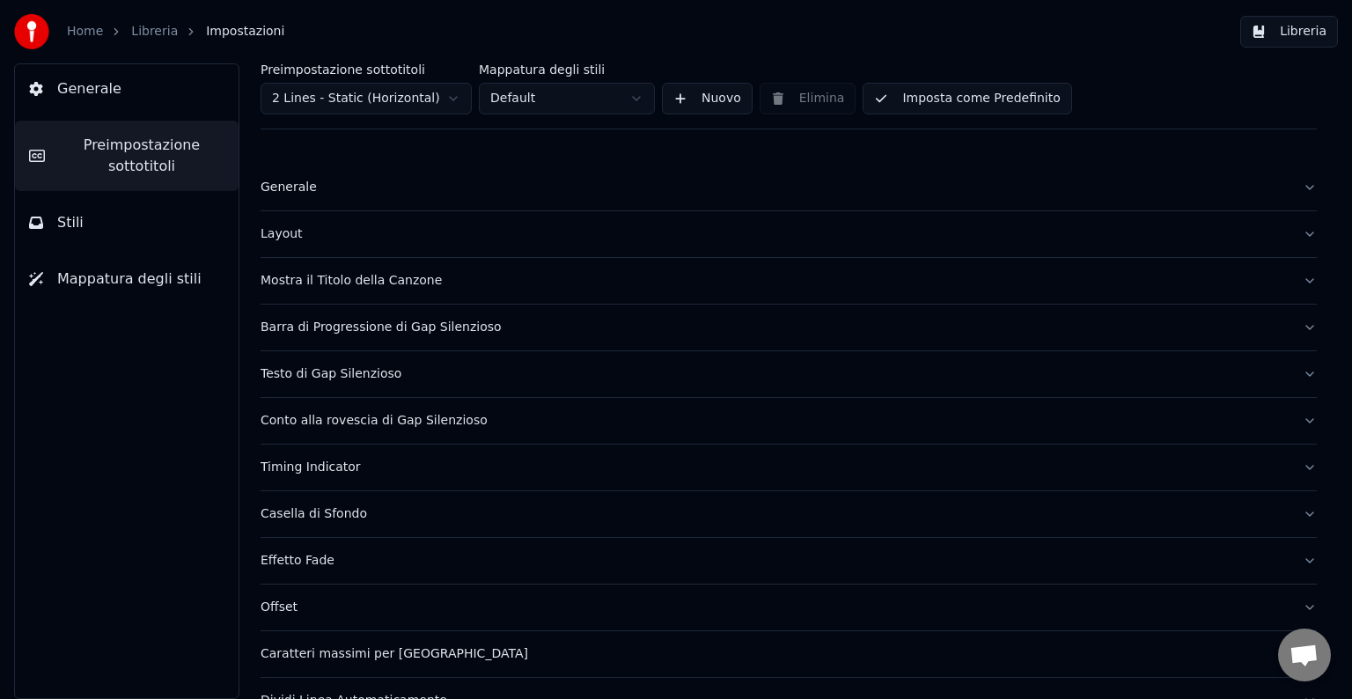
click at [107, 281] on span "Mappatura degli stili" at bounding box center [129, 278] width 144 height 21
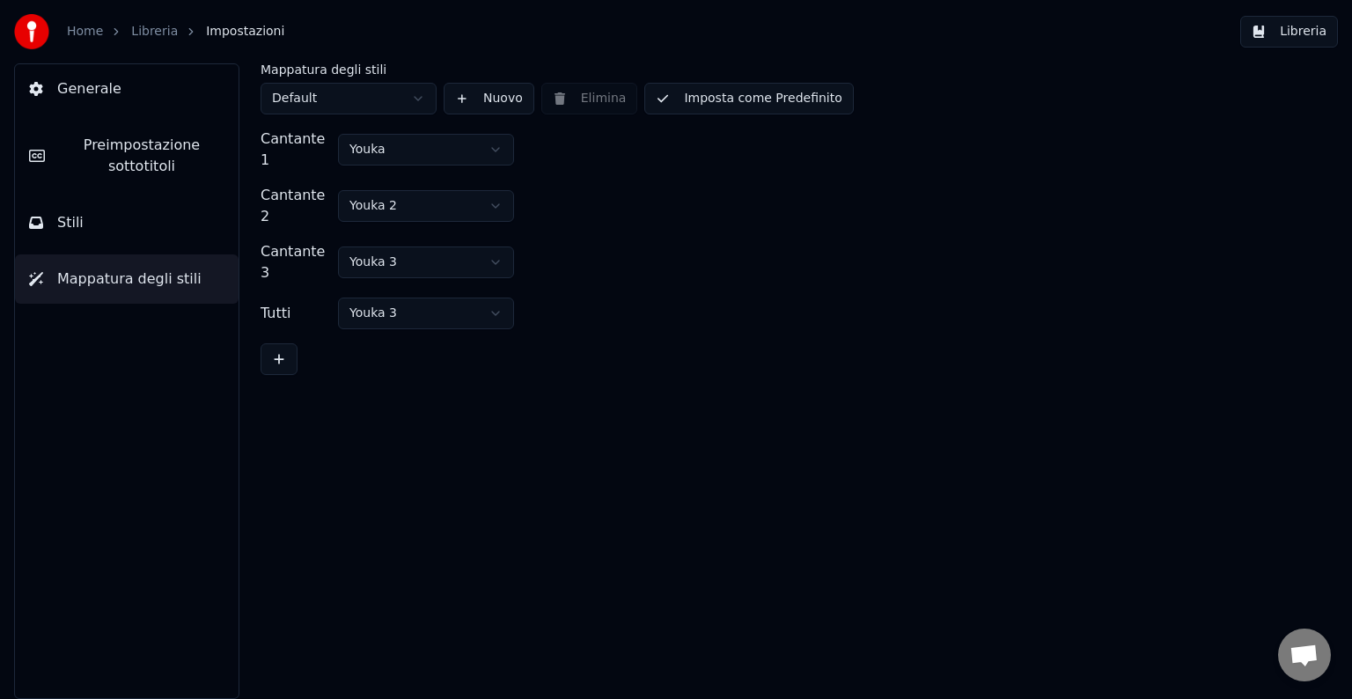
click at [114, 218] on button "Stili" at bounding box center [127, 222] width 224 height 49
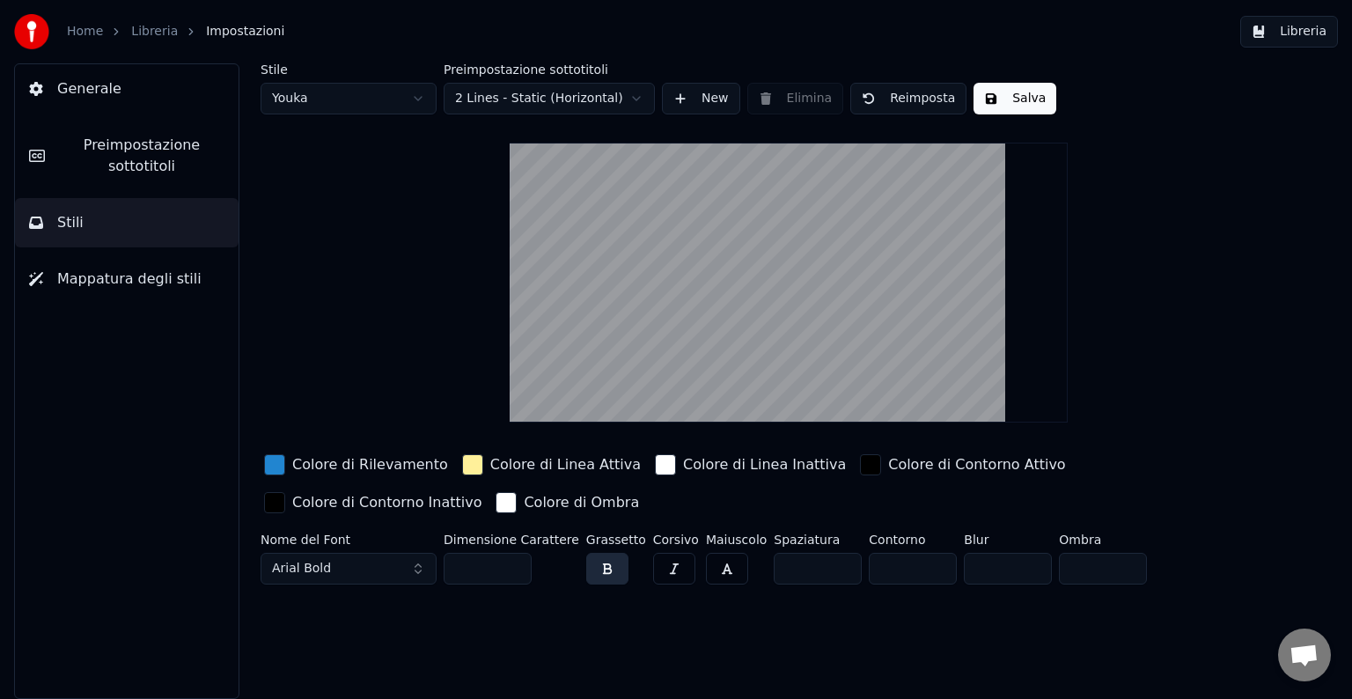
click at [141, 259] on button "Mappatura degli stili" at bounding box center [127, 278] width 224 height 49
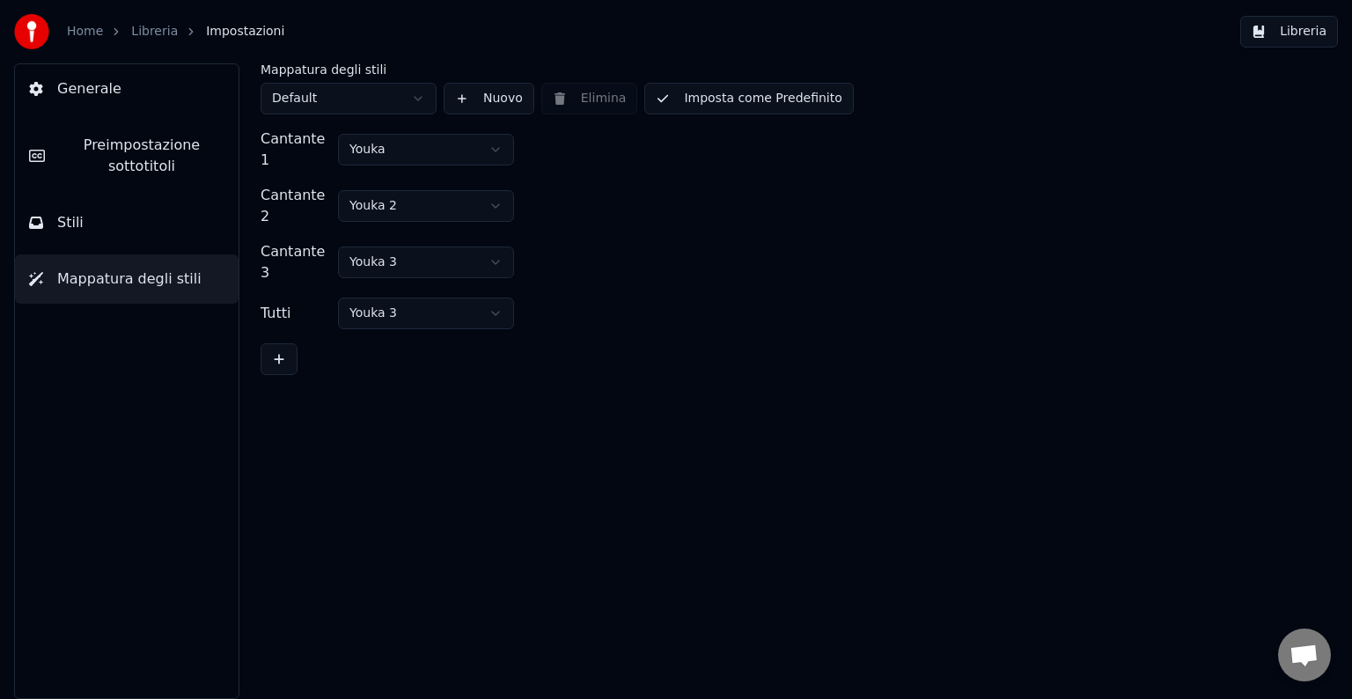
click at [109, 232] on button "Stili" at bounding box center [127, 222] width 224 height 49
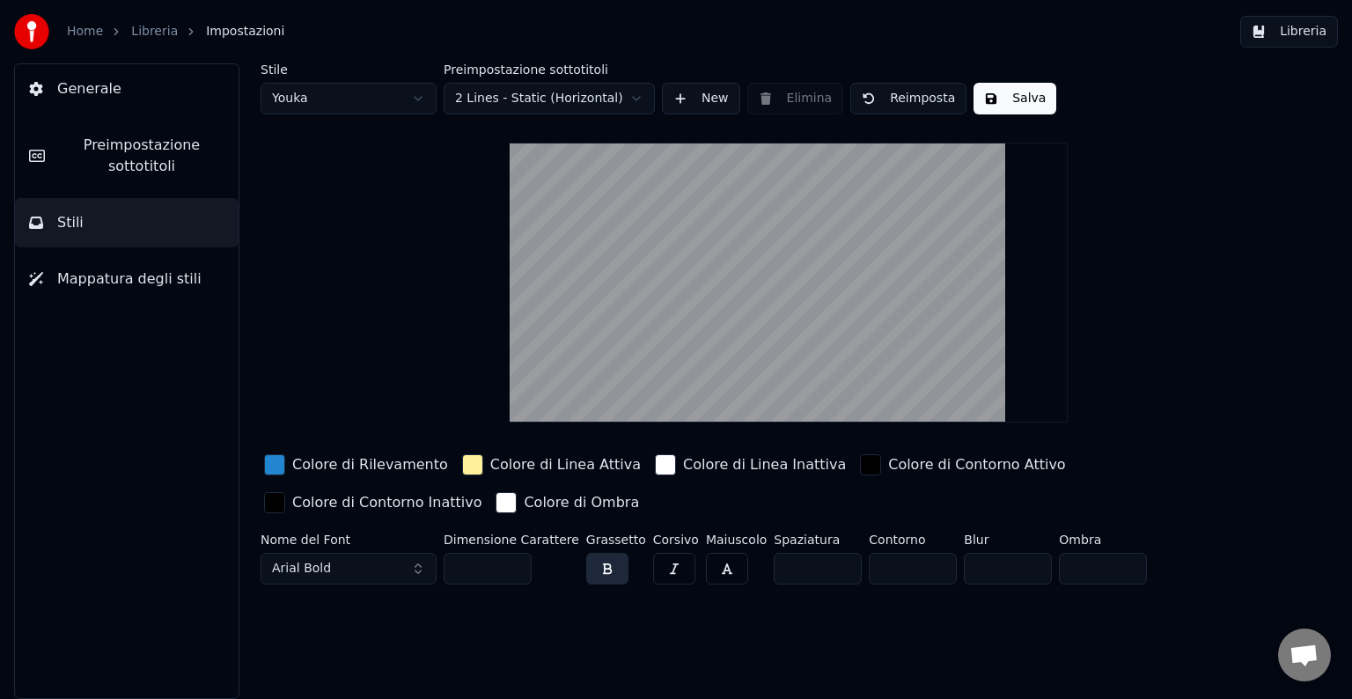
click at [99, 95] on span "Generale" at bounding box center [89, 88] width 64 height 21
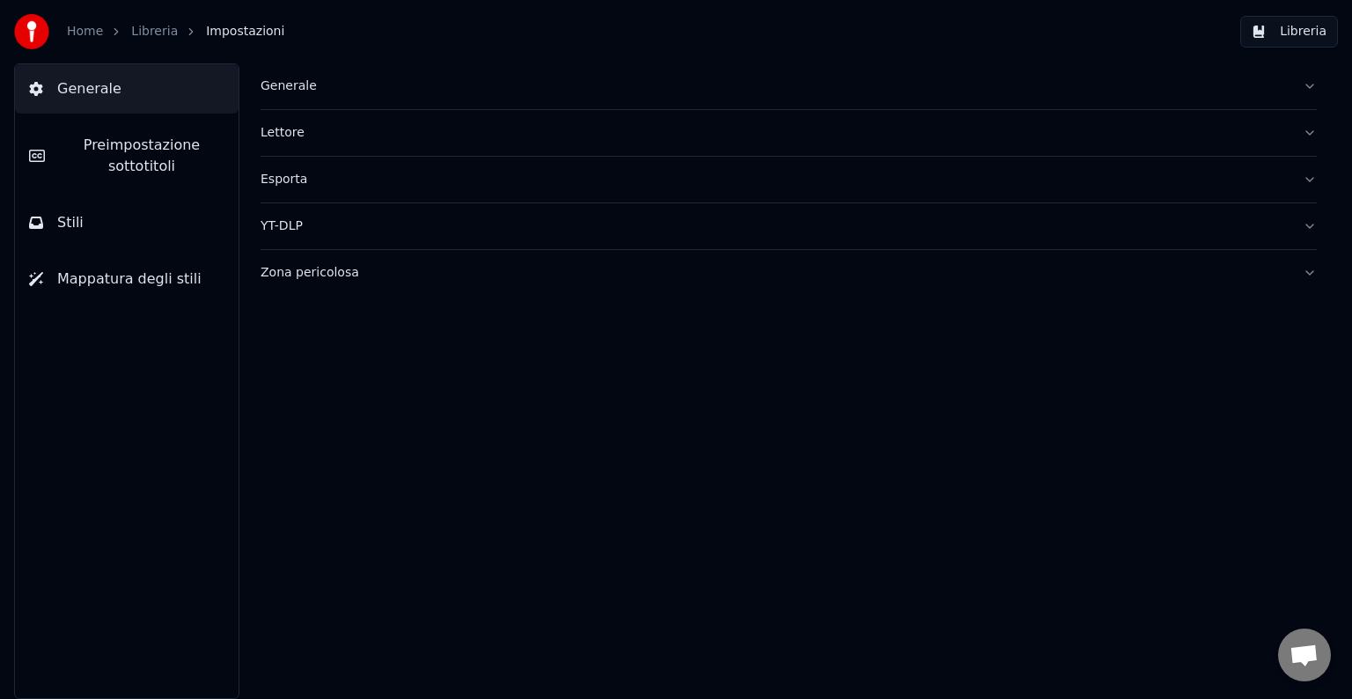
click at [127, 140] on span "Preimpostazione sottotitoli" at bounding box center [141, 156] width 165 height 42
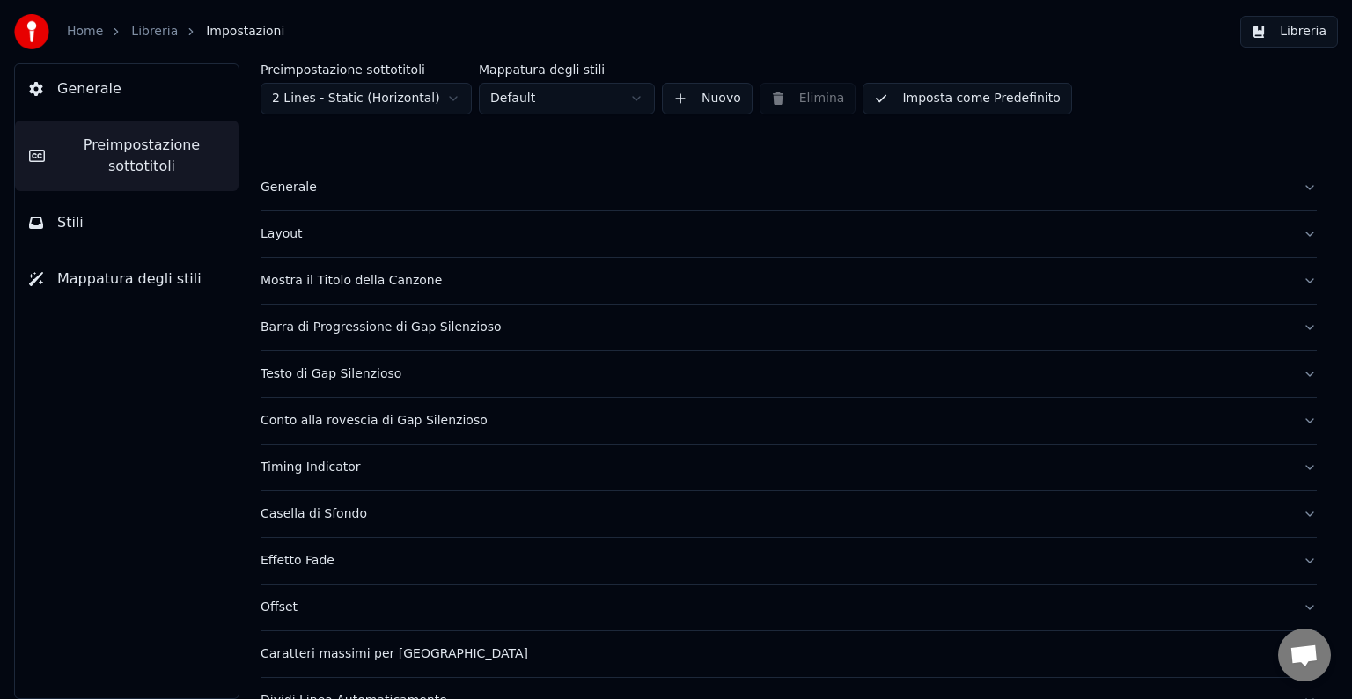
click at [303, 284] on div "Mostra il Titolo della Canzone" at bounding box center [775, 281] width 1028 height 18
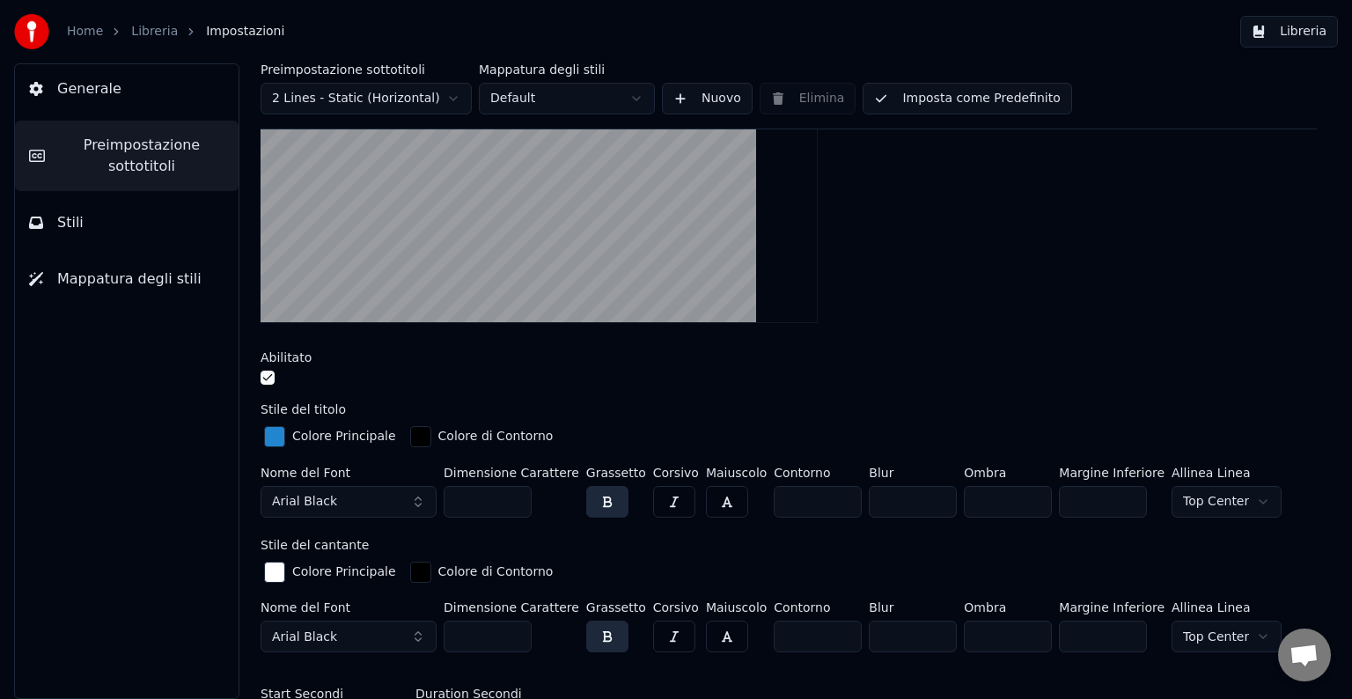
scroll to position [333, 0]
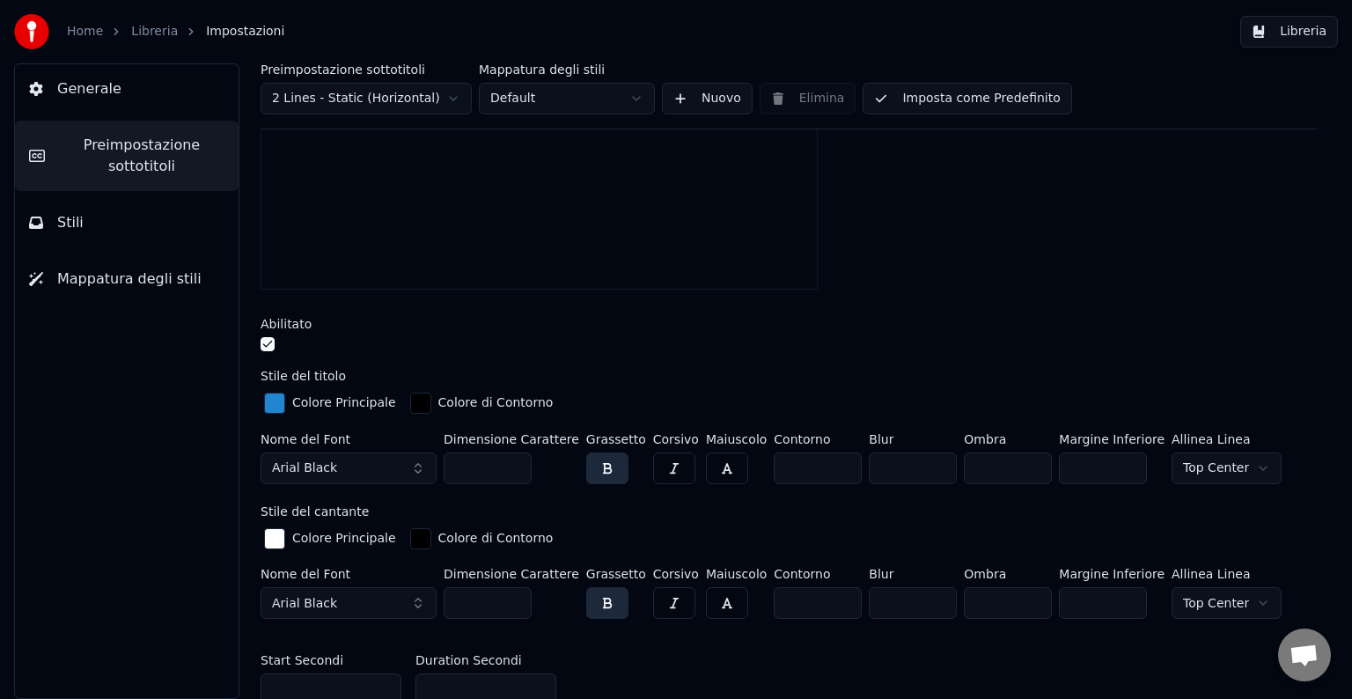
type input "***"
click at [516, 472] on input "***" at bounding box center [488, 468] width 88 height 32
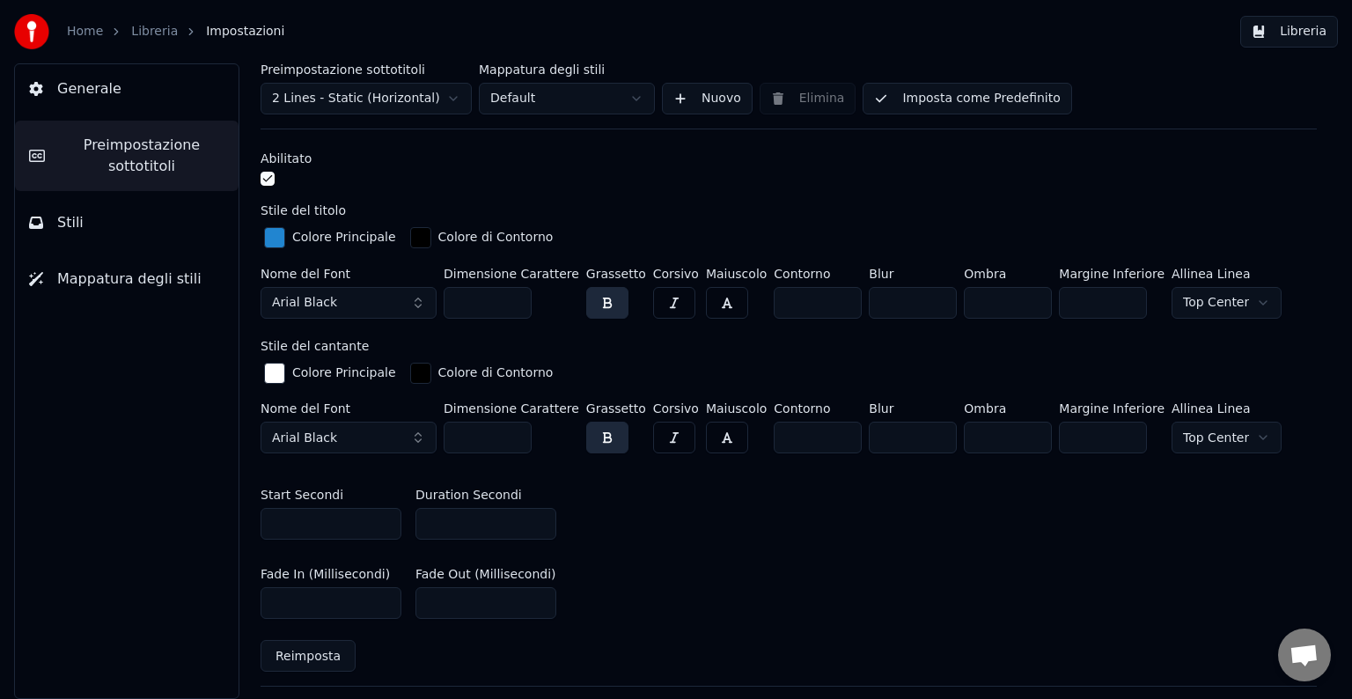
scroll to position [499, 0]
click at [1180, 308] on html "Home Libreria Impostazioni Libreria Generale Preimpostazione sottotitoli Stili …" at bounding box center [676, 349] width 1352 height 699
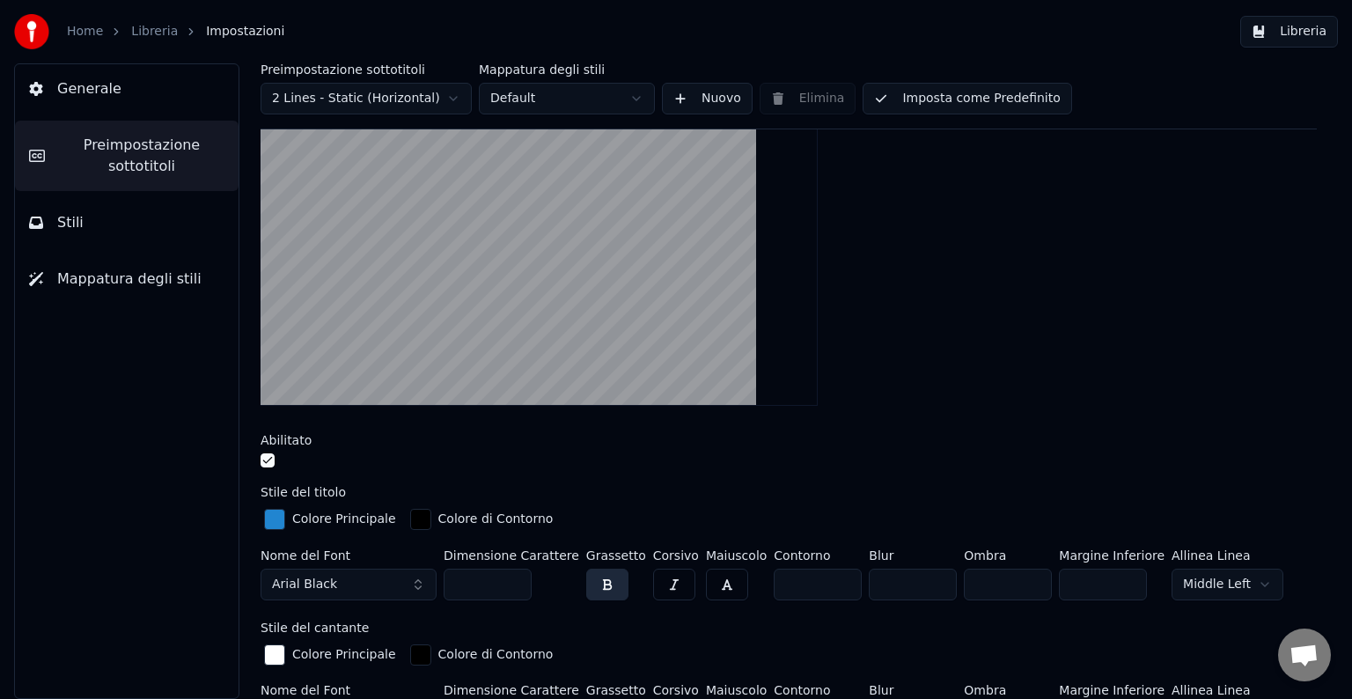
scroll to position [218, 0]
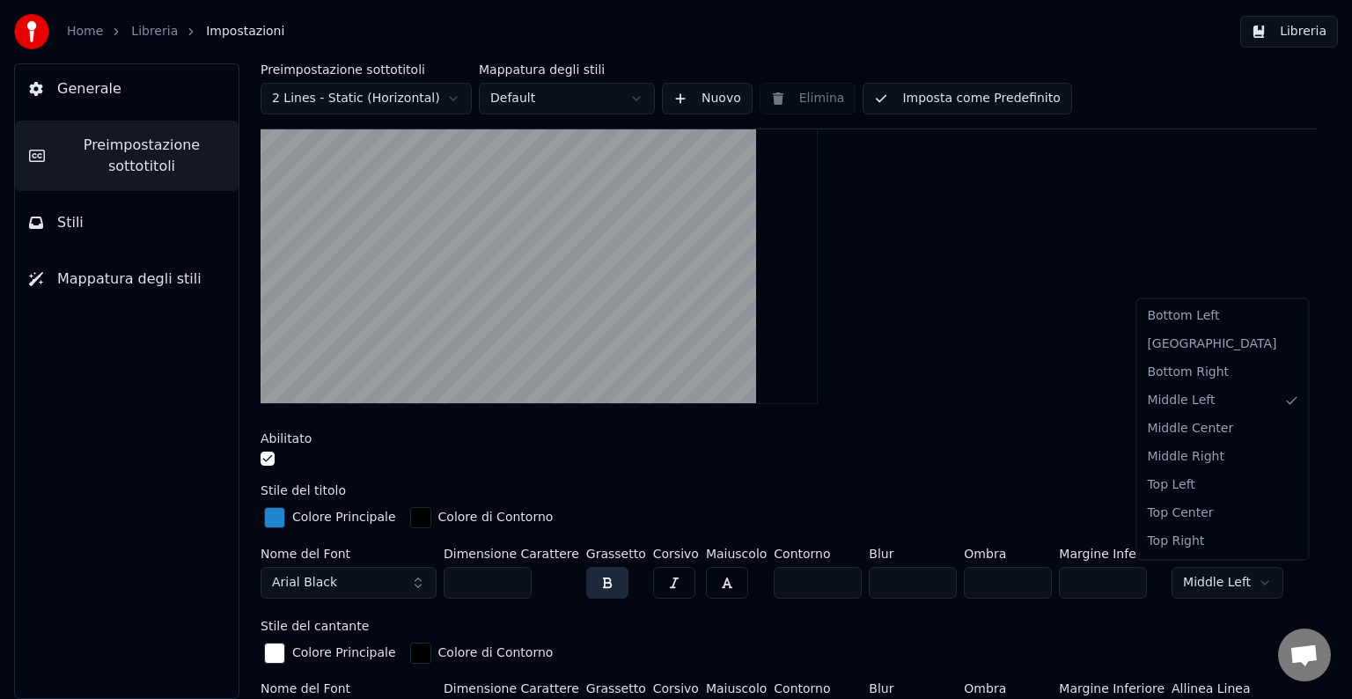
click at [1165, 581] on html "Home Libreria Impostazioni Libreria Generale Preimpostazione sottotitoli Stili …" at bounding box center [676, 349] width 1352 height 699
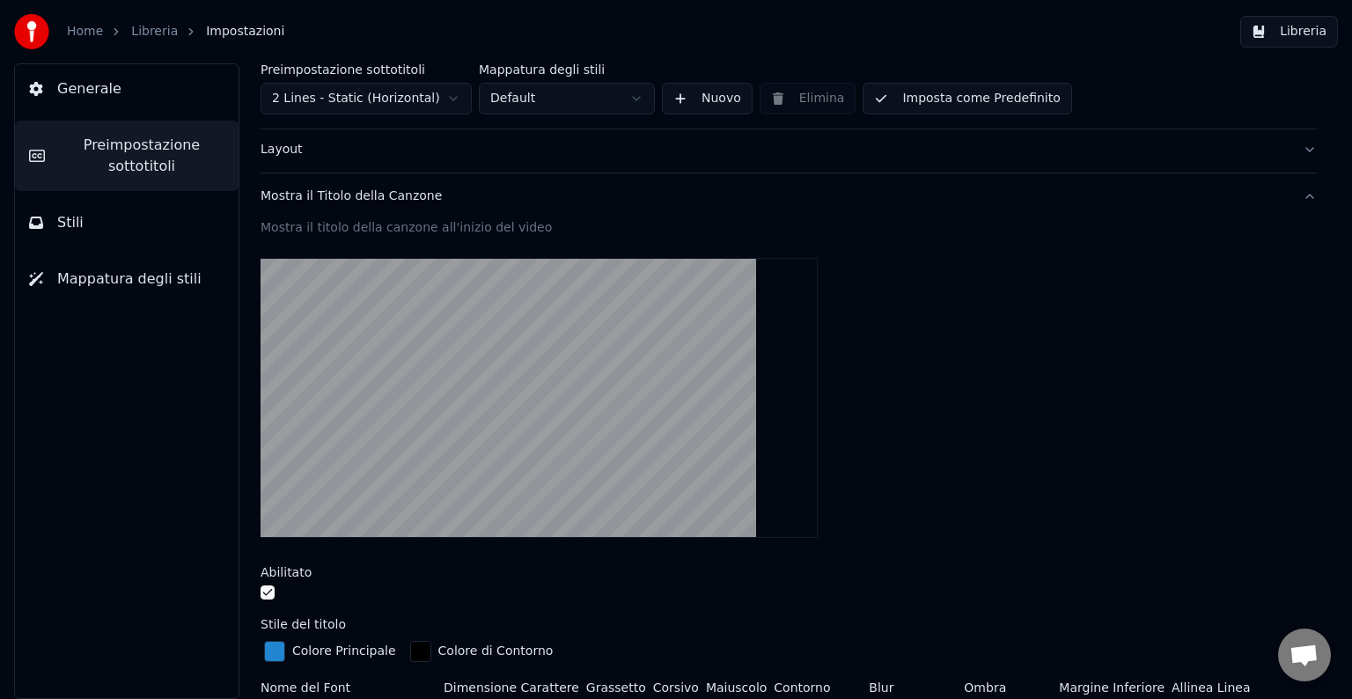
scroll to position [0, 0]
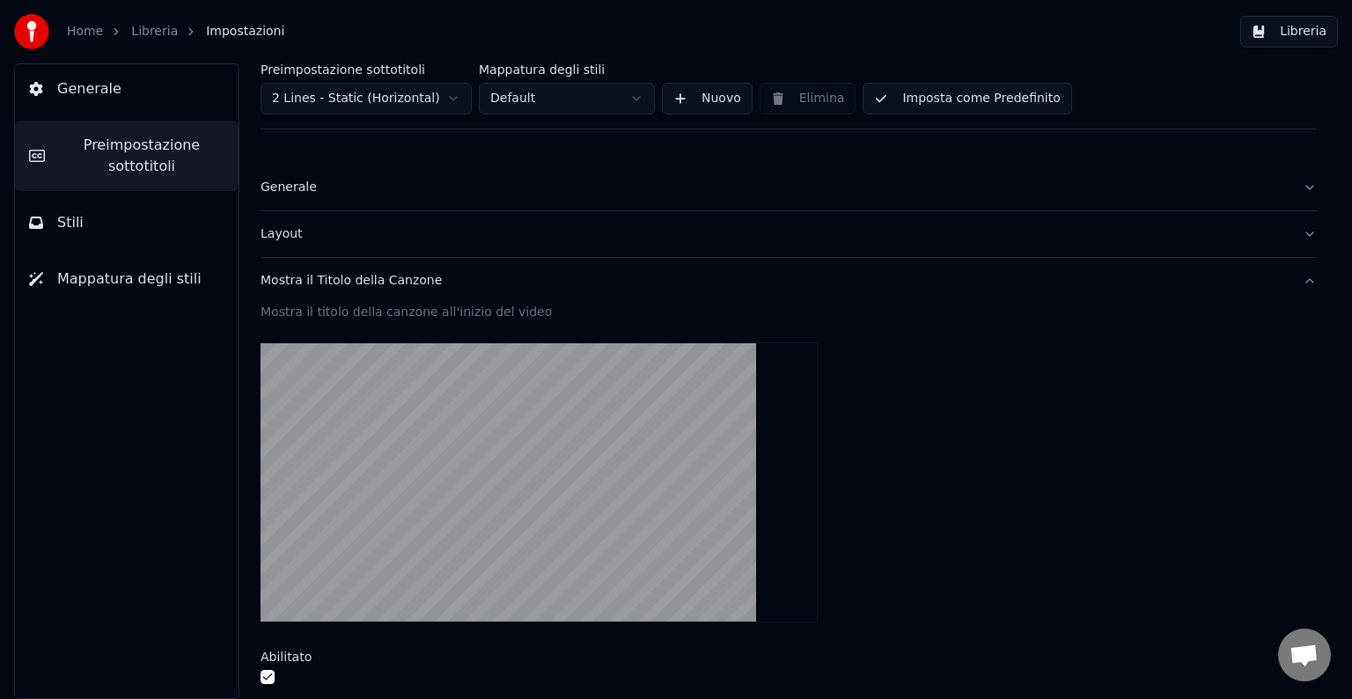
click at [281, 243] on button "Layout" at bounding box center [789, 234] width 1056 height 46
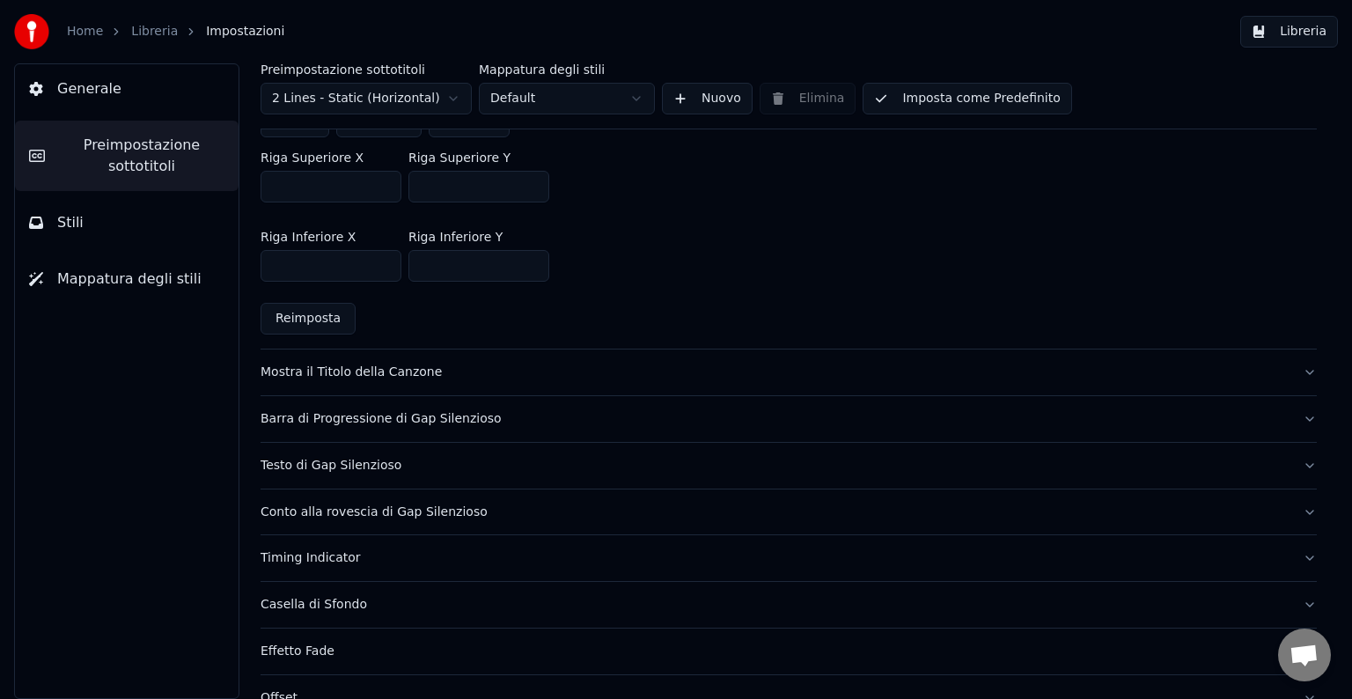
scroll to position [518, 0]
click at [352, 371] on div "Mostra il Titolo della Canzone" at bounding box center [775, 374] width 1028 height 18
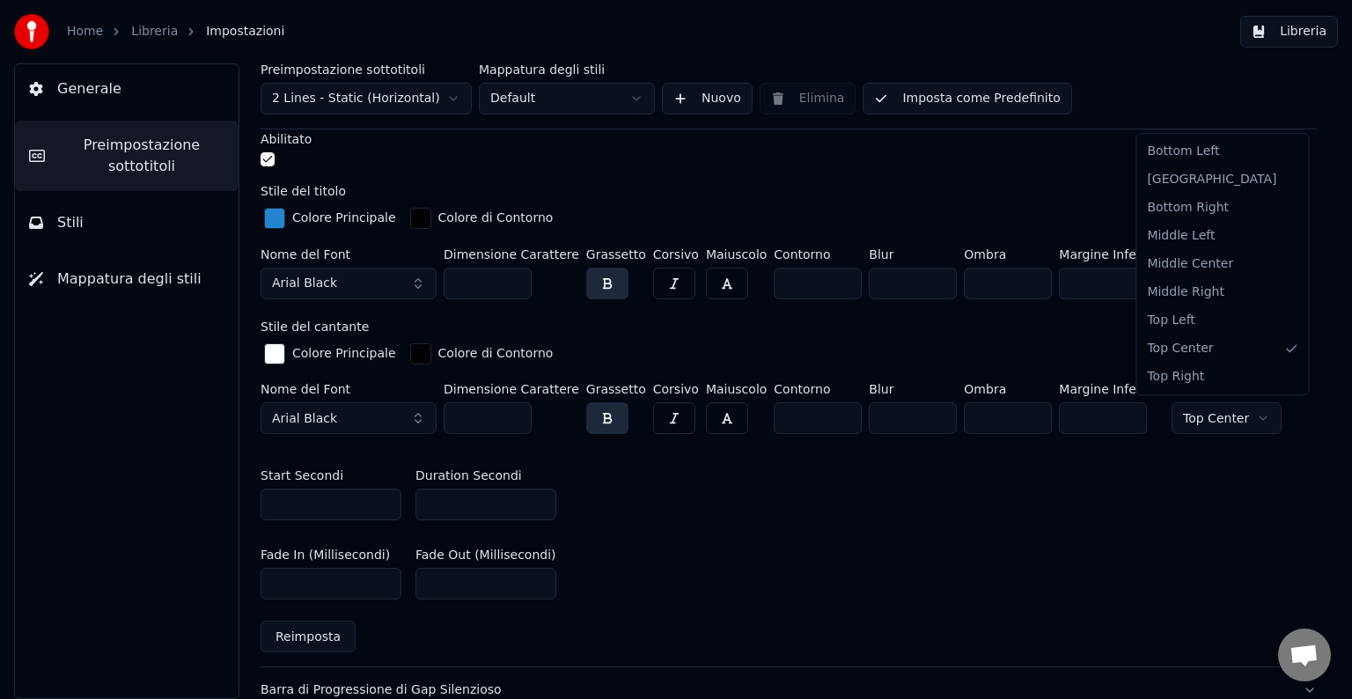
click at [1201, 425] on html "Home Libreria Impostazioni Libreria Generale Preimpostazione sottotitoli Stili …" at bounding box center [676, 349] width 1352 height 699
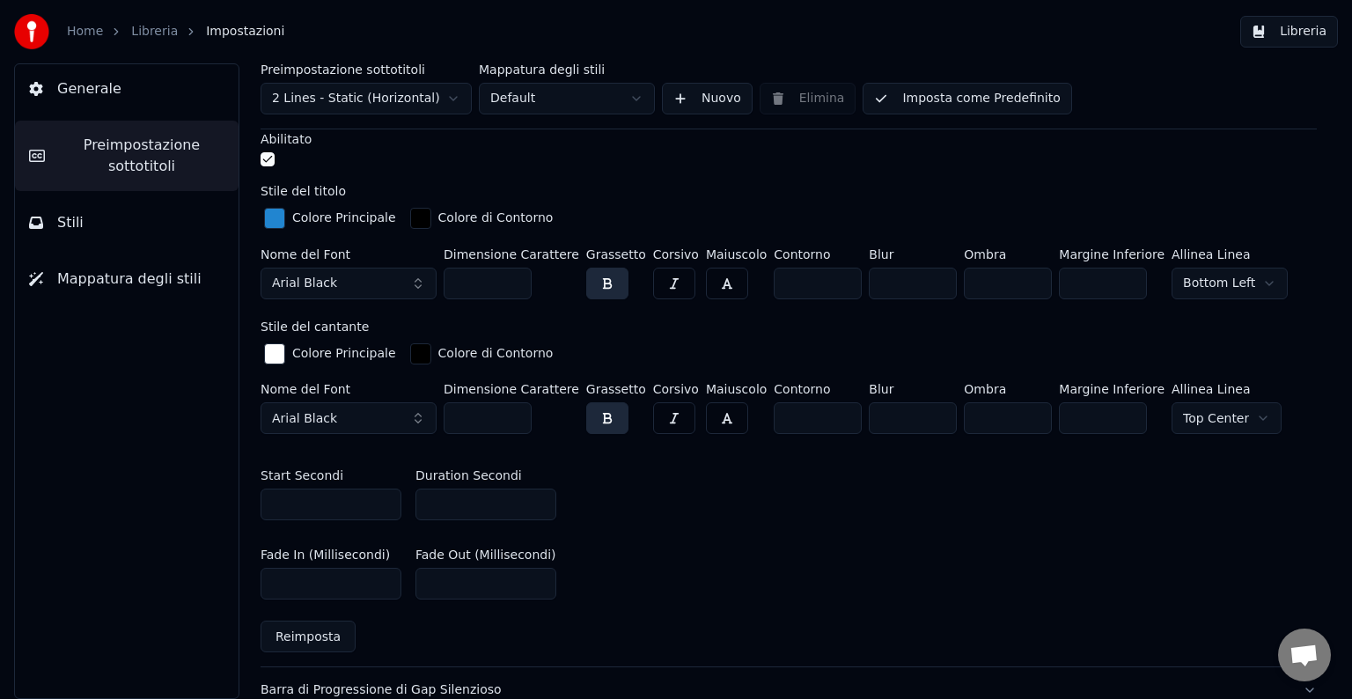
drag, startPoint x: 486, startPoint y: 413, endPoint x: 450, endPoint y: 415, distance: 36.1
click at [450, 415] on html "Home Libreria Impostazioni Libreria Generale Preimpostazione sottotitoli Stili …" at bounding box center [676, 349] width 1352 height 699
click at [496, 417] on input "***" at bounding box center [488, 418] width 88 height 32
type input "*"
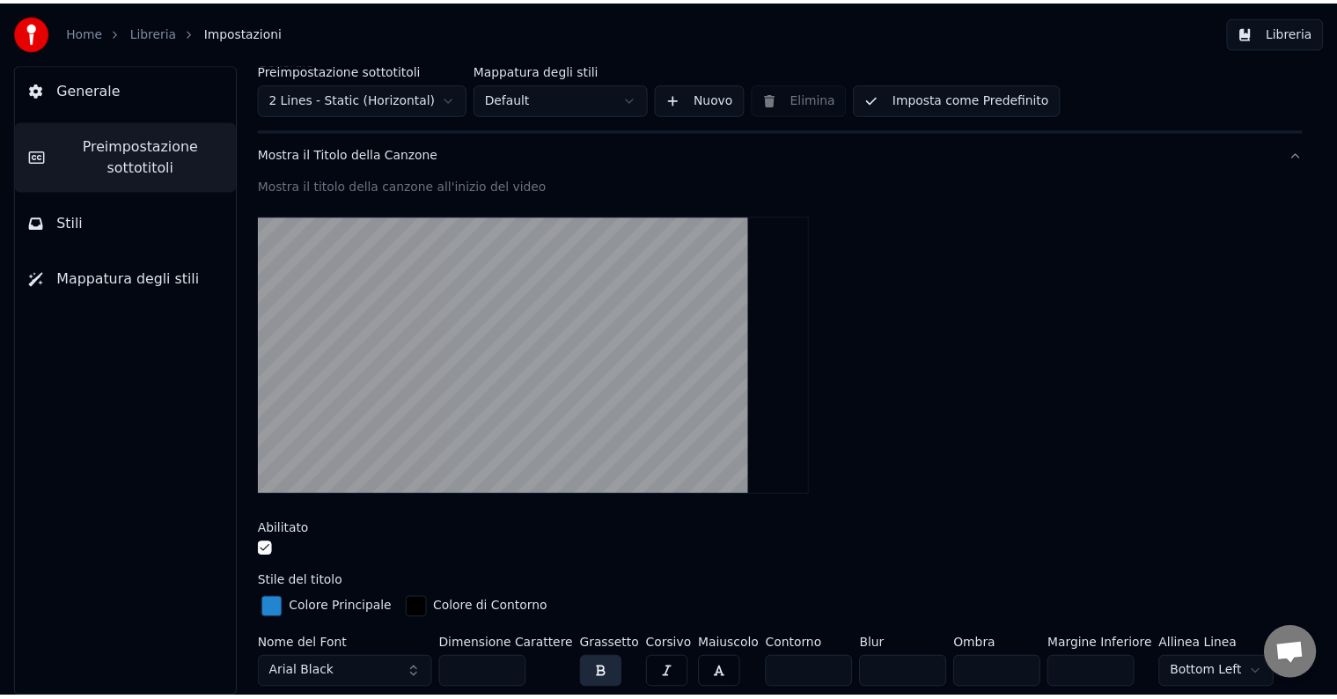
scroll to position [169, 0]
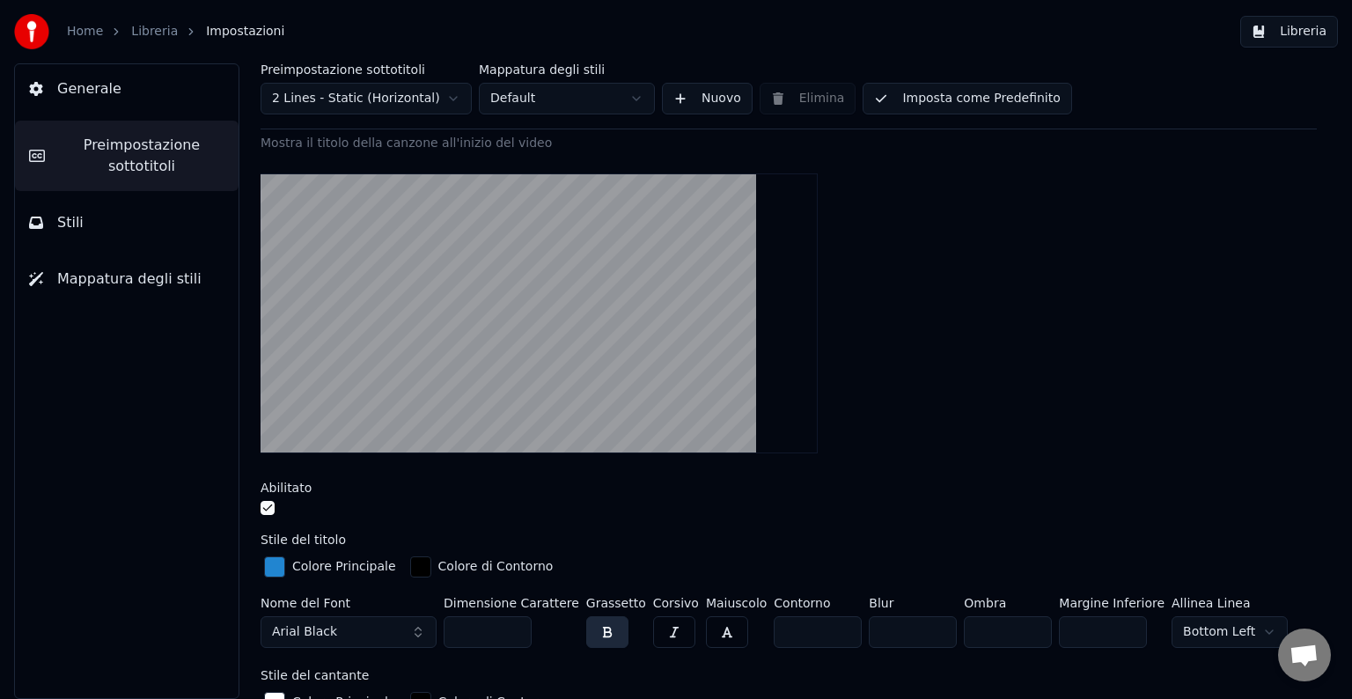
click at [1173, 623] on html "Home Libreria Impostazioni Libreria Generale Preimpostazione sottotitoli Stili …" at bounding box center [676, 349] width 1352 height 699
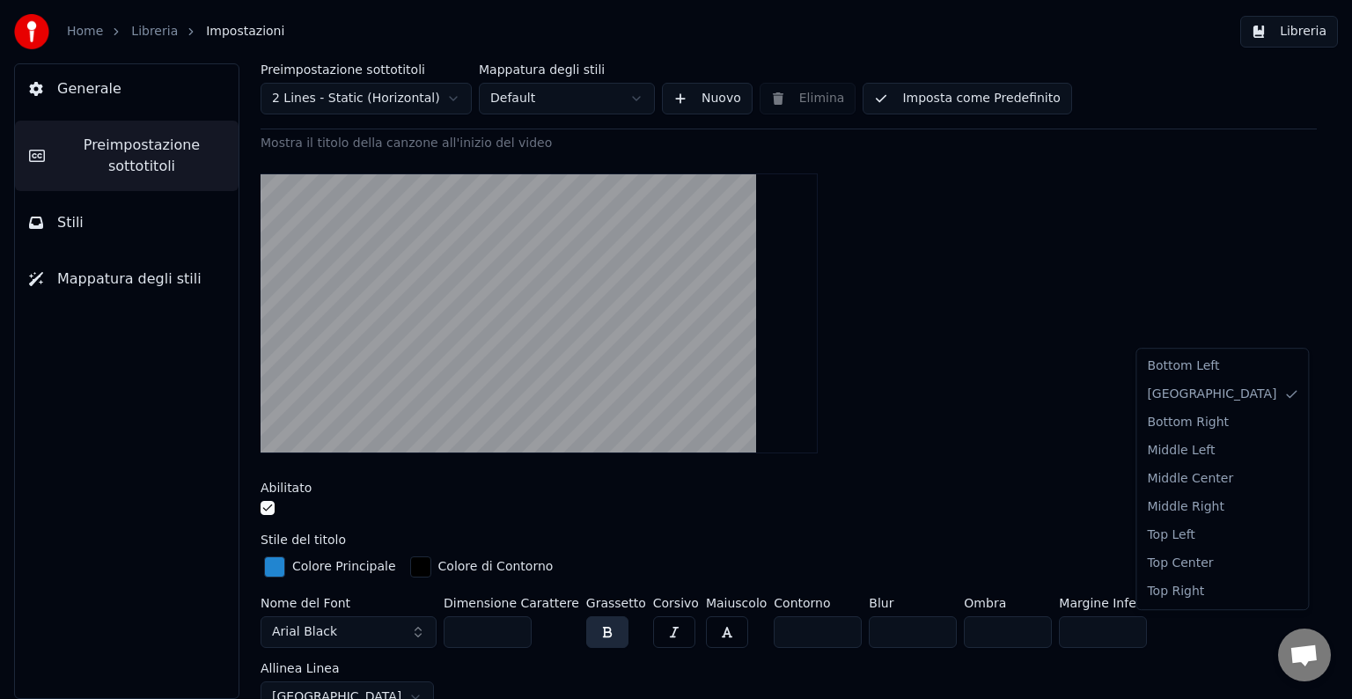
click at [1211, 636] on html "Home Libreria Impostazioni Libreria Generale Preimpostazione sottotitoli Stili …" at bounding box center [676, 349] width 1352 height 699
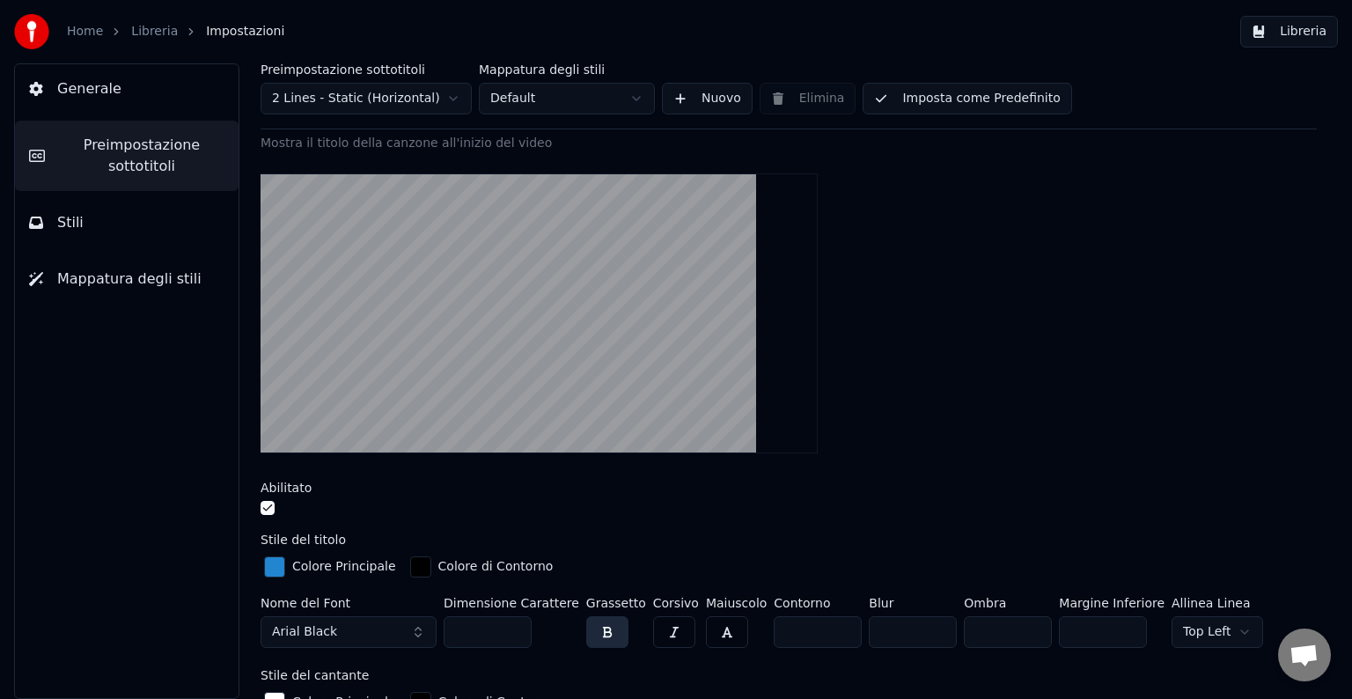
click at [1180, 635] on html "Home Libreria Impostazioni Libreria Generale Preimpostazione sottotitoli Stili …" at bounding box center [676, 349] width 1352 height 699
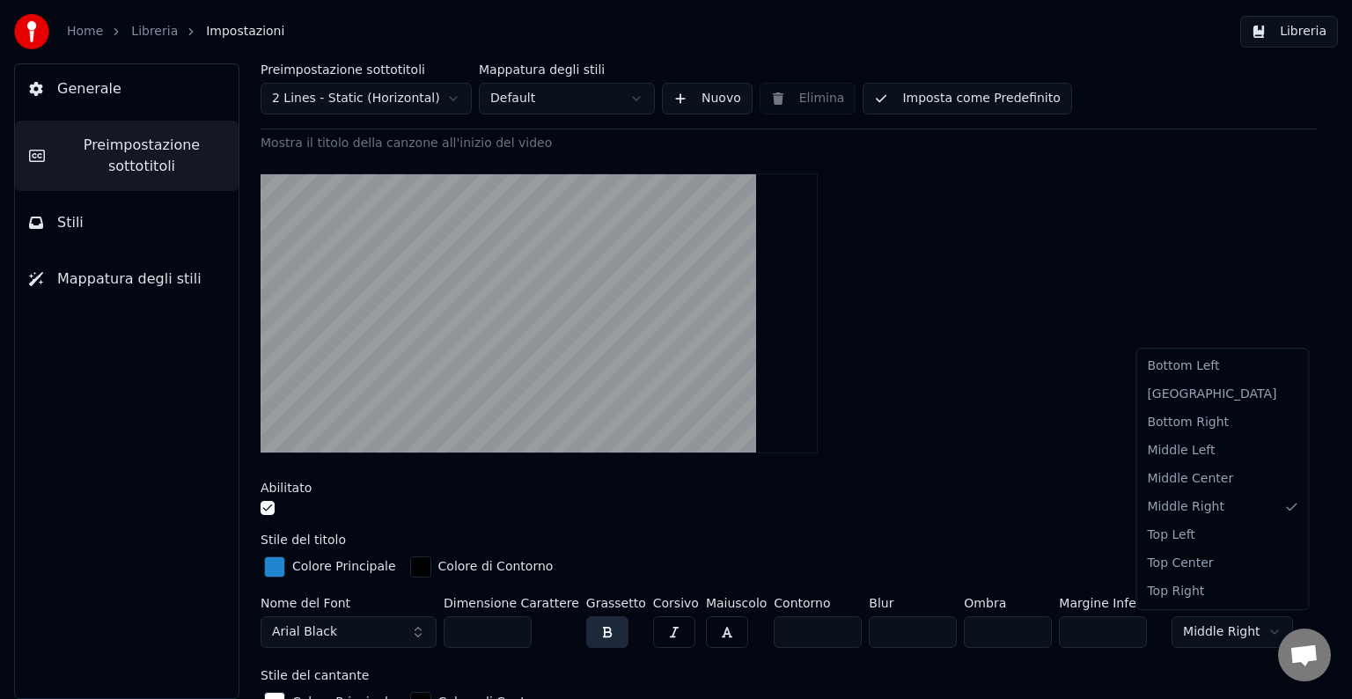
click at [1202, 631] on html "Home Libreria Impostazioni Libreria Generale Preimpostazione sottotitoli Stili …" at bounding box center [676, 349] width 1352 height 699
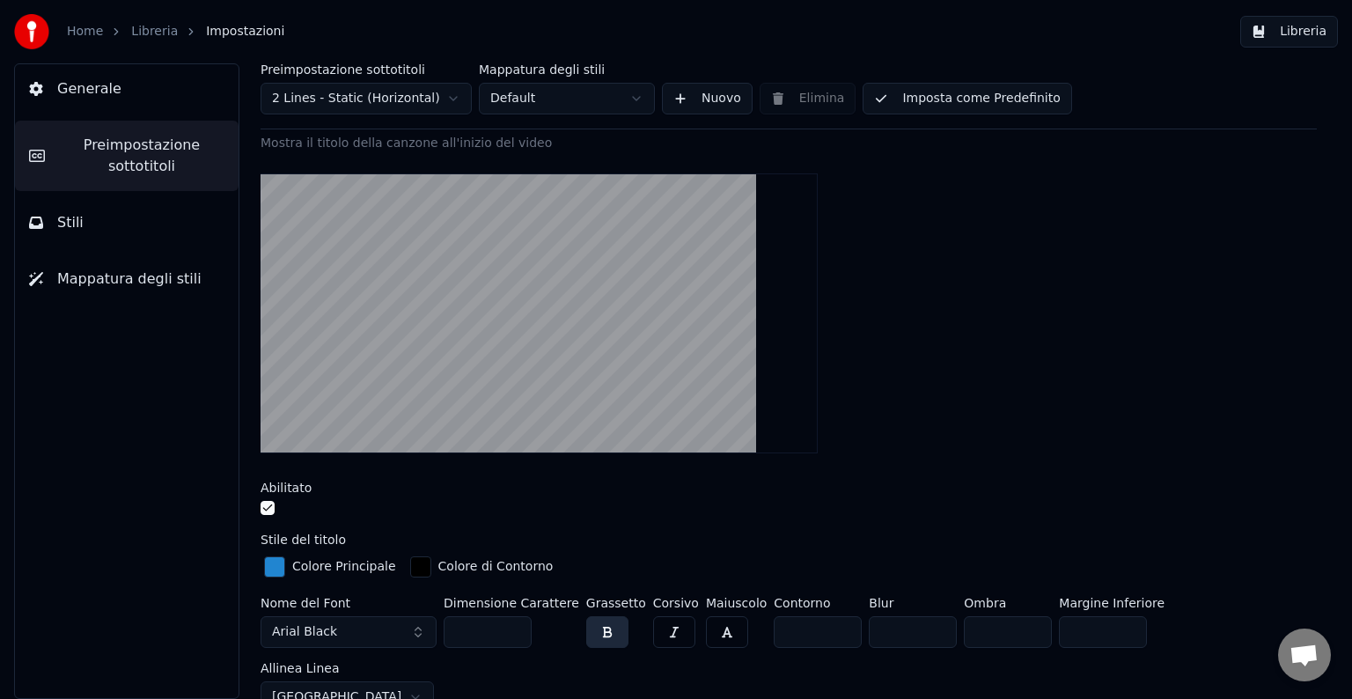
click at [1206, 619] on html "Home Libreria Impostazioni Libreria Generale Preimpostazione sottotitoli Stili …" at bounding box center [676, 349] width 1352 height 699
click at [135, 27] on link "Libreria" at bounding box center [154, 32] width 47 height 18
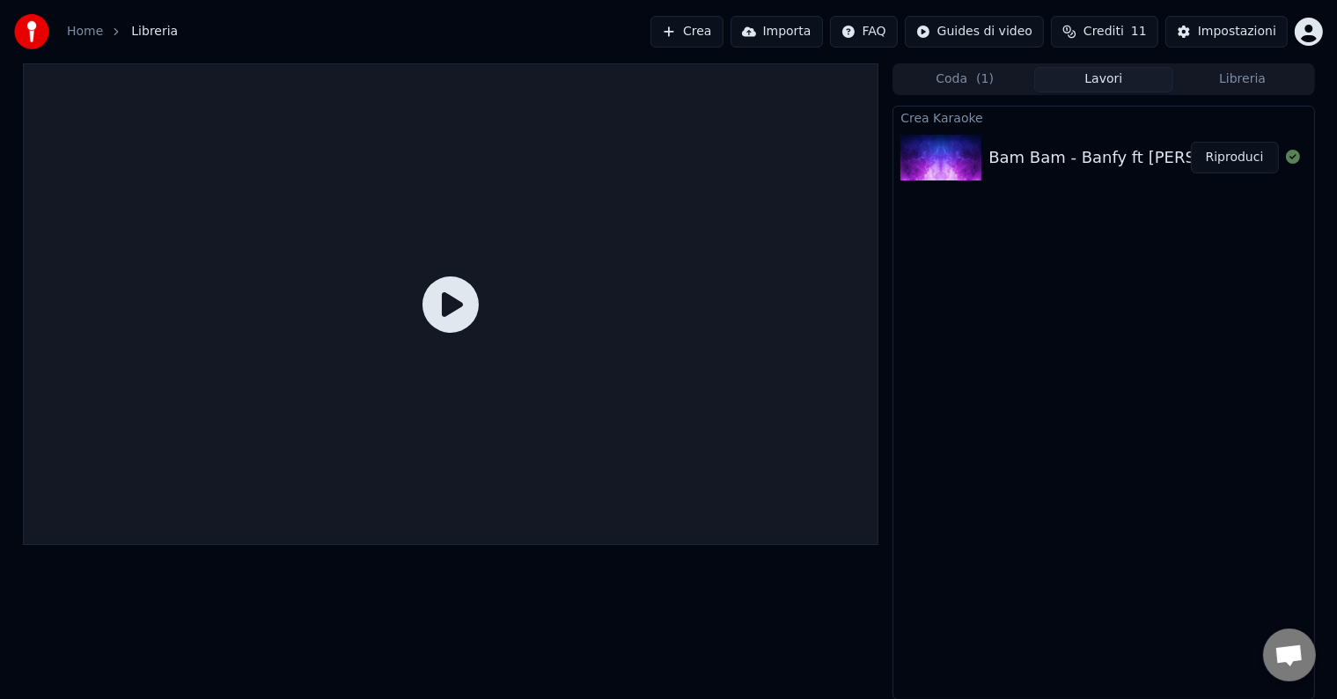
click at [1237, 158] on button "Riproduci" at bounding box center [1235, 158] width 88 height 32
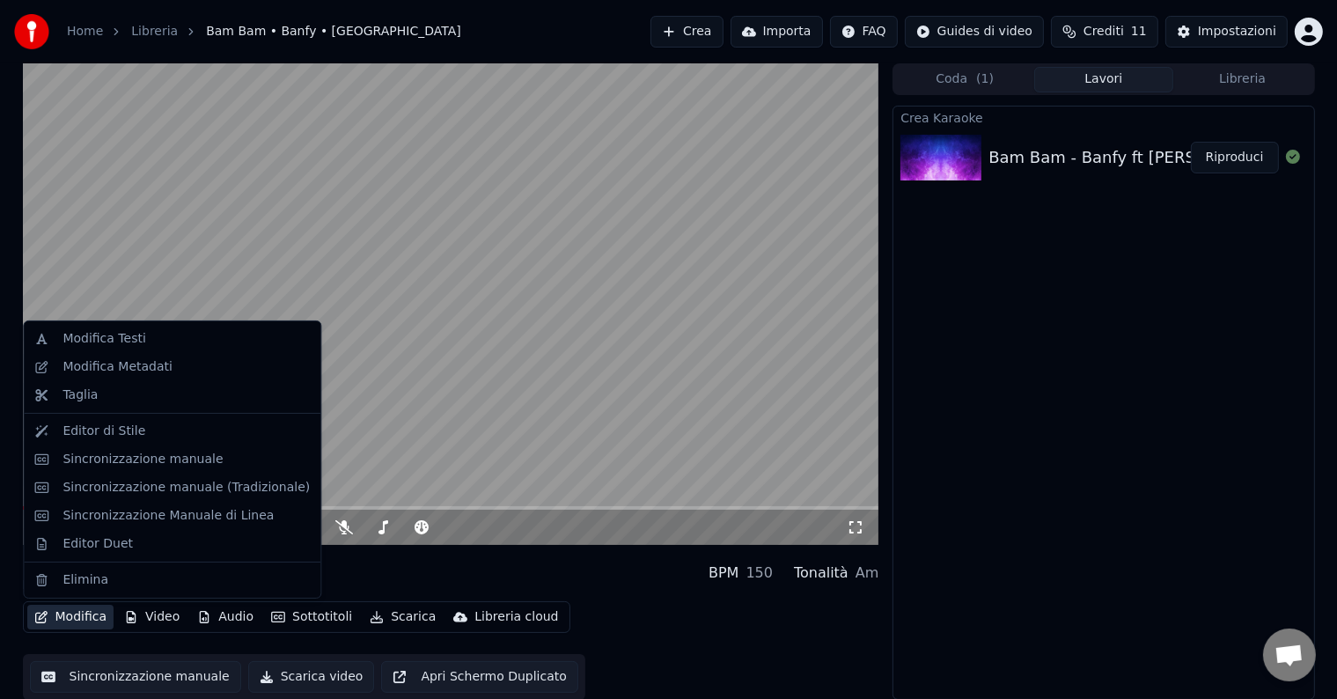
click at [65, 607] on button "Modifica" at bounding box center [70, 617] width 87 height 25
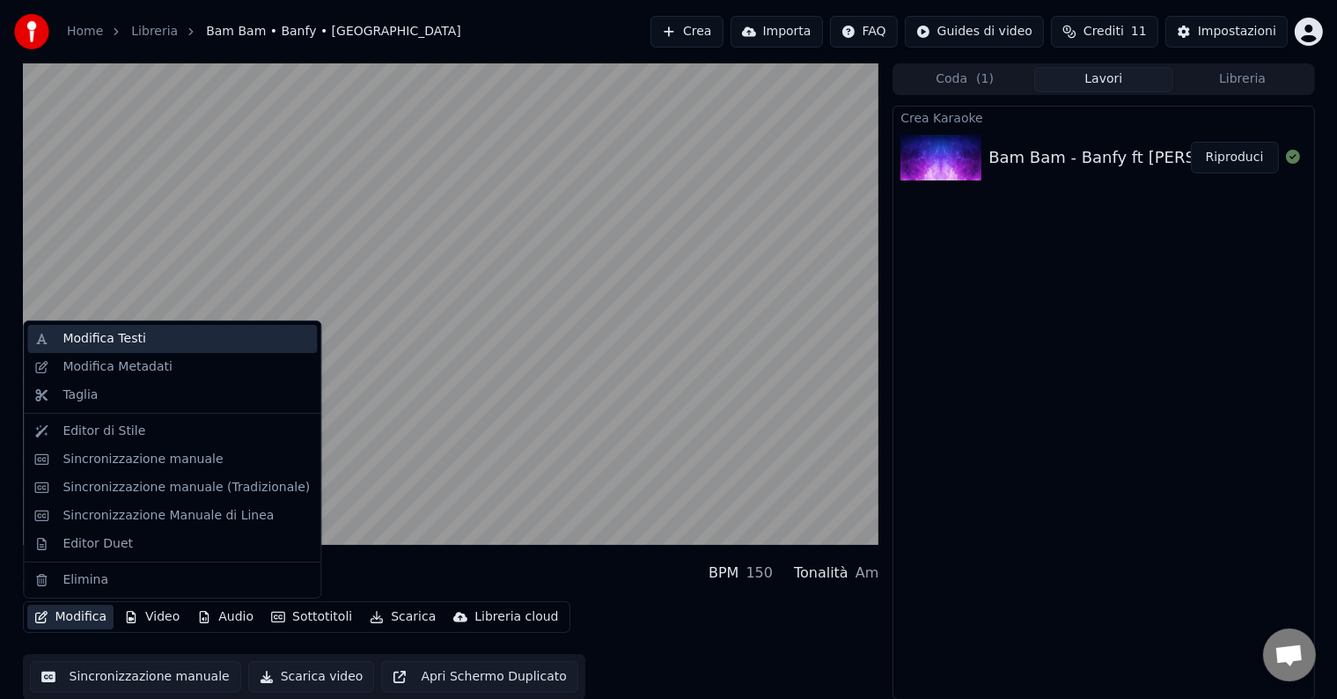
click at [92, 351] on div "Modifica Testi" at bounding box center [172, 339] width 290 height 28
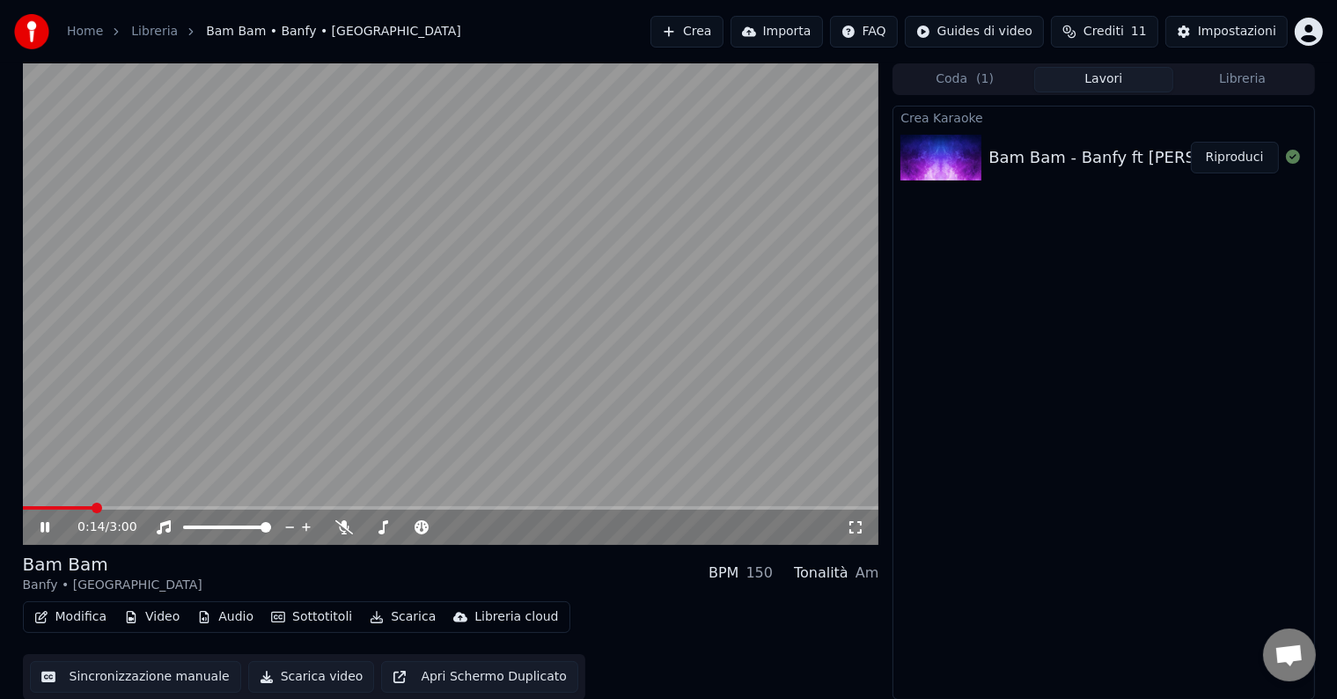
click at [63, 615] on button "Modifica" at bounding box center [70, 617] width 87 height 25
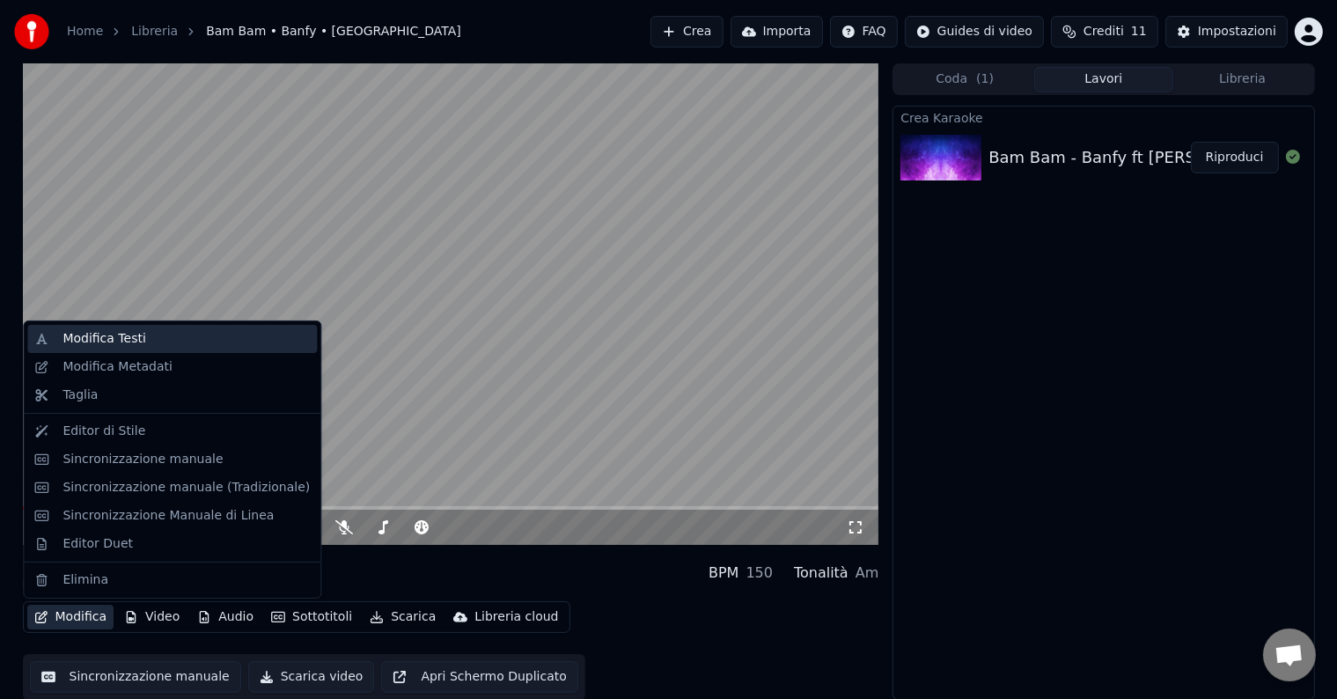
click at [99, 347] on div "Modifica Testi" at bounding box center [103, 339] width 83 height 18
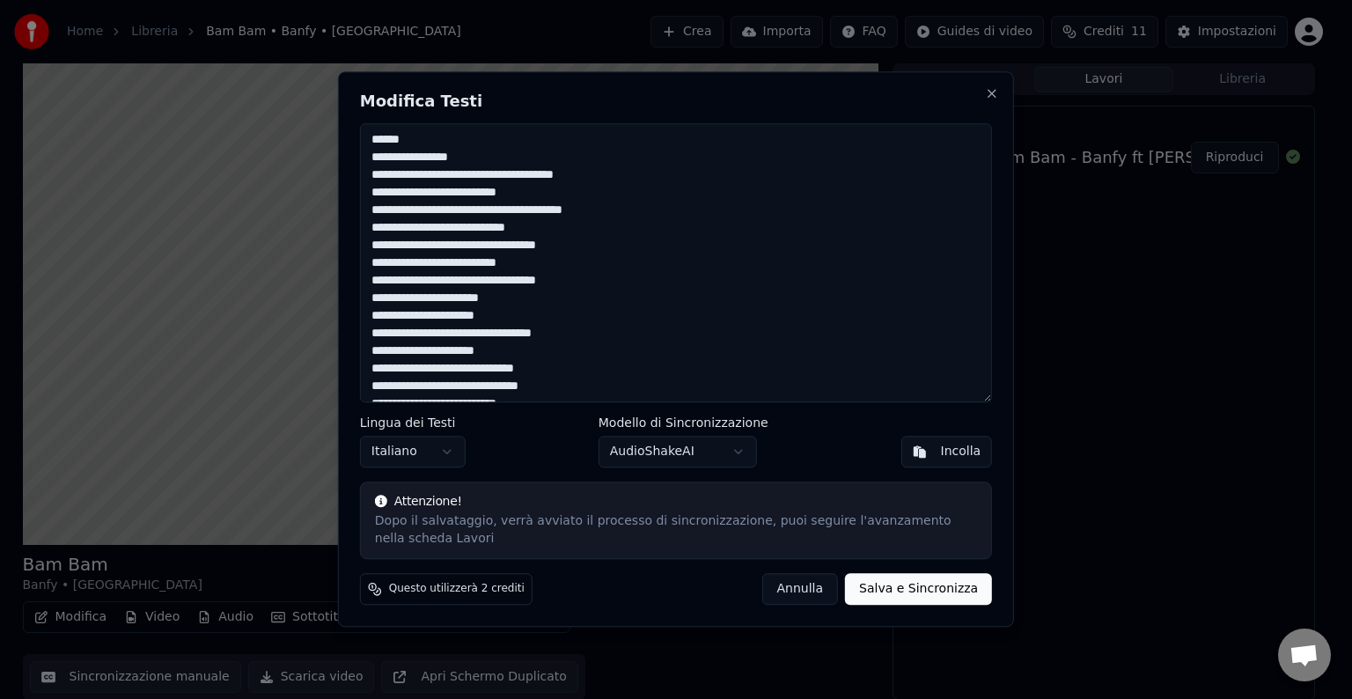
drag, startPoint x: 499, startPoint y: 150, endPoint x: 359, endPoint y: 116, distance: 143.9
click at [359, 116] on div "Modifica Testi Lingua dei Testi Italiano Modello di Sincronizzazione AudioShake…" at bounding box center [676, 348] width 676 height 555
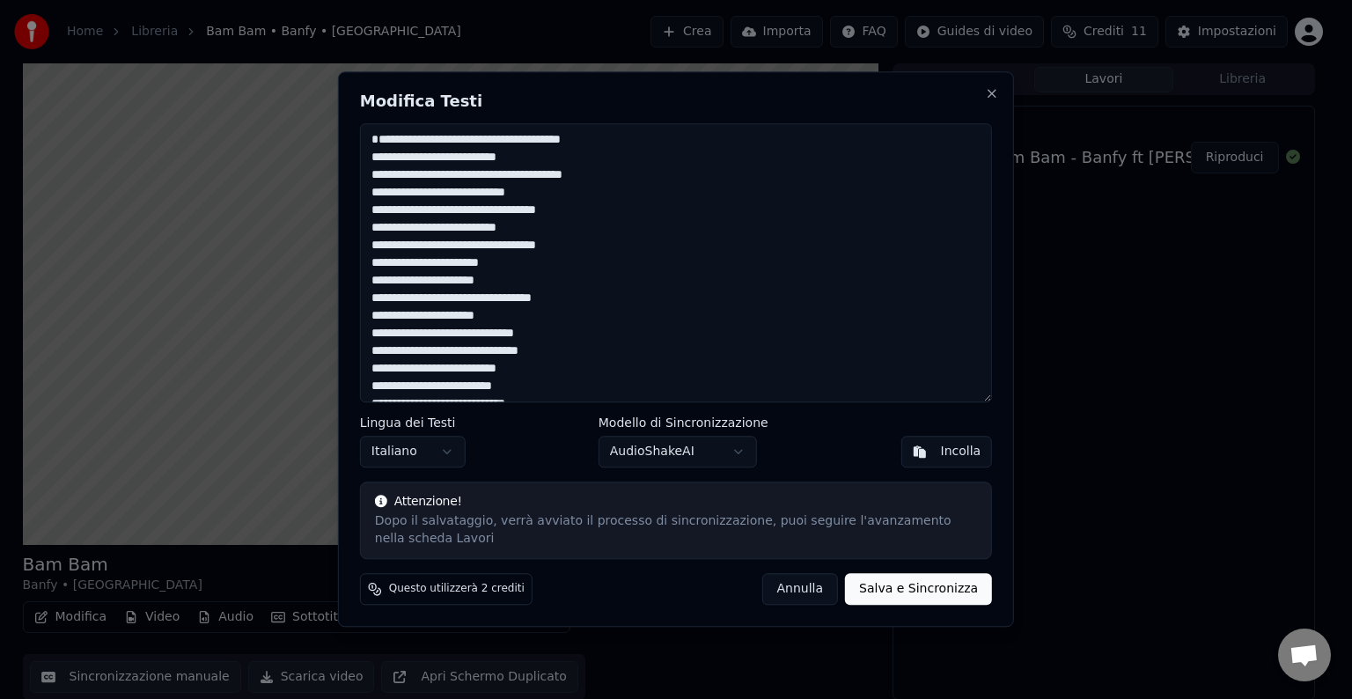
click at [897, 588] on button "Salva e Sincronizza" at bounding box center [918, 590] width 147 height 32
type textarea "**********"
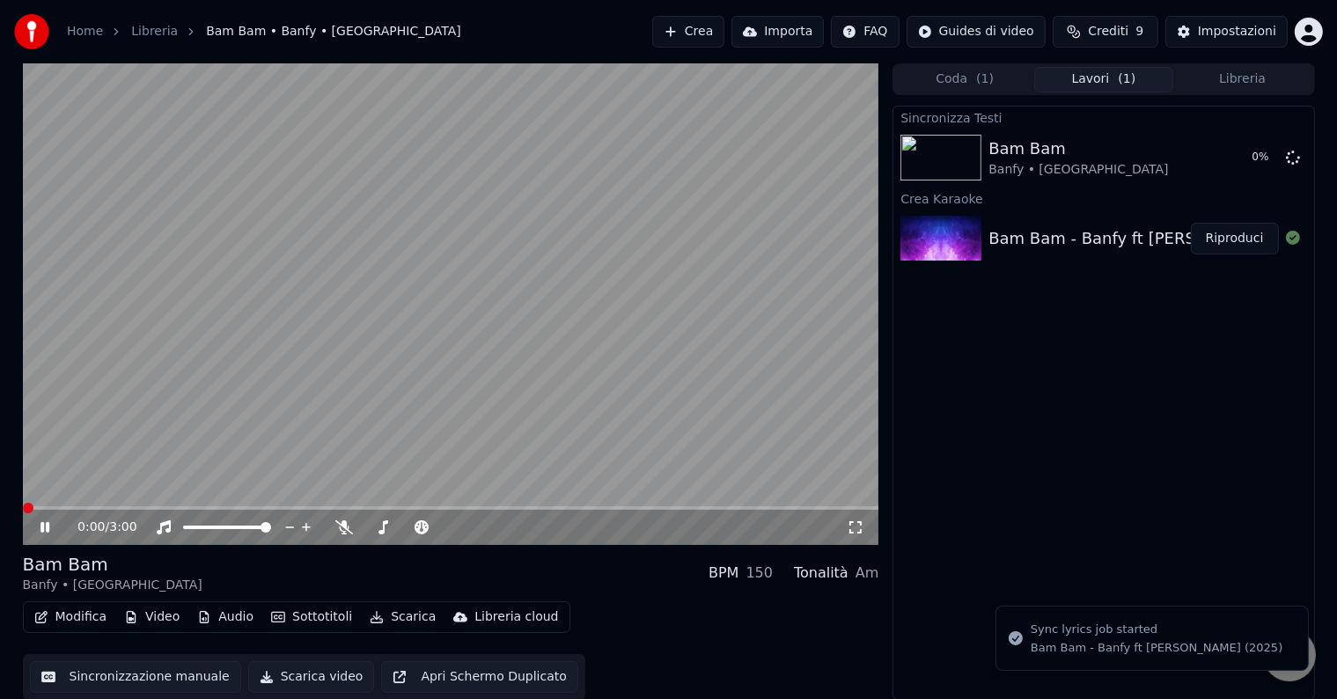
click at [23, 506] on span at bounding box center [23, 508] width 0 height 4
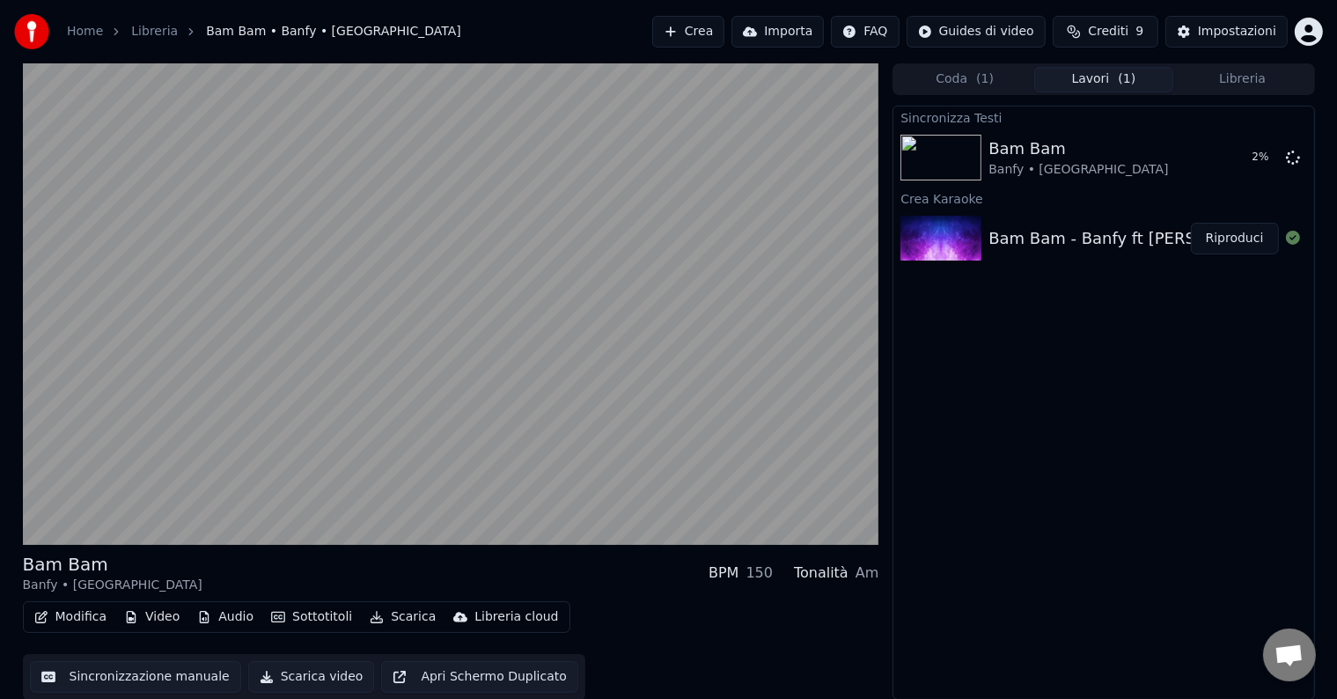
click at [66, 614] on button "Modifica" at bounding box center [70, 617] width 87 height 25
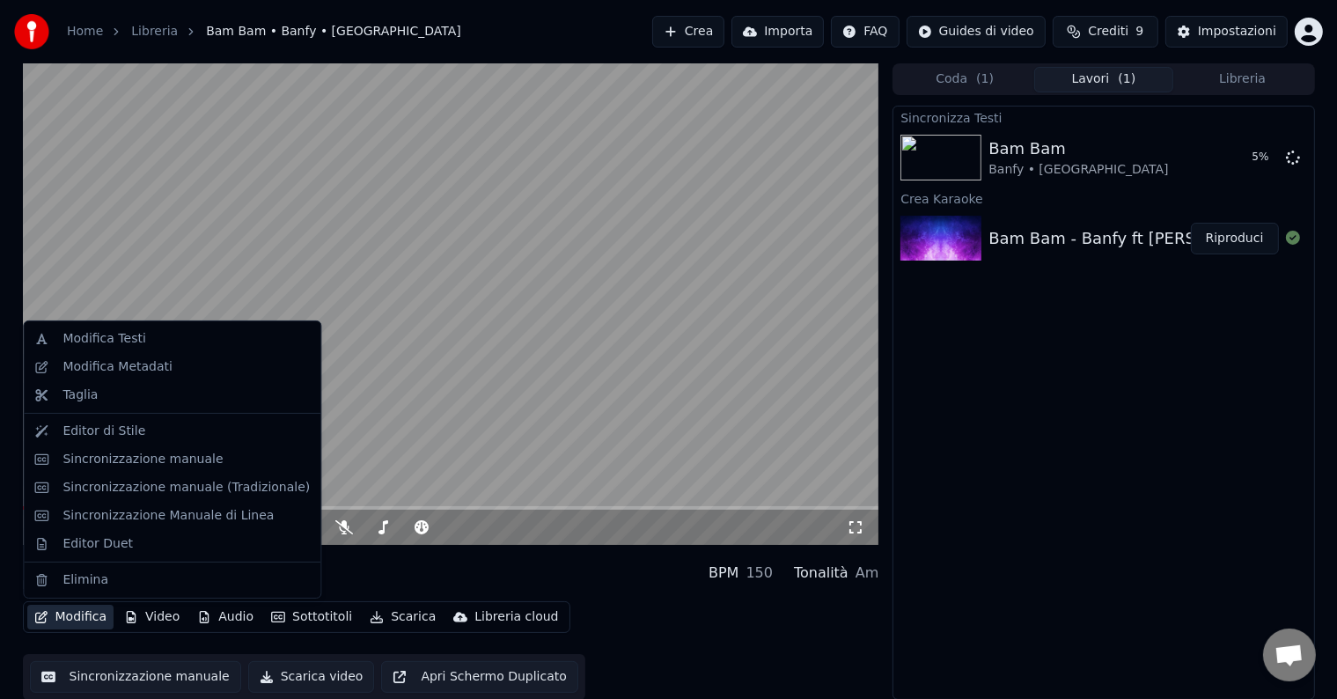
click at [999, 419] on div "Sincronizza Testi Bam Bam Banfy • [PERSON_NAME] 5 % Crea Karaoke Bam Bam - Banf…" at bounding box center [1104, 403] width 422 height 594
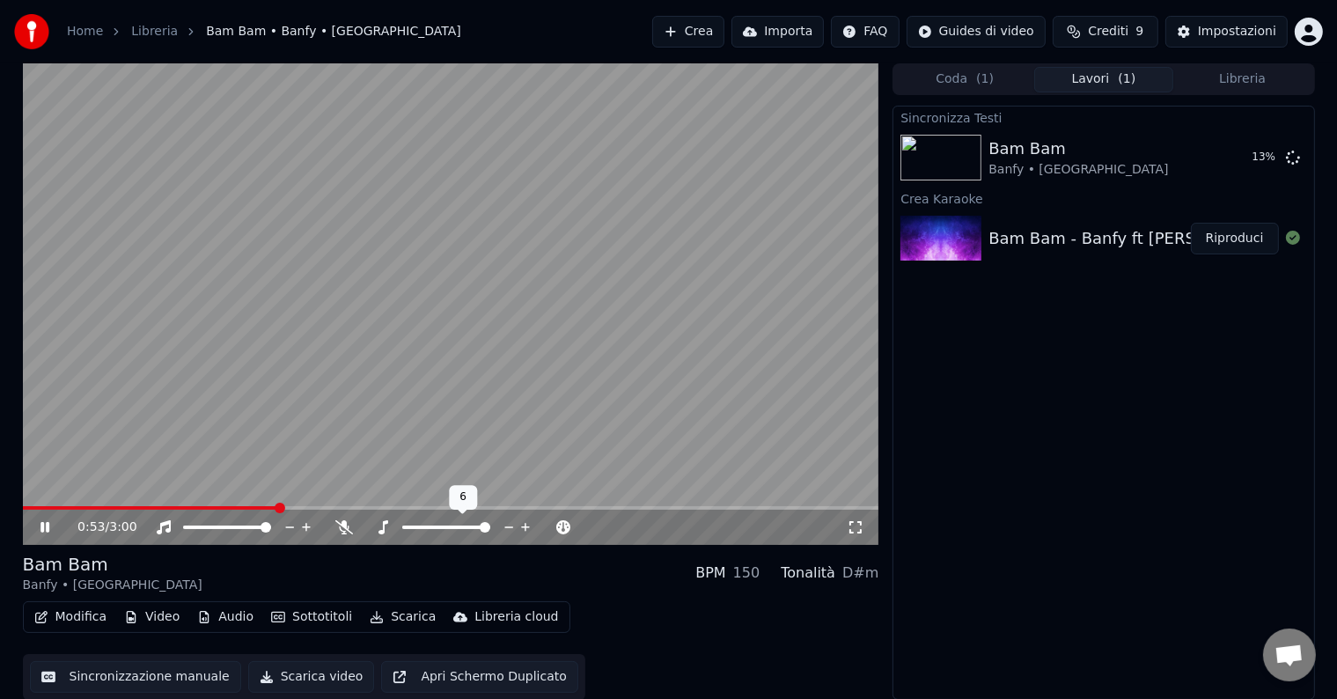
click at [490, 533] on span at bounding box center [485, 527] width 11 height 11
click at [382, 527] on icon at bounding box center [383, 527] width 18 height 14
click at [345, 528] on icon at bounding box center [344, 527] width 18 height 14
click at [23, 503] on span at bounding box center [28, 508] width 11 height 11
click at [1238, 158] on button "Riproduci" at bounding box center [1235, 158] width 88 height 32
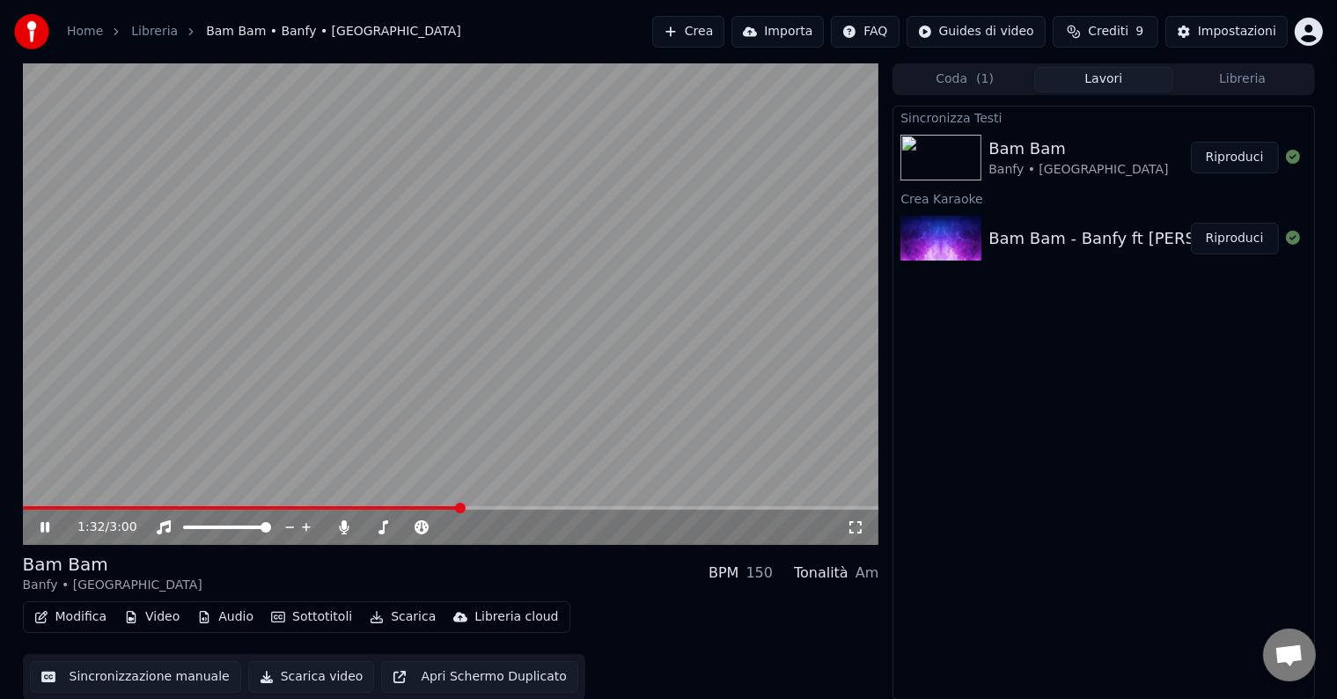
scroll to position [1, 0]
click at [56, 617] on button "Modifica" at bounding box center [70, 616] width 87 height 25
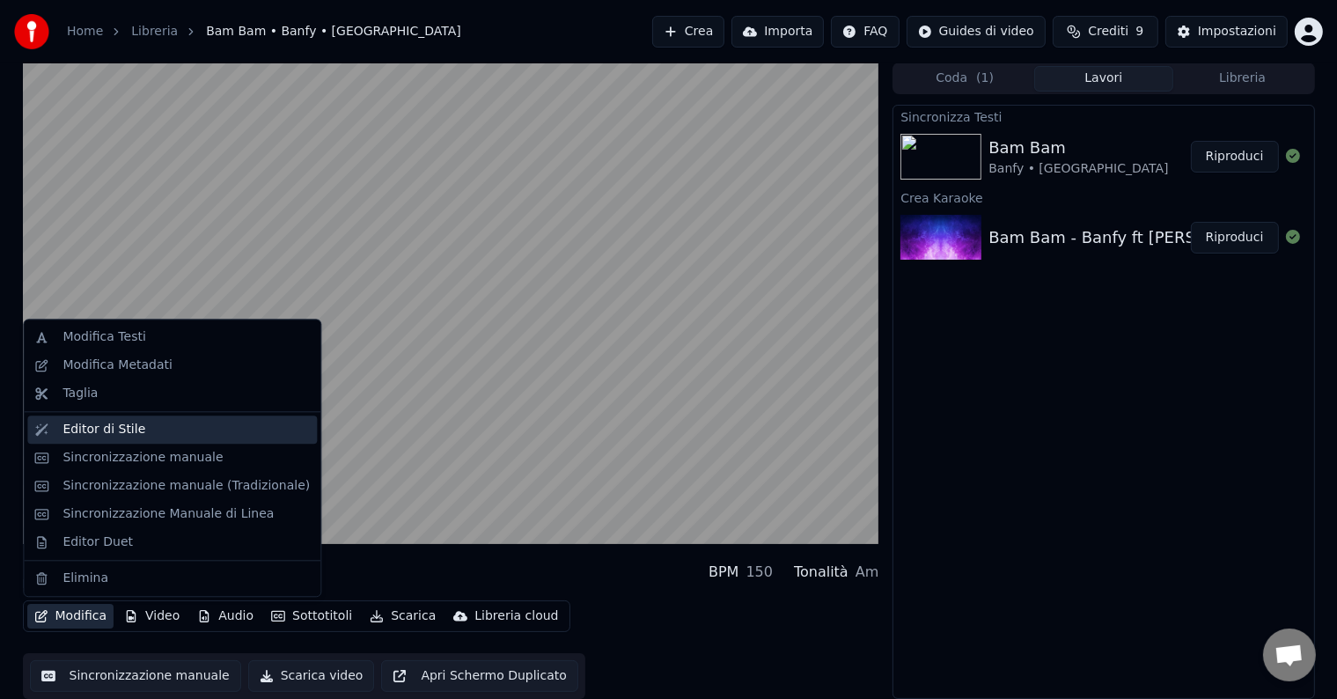
click at [70, 427] on div "Editor di Stile" at bounding box center [103, 430] width 83 height 18
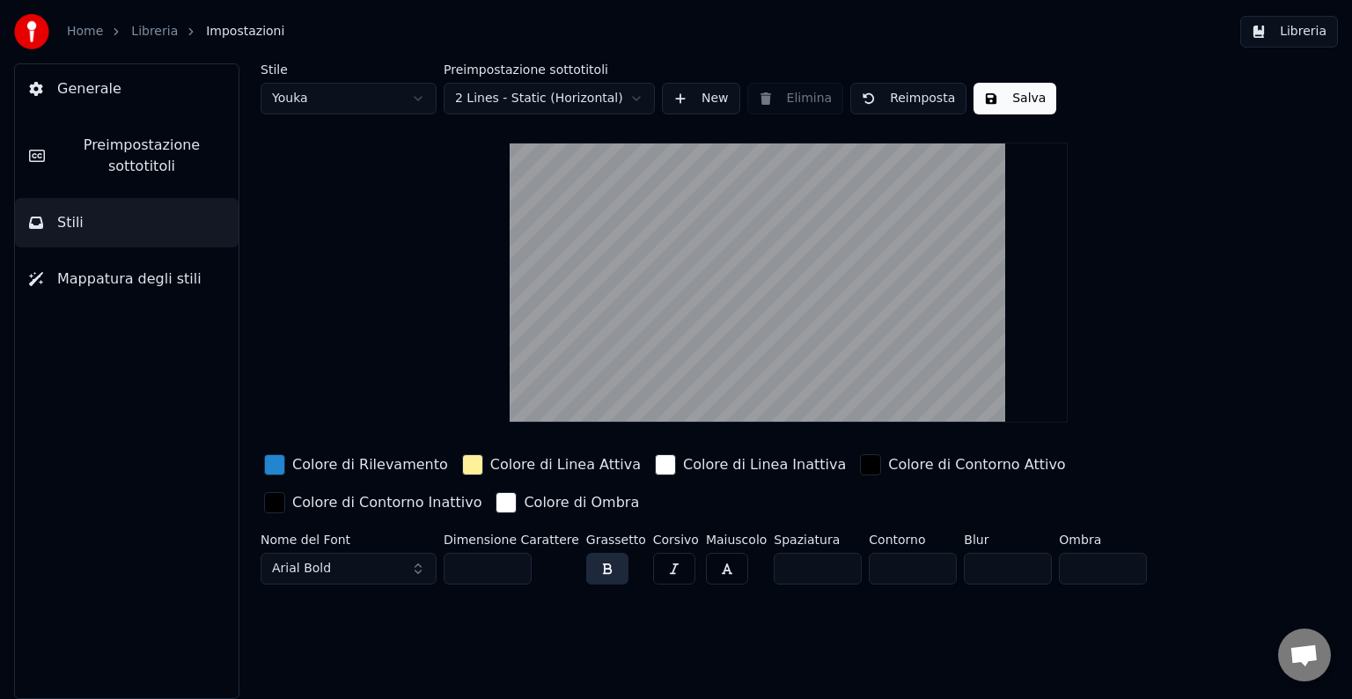
click at [112, 92] on span "Generale" at bounding box center [89, 88] width 64 height 21
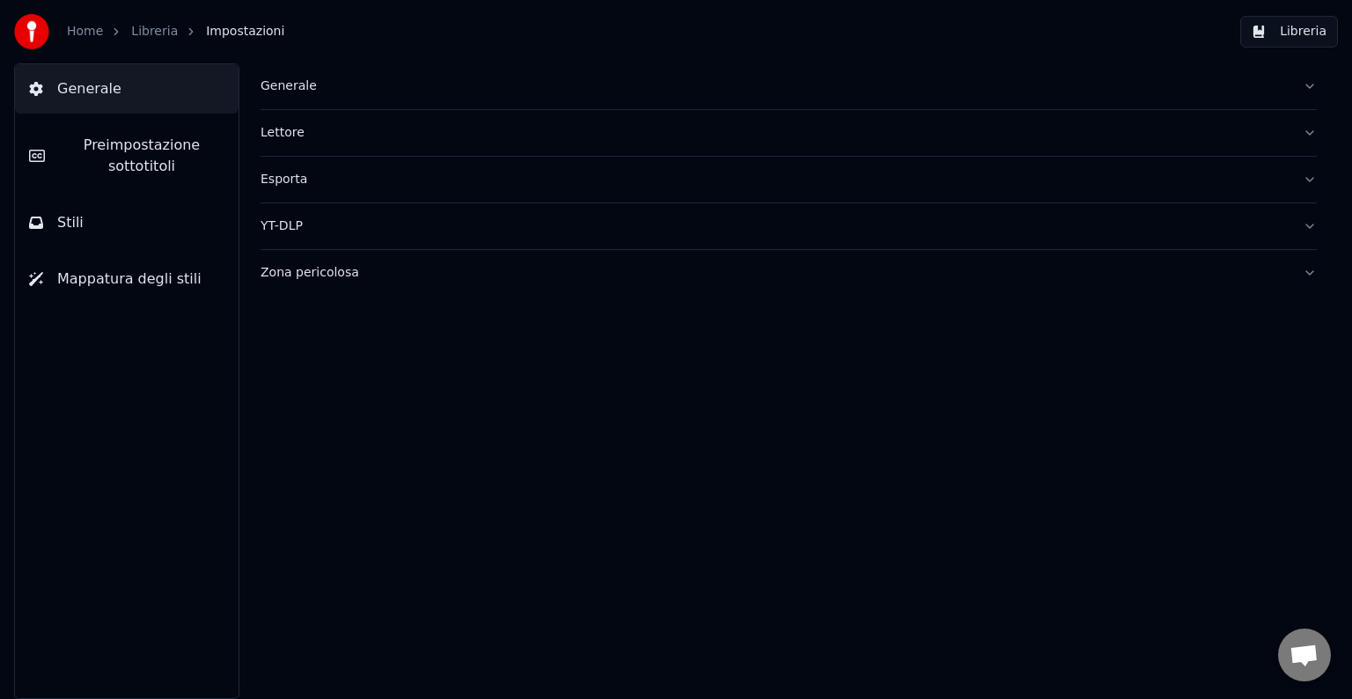
click at [310, 92] on div "Generale" at bounding box center [775, 86] width 1028 height 18
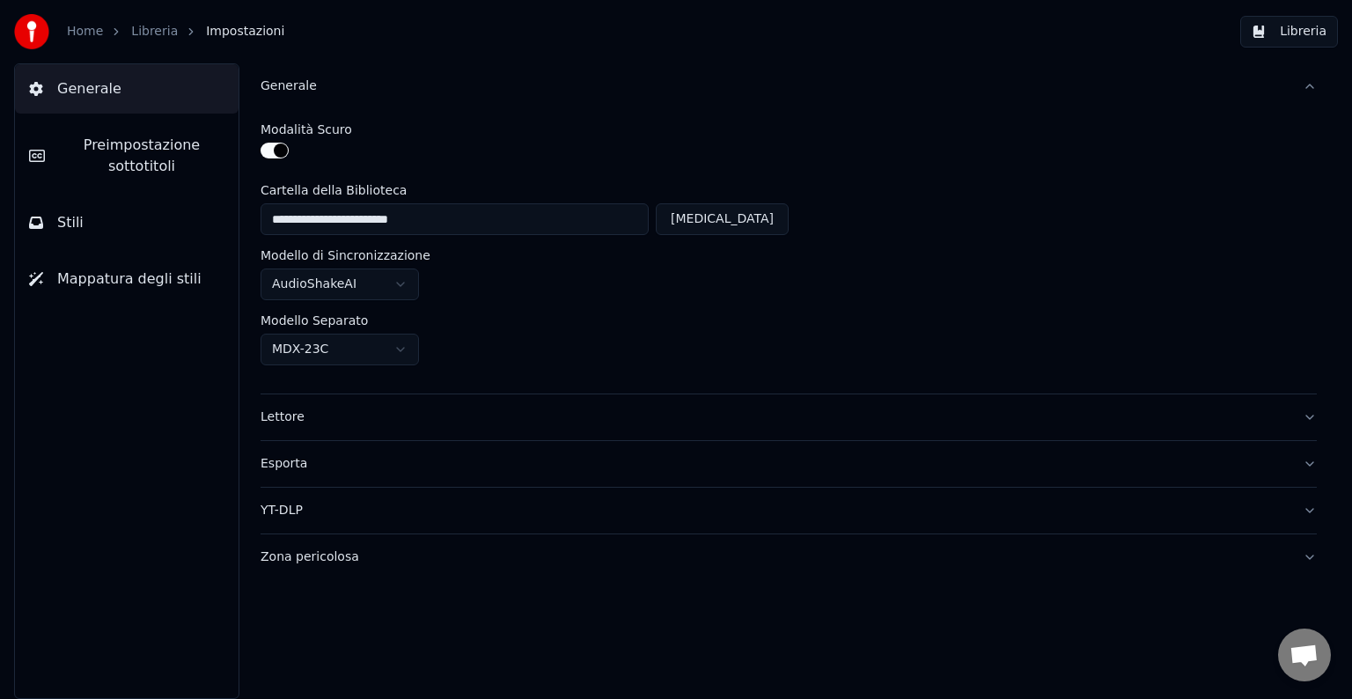
click at [111, 136] on span "Preimpostazione sottotitoli" at bounding box center [141, 156] width 165 height 42
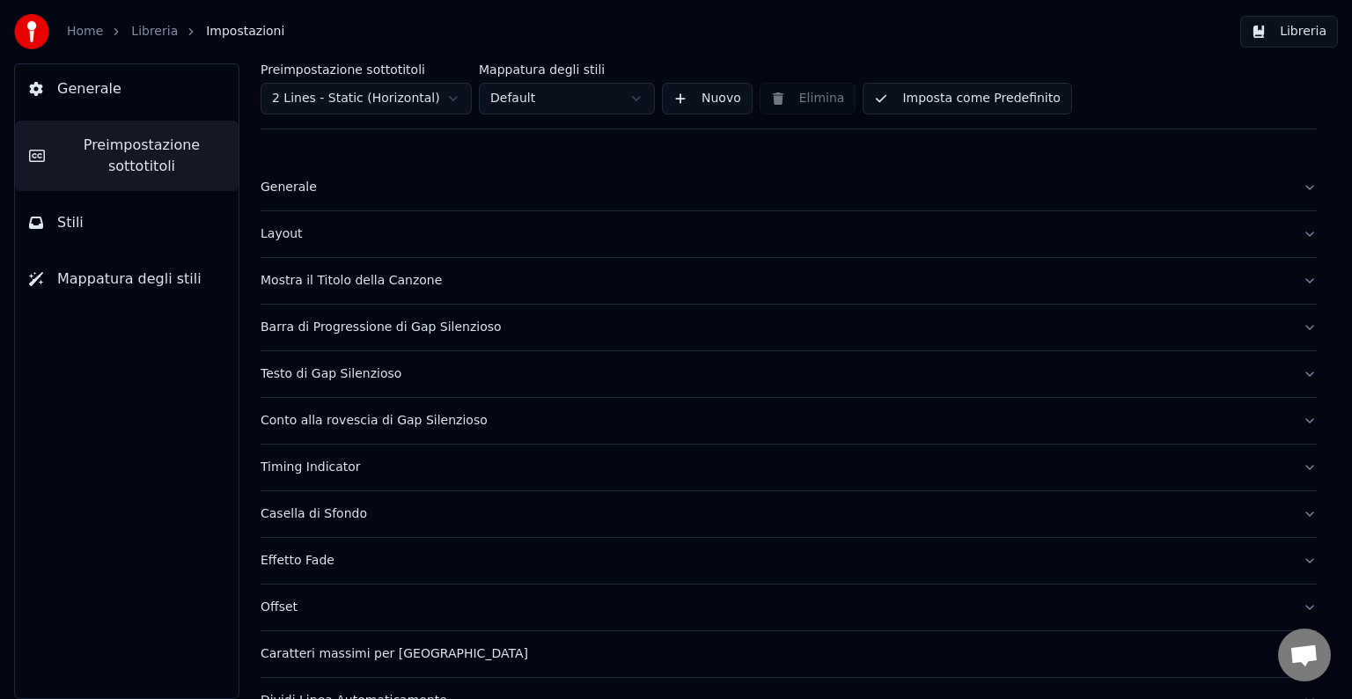
click at [273, 190] on div "Generale" at bounding box center [775, 188] width 1028 height 18
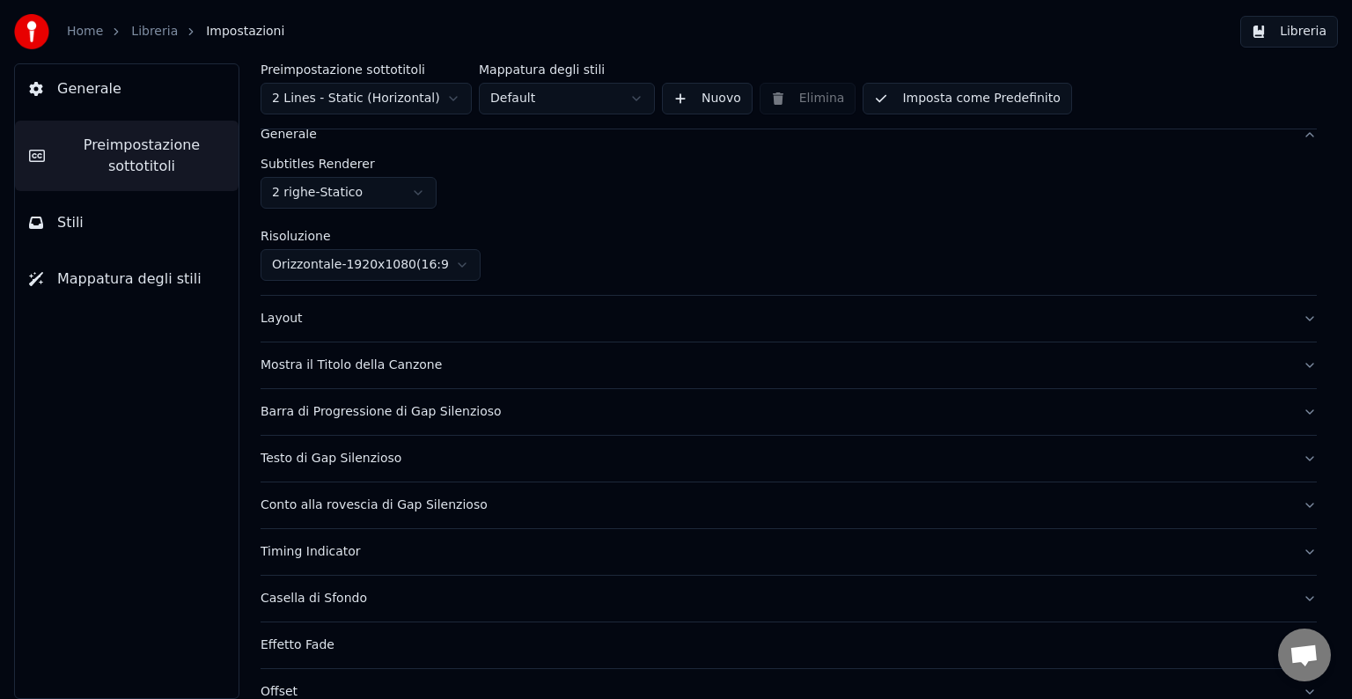
scroll to position [63, 0]
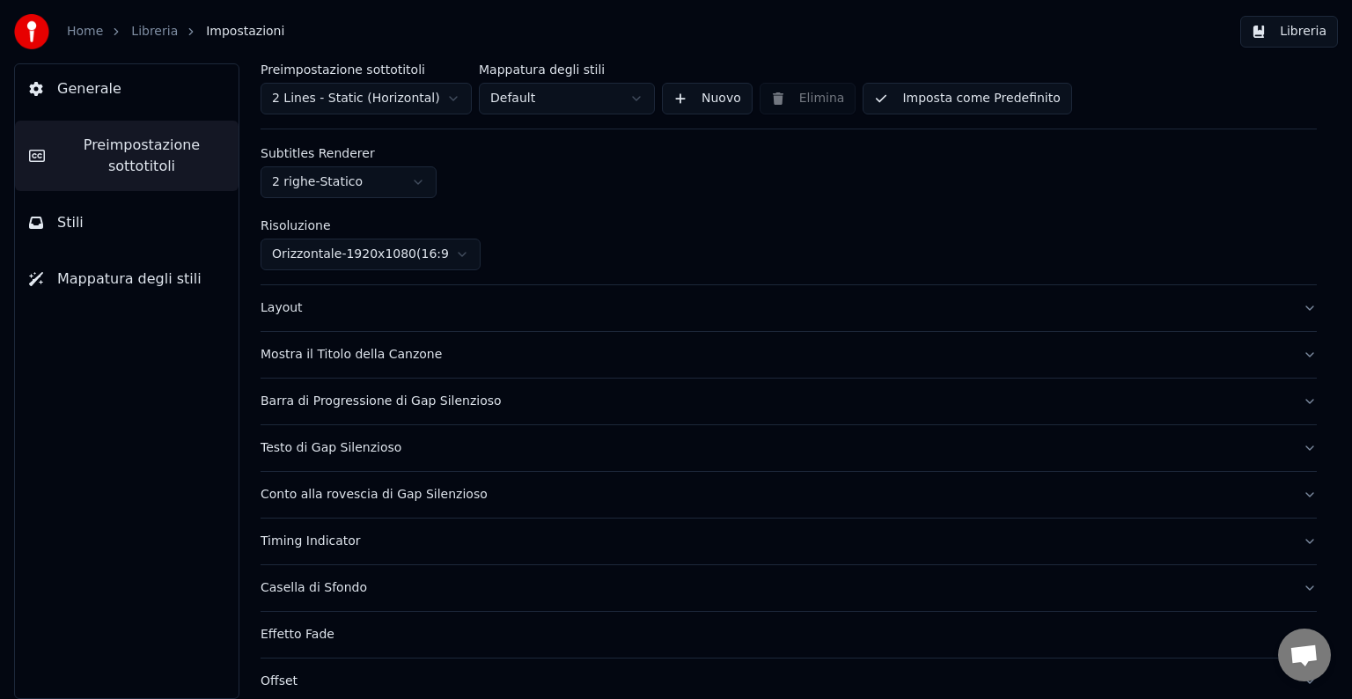
click at [77, 236] on button "Stili" at bounding box center [127, 222] width 224 height 49
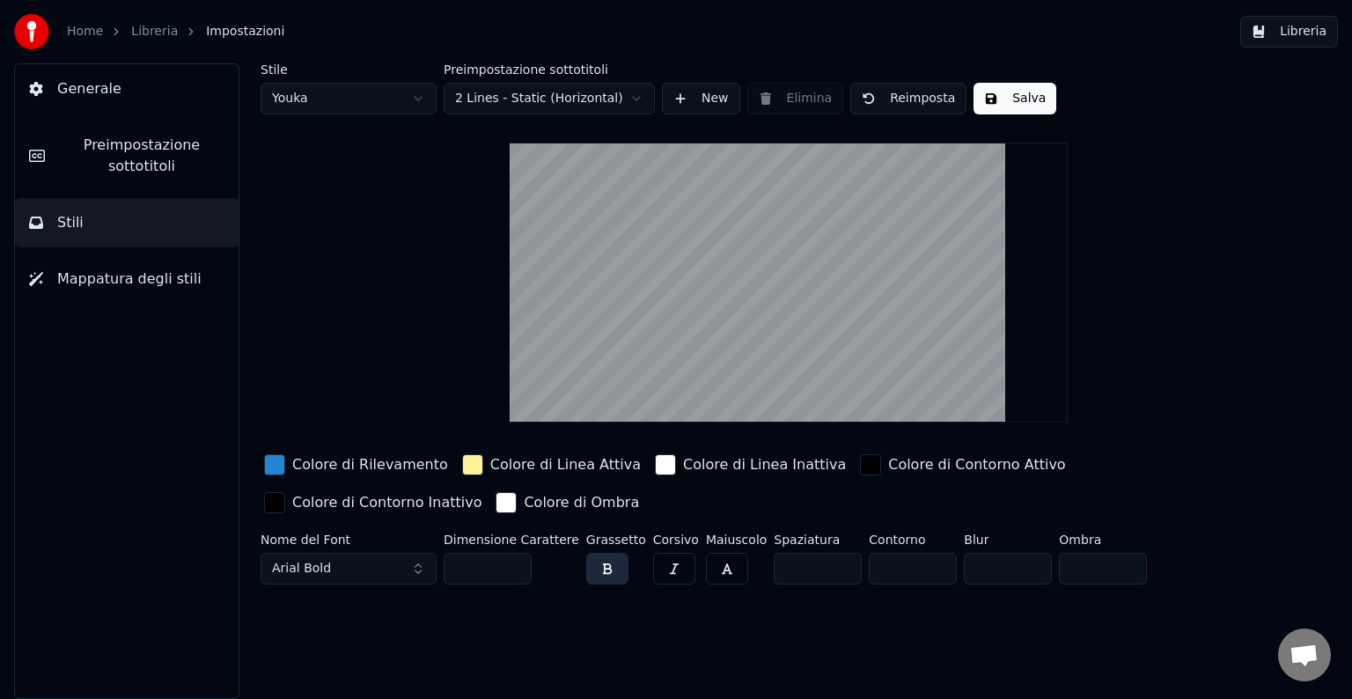
scroll to position [0, 0]
click at [109, 282] on span "Mappatura degli stili" at bounding box center [129, 278] width 144 height 21
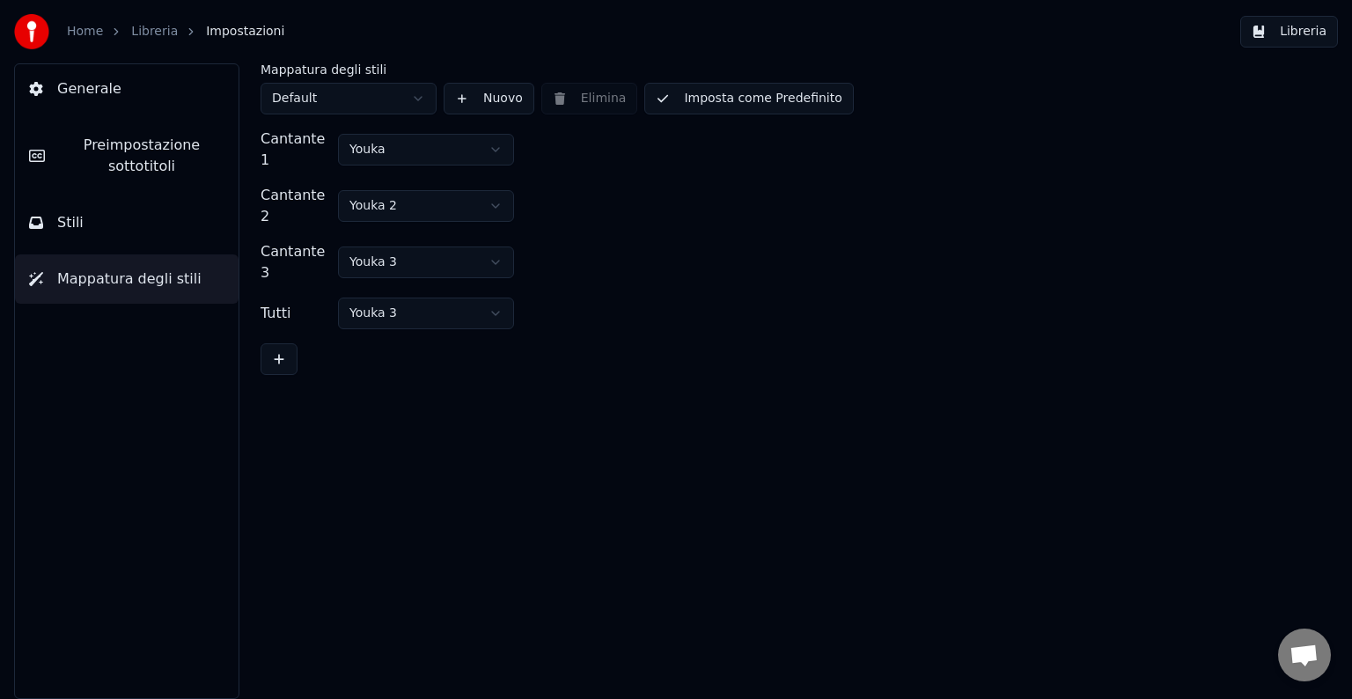
click at [70, 243] on button "Stili" at bounding box center [127, 222] width 224 height 49
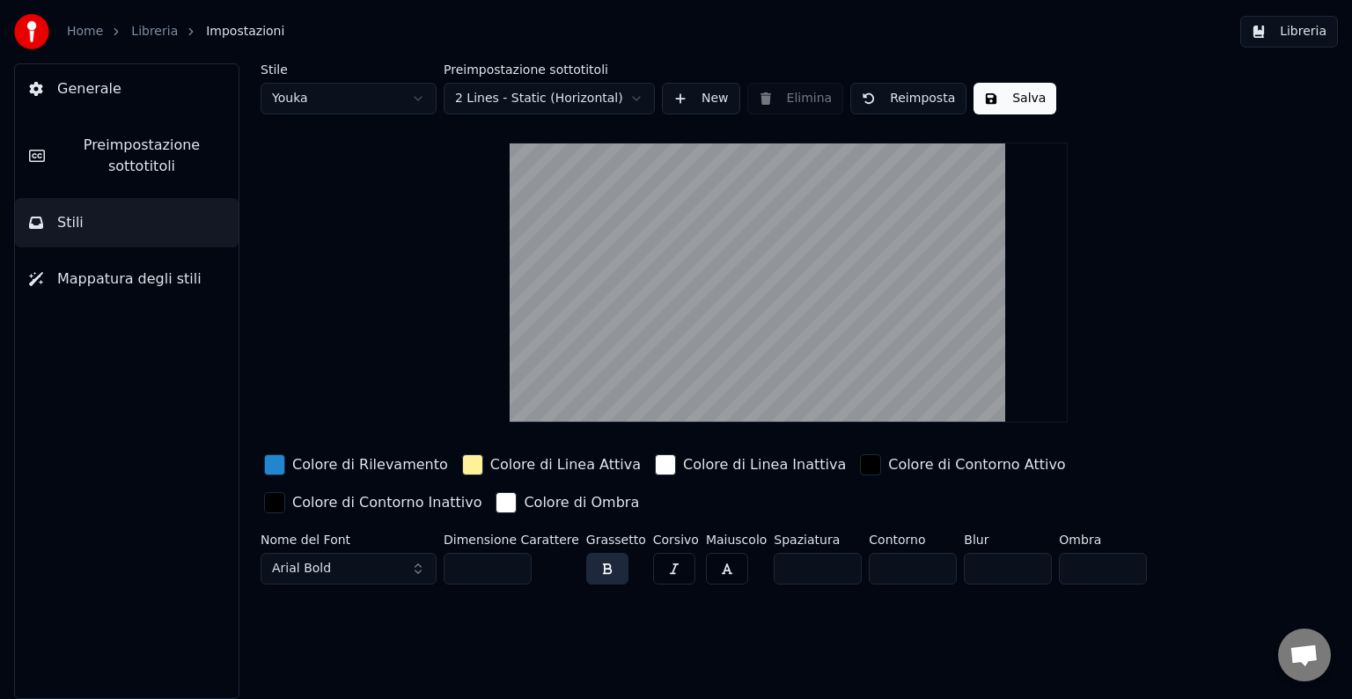
click at [116, 94] on button "Generale" at bounding box center [127, 88] width 224 height 49
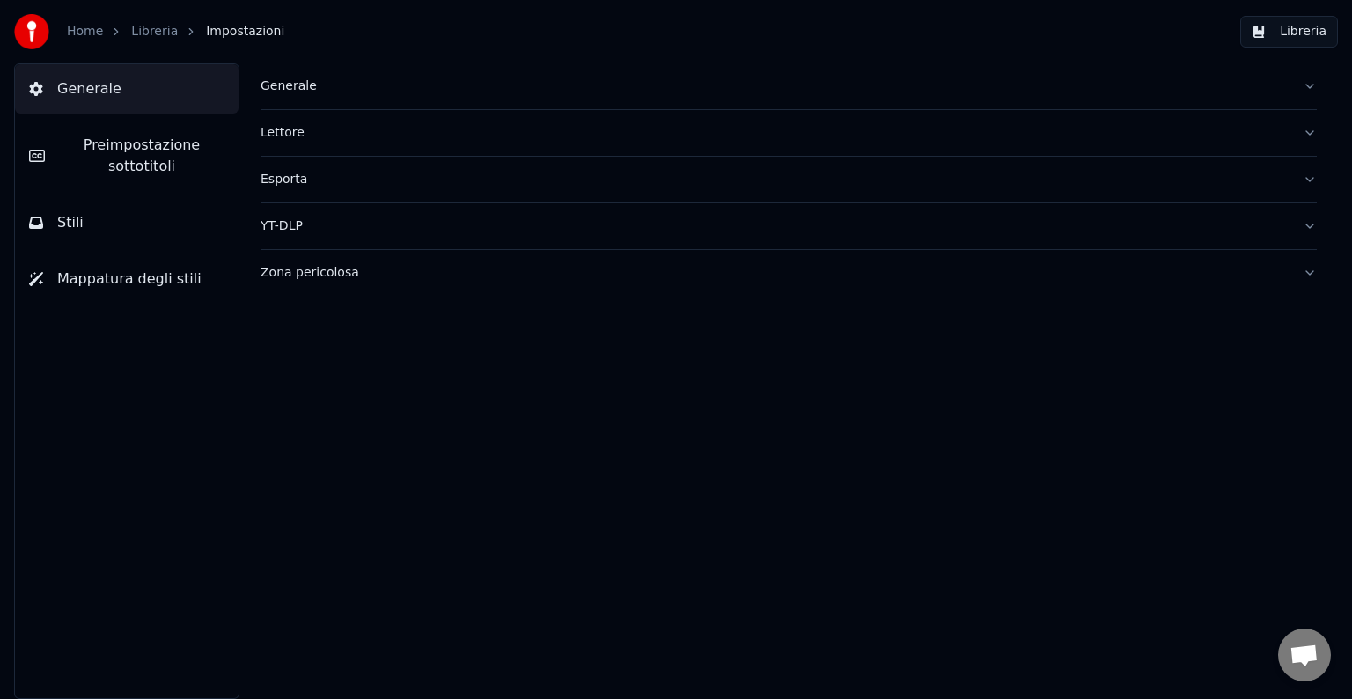
click at [85, 148] on span "Preimpostazione sottotitoli" at bounding box center [141, 156] width 165 height 42
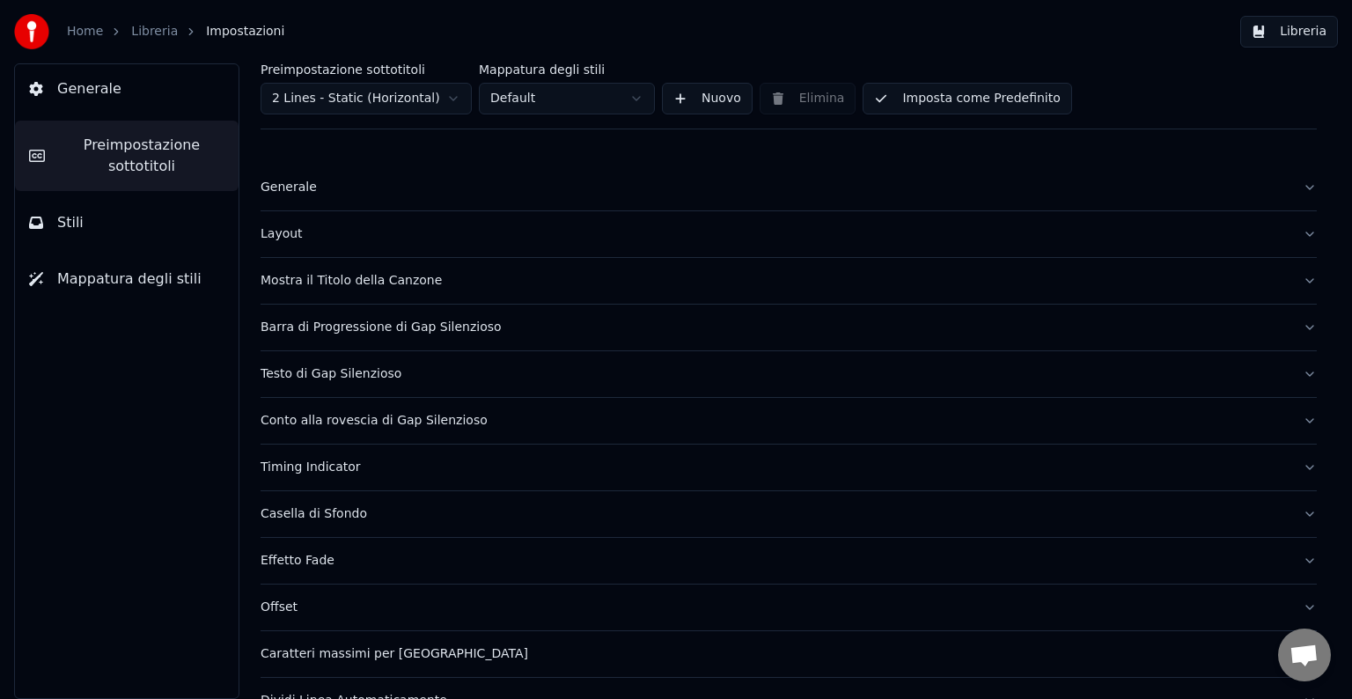
click at [305, 363] on button "Testo di Gap Silenzioso" at bounding box center [789, 374] width 1056 height 46
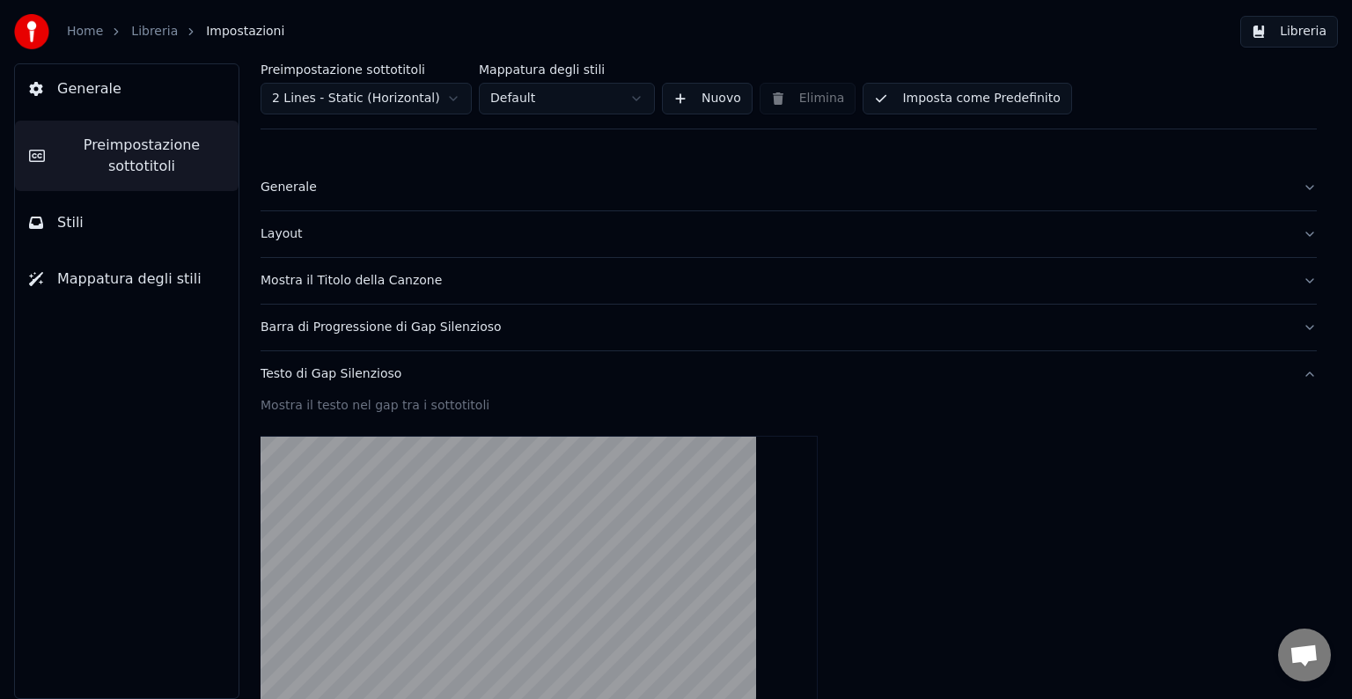
click at [343, 283] on div "Mostra il Titolo della Canzone" at bounding box center [775, 281] width 1028 height 18
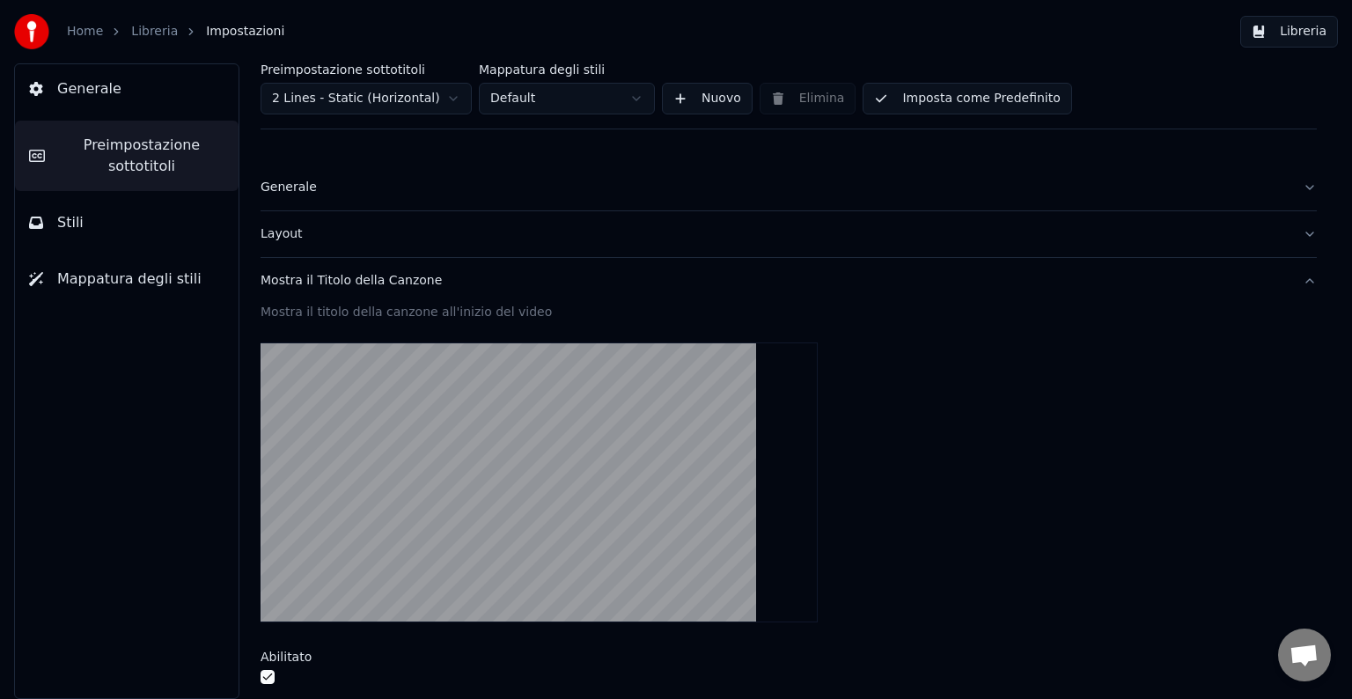
click at [307, 236] on div "Layout" at bounding box center [775, 234] width 1028 height 18
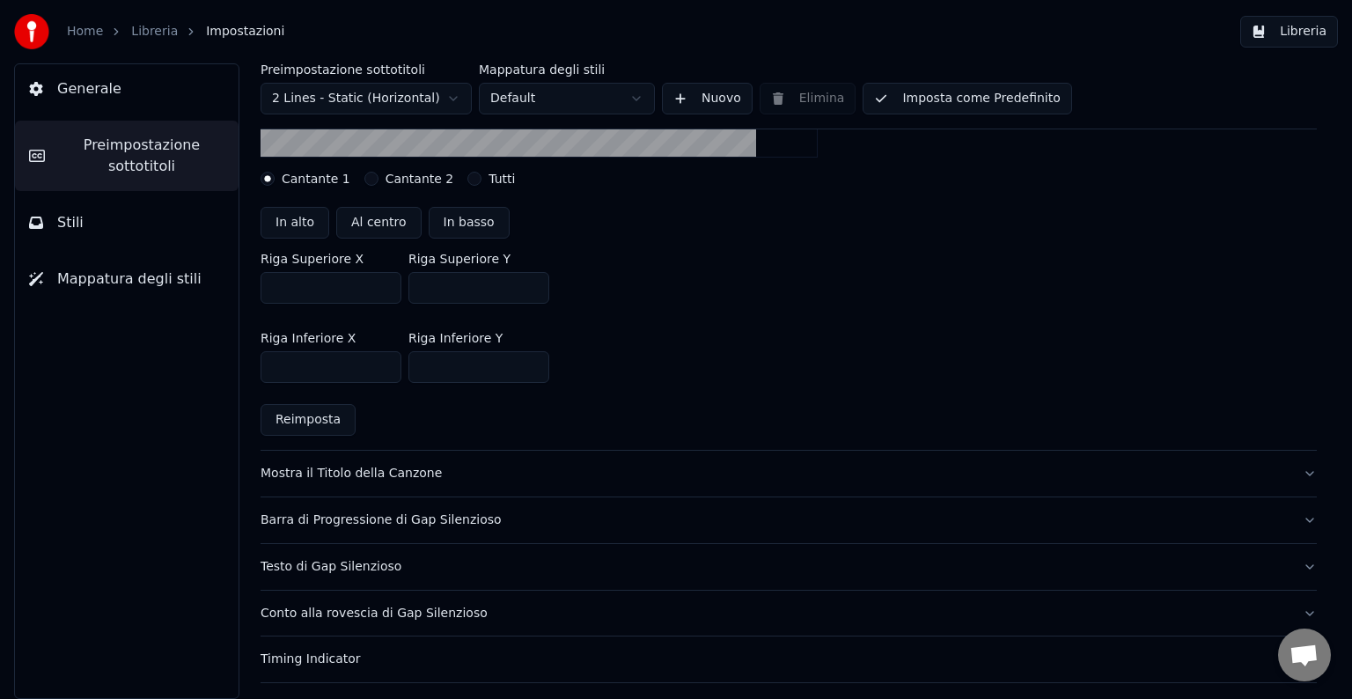
scroll to position [419, 0]
click at [479, 458] on button "Mostra il Titolo della Canzone" at bounding box center [789, 473] width 1056 height 46
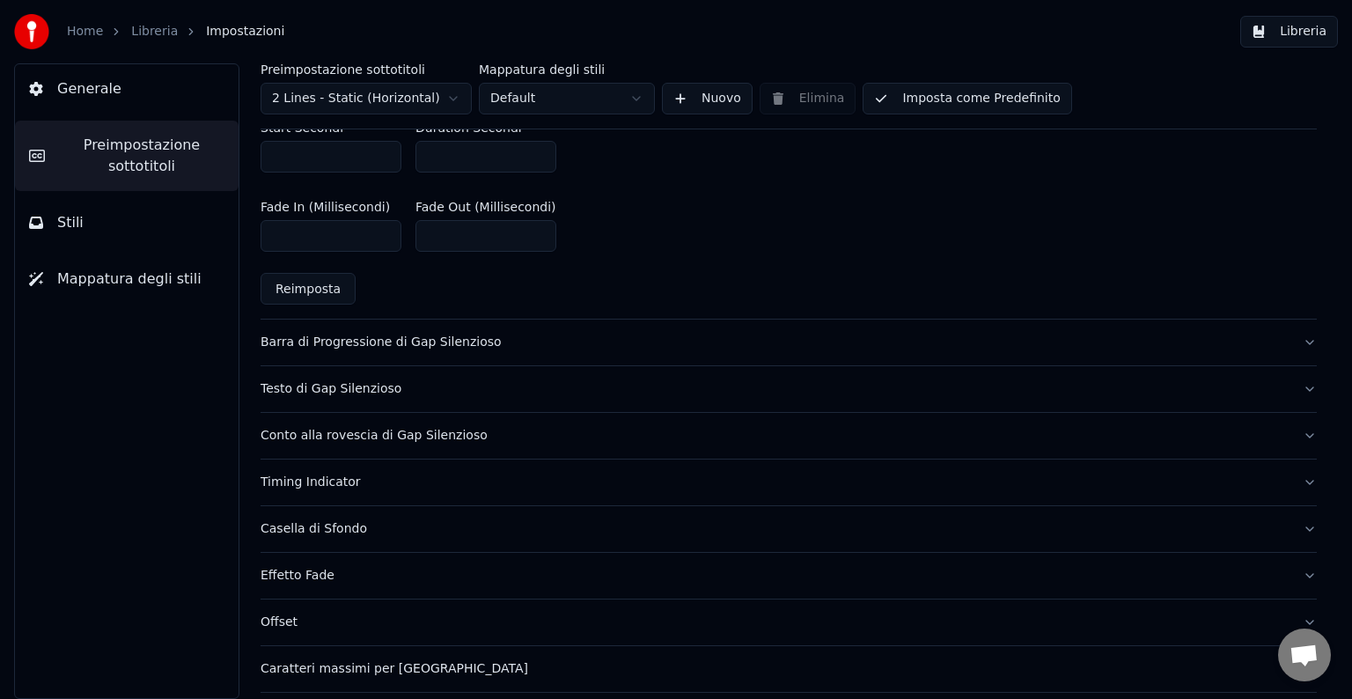
scroll to position [868, 0]
click at [383, 351] on button "Barra di Progressione di Gap Silenzioso" at bounding box center [789, 340] width 1056 height 46
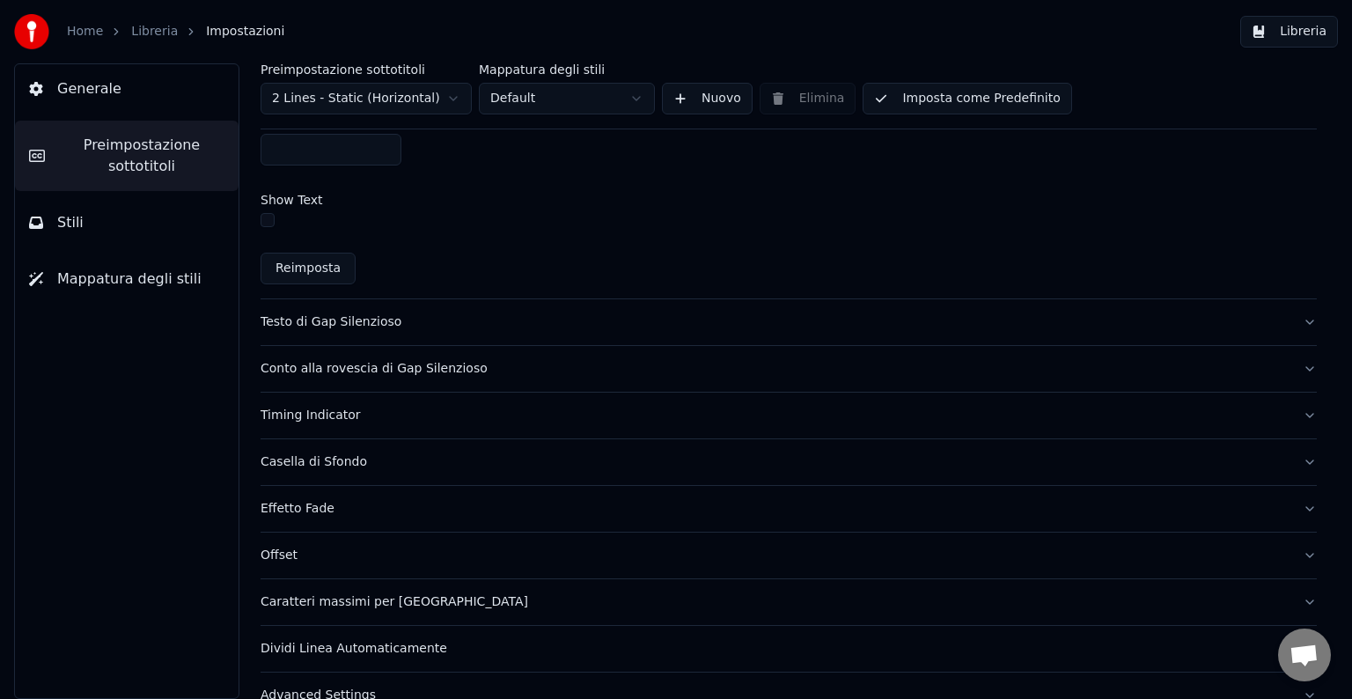
scroll to position [1125, 0]
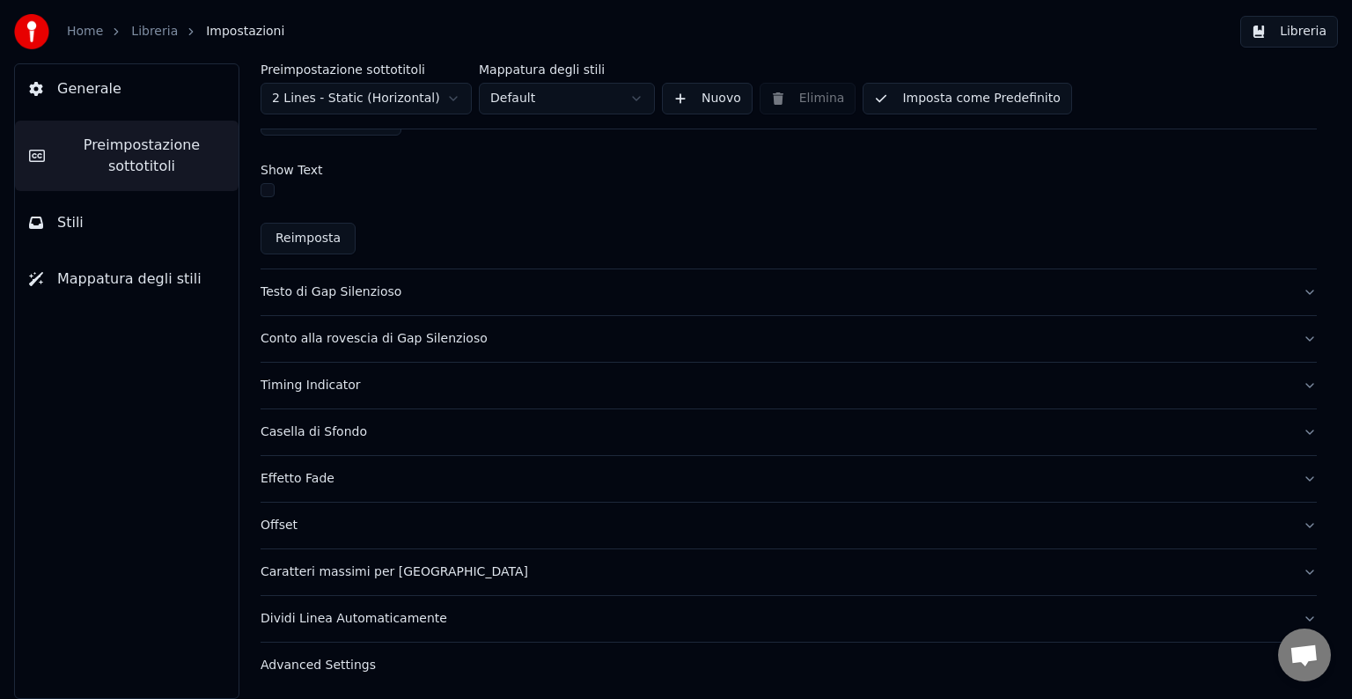
click at [345, 614] on div "Dividi Linea Automaticamente" at bounding box center [775, 619] width 1028 height 18
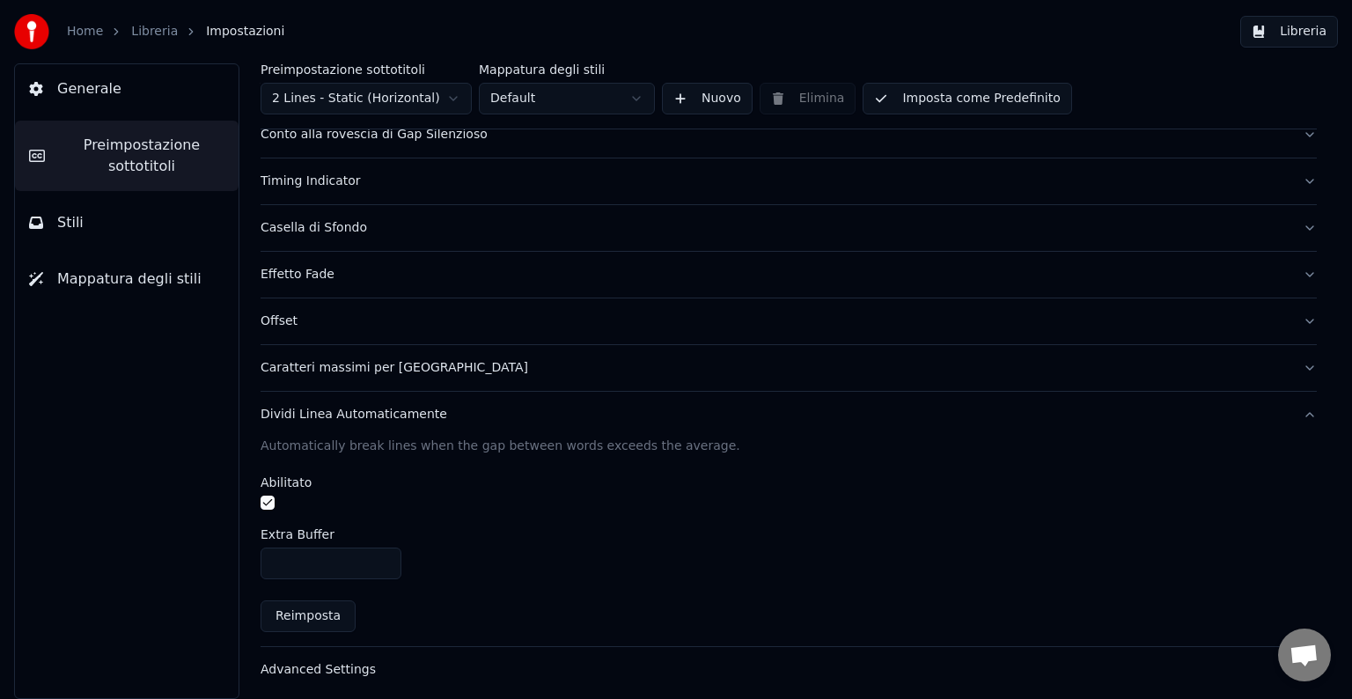
click at [292, 398] on button "Dividi Linea Automaticamente" at bounding box center [789, 415] width 1056 height 46
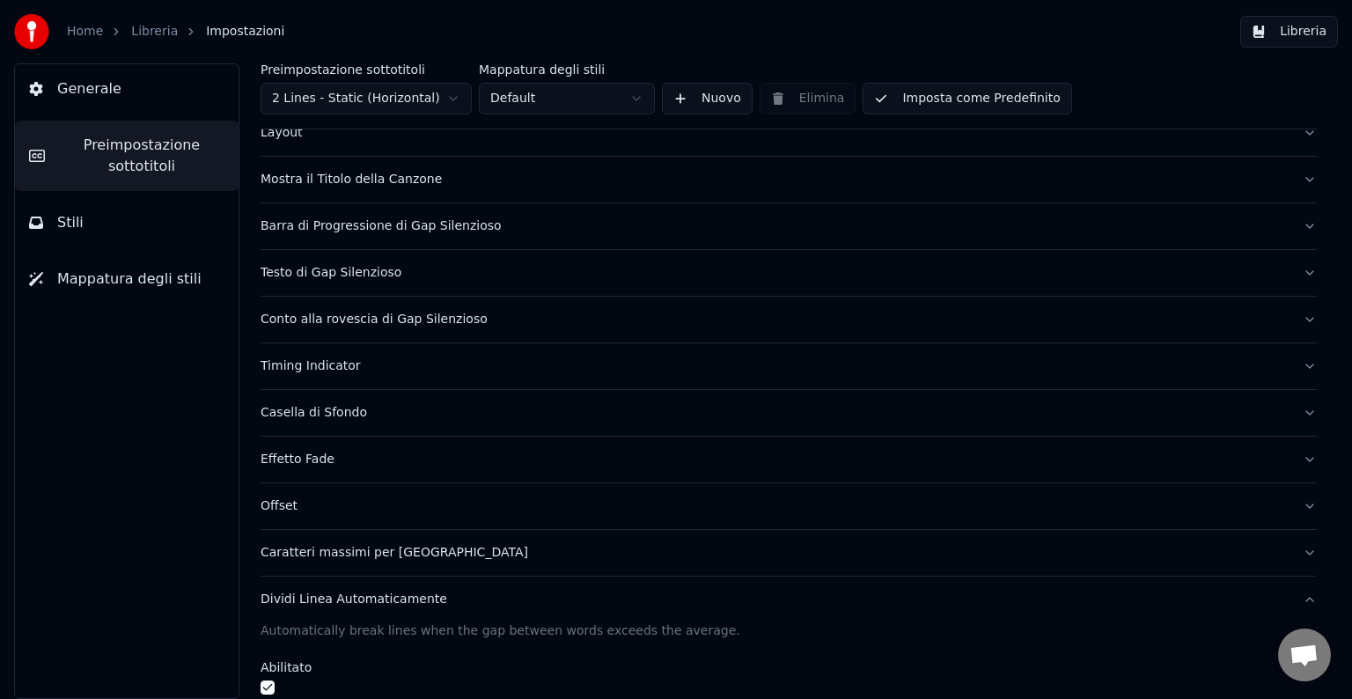
scroll to position [83, 0]
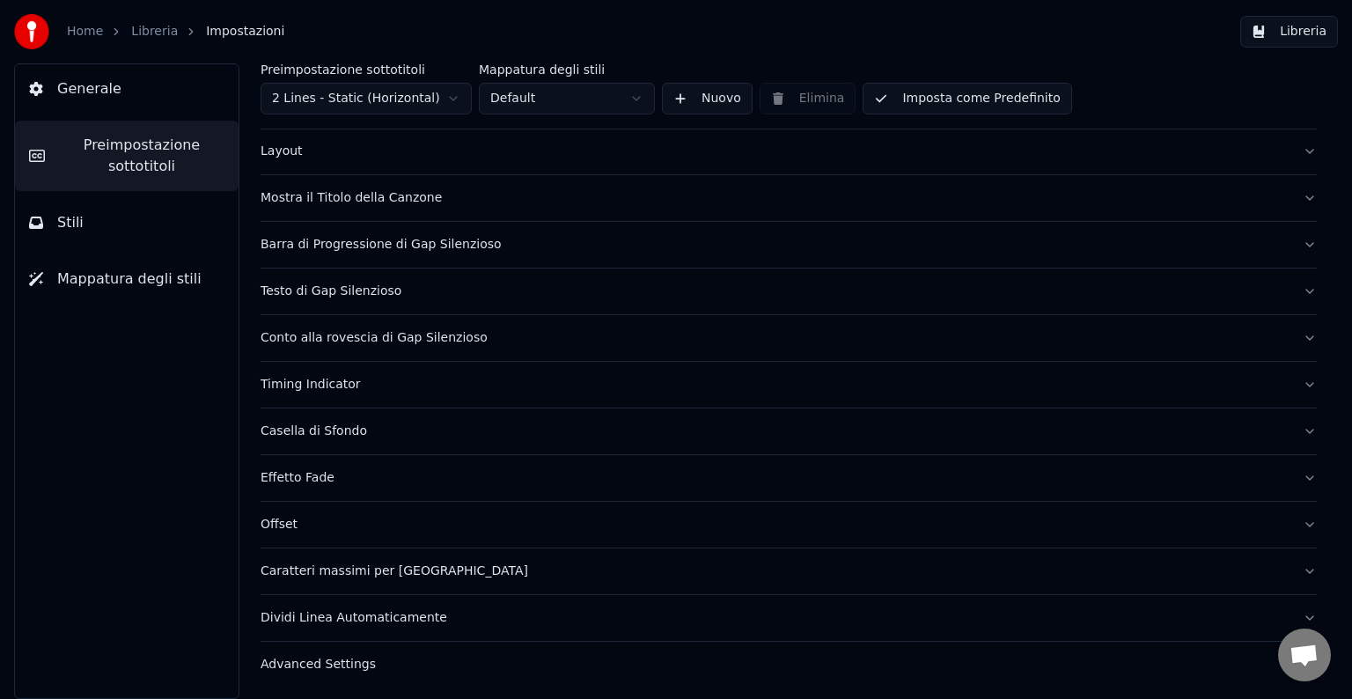
click at [306, 571] on div "Caratteri massimi per [GEOGRAPHIC_DATA]" at bounding box center [775, 571] width 1028 height 18
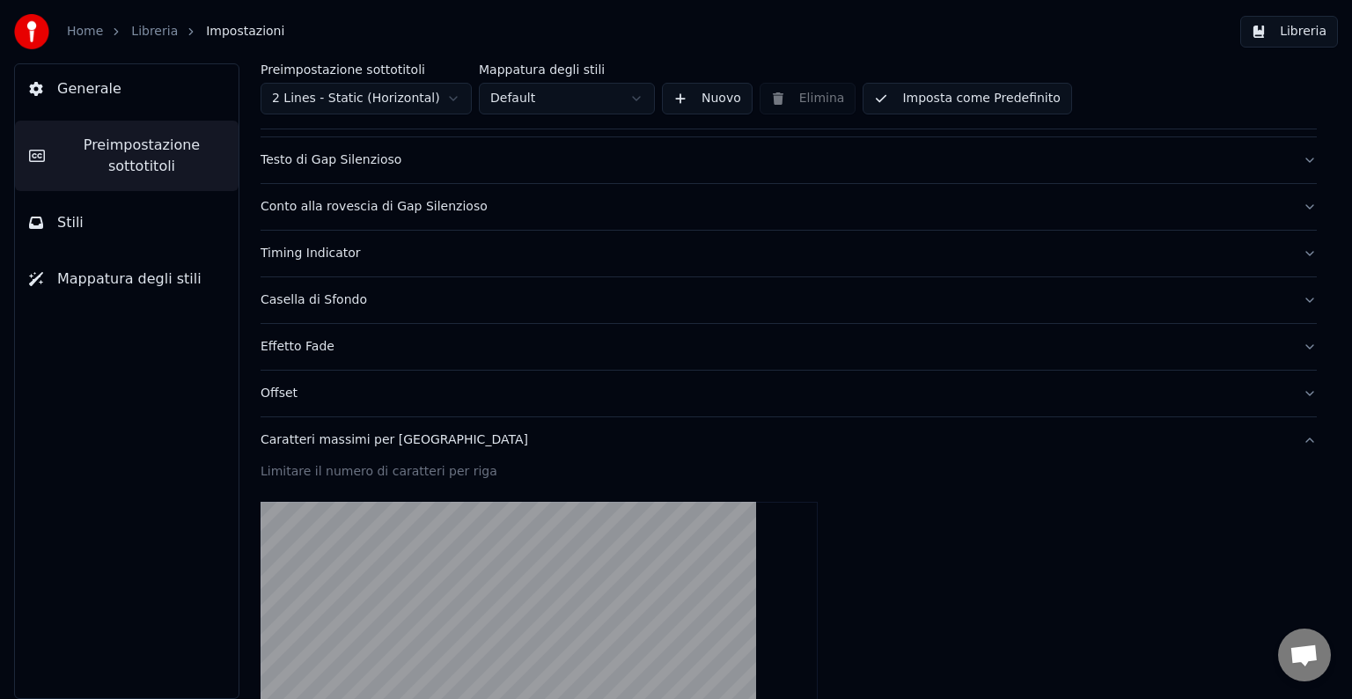
scroll to position [201, 0]
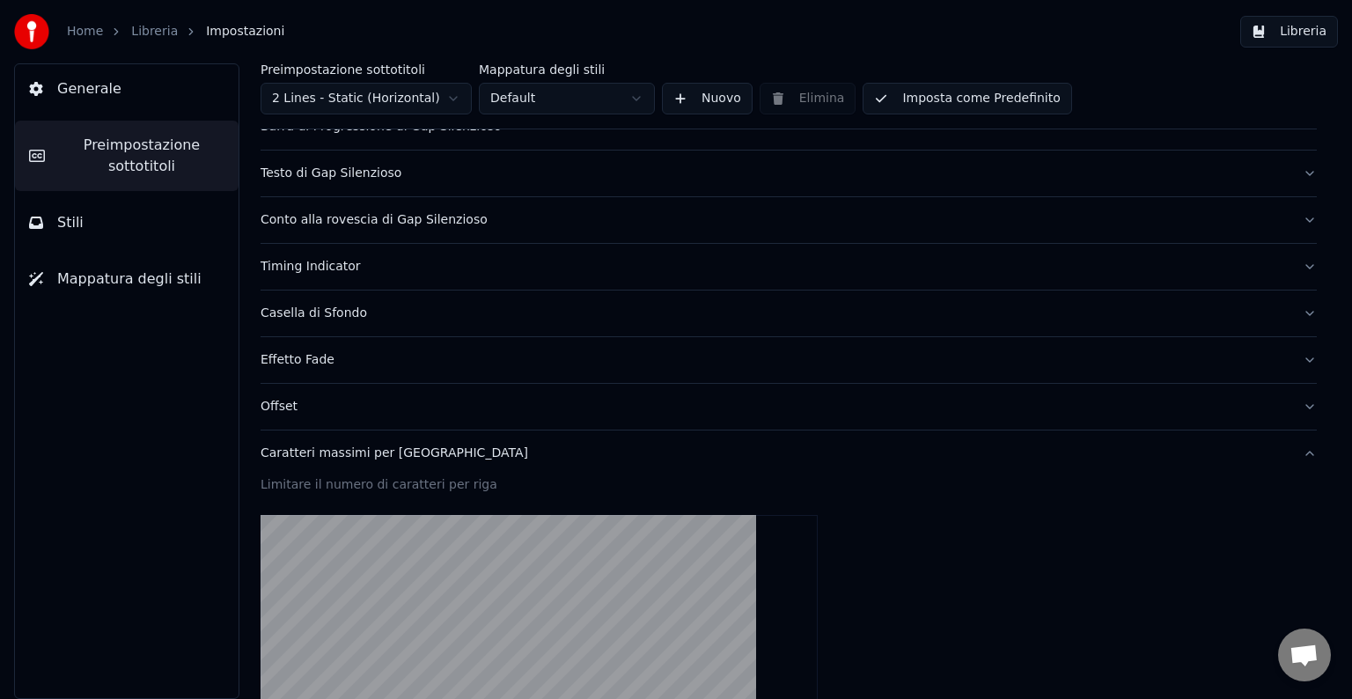
click at [282, 419] on button "Offset" at bounding box center [789, 407] width 1056 height 46
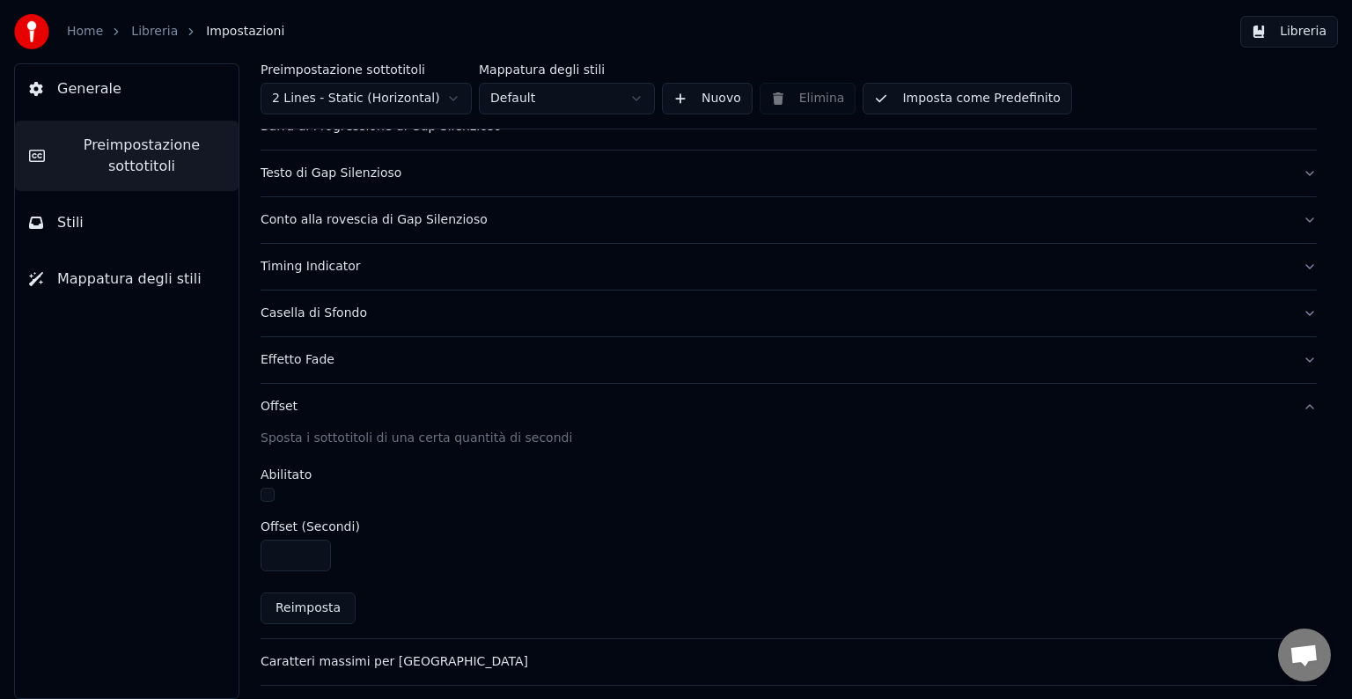
click at [264, 332] on button "Casella di Sfondo" at bounding box center [789, 313] width 1056 height 46
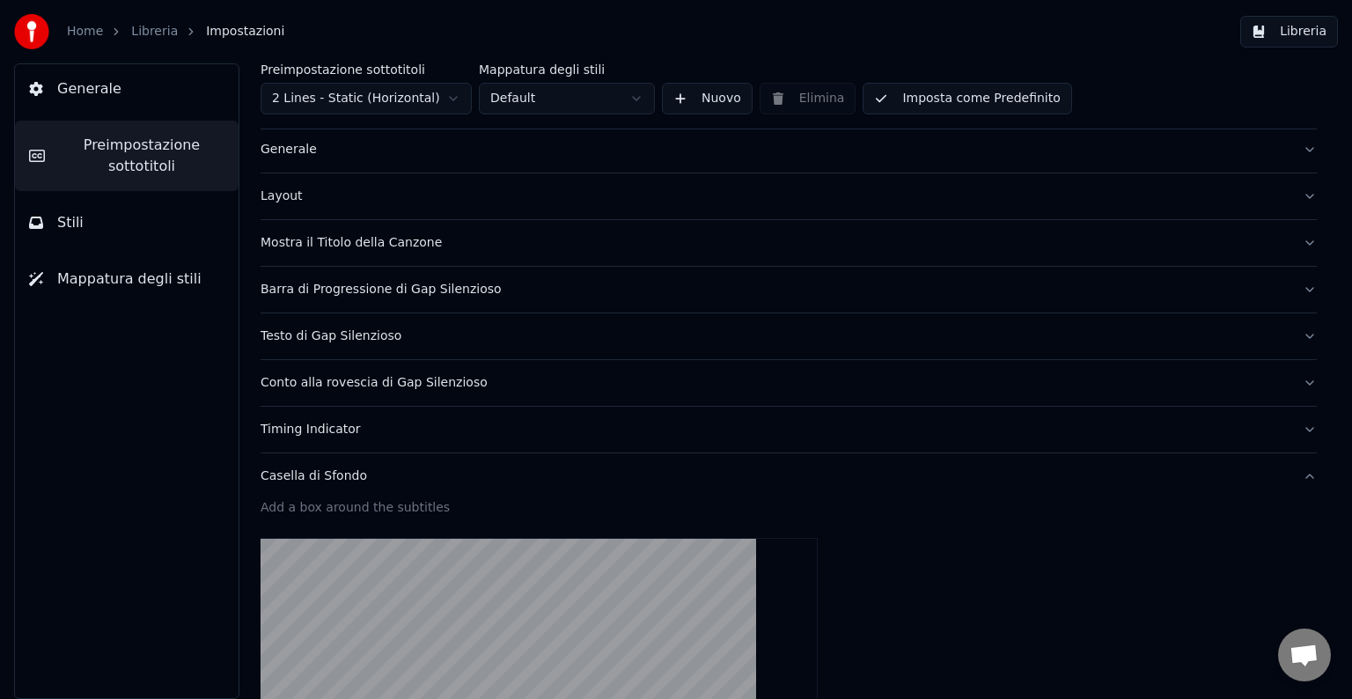
scroll to position [34, 0]
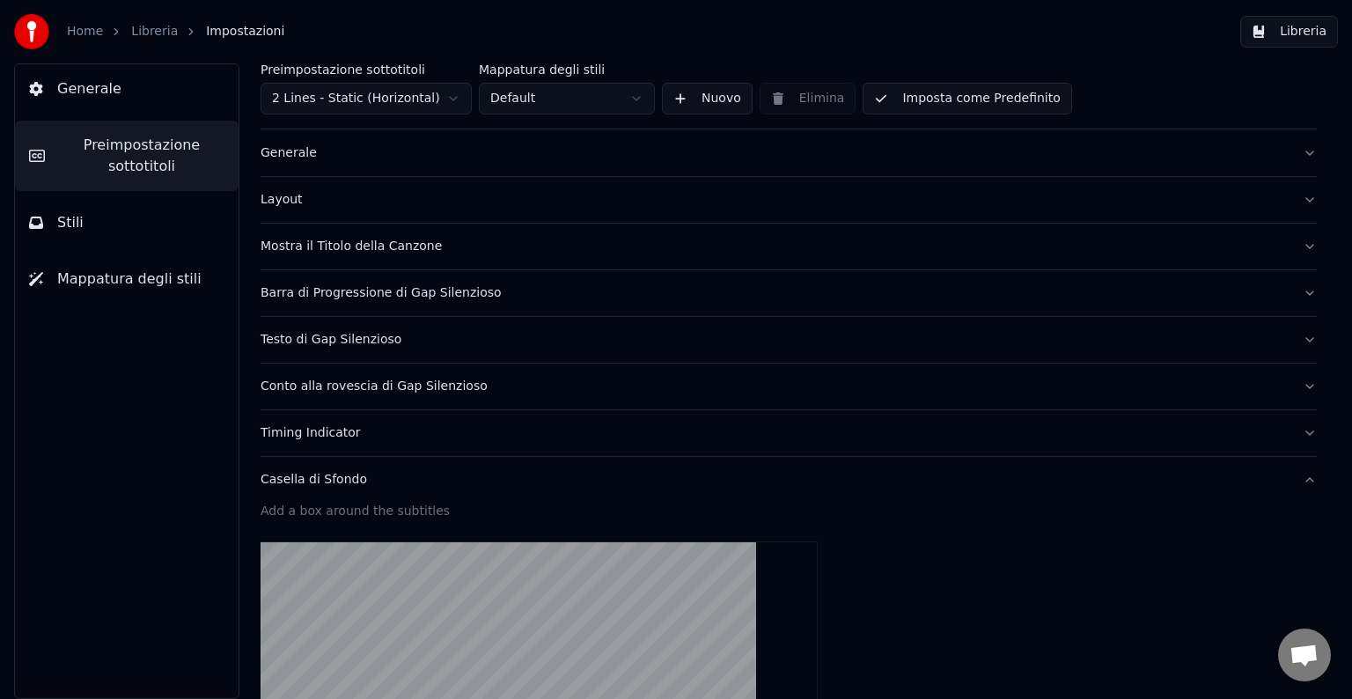
click at [331, 443] on button "Timing Indicator" at bounding box center [789, 433] width 1056 height 46
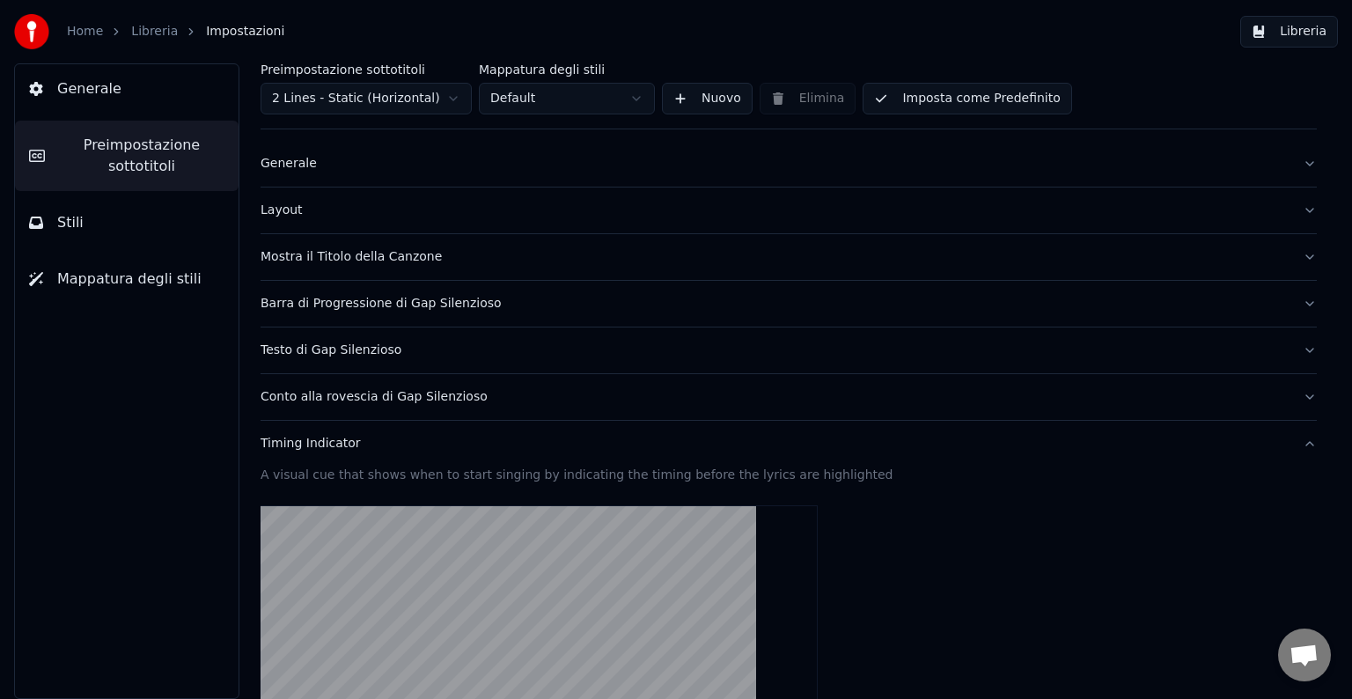
scroll to position [0, 0]
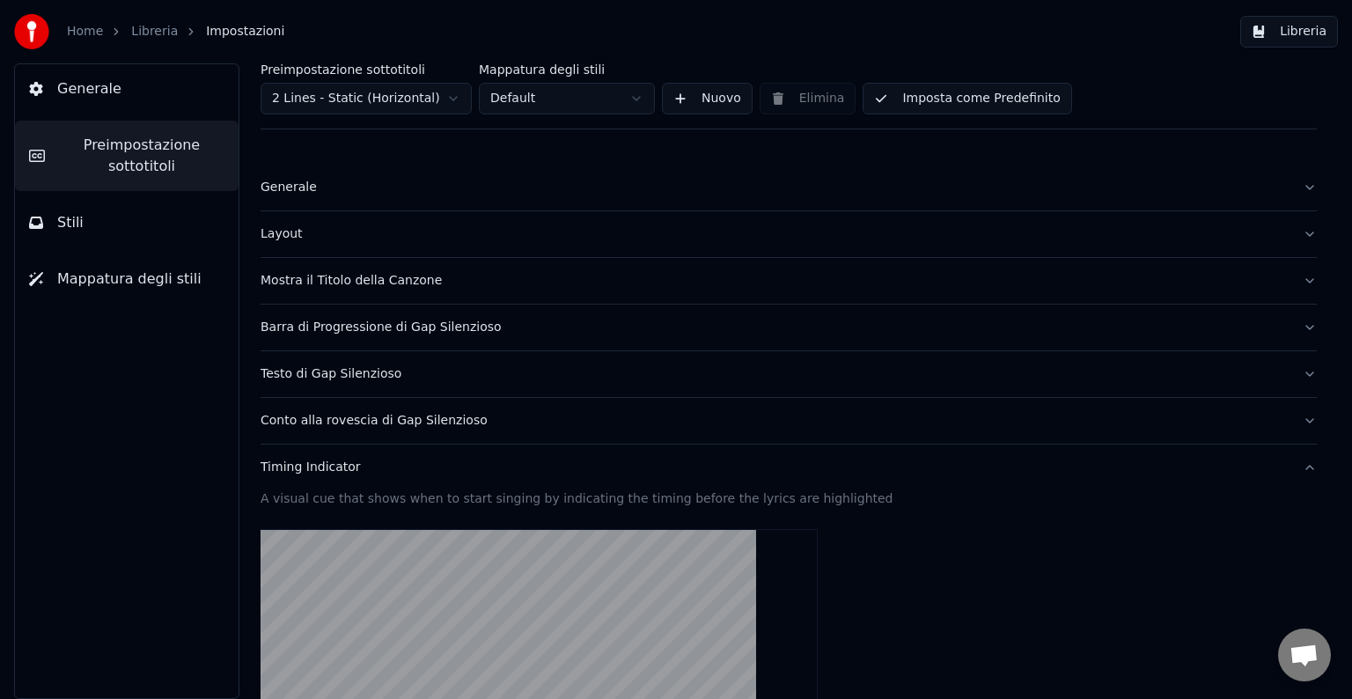
click at [299, 320] on div "Barra di Progressione di Gap Silenzioso" at bounding box center [775, 328] width 1028 height 18
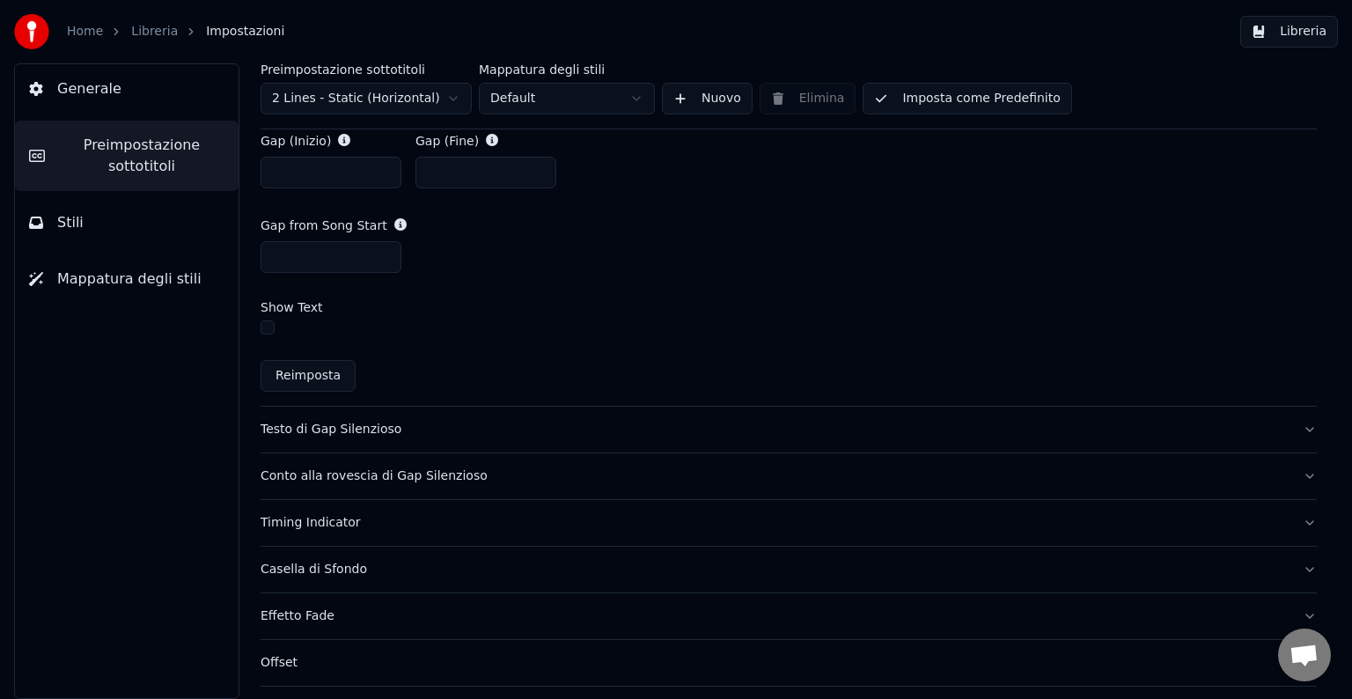
scroll to position [989, 0]
click at [336, 513] on div "Timing Indicator" at bounding box center [775, 522] width 1028 height 18
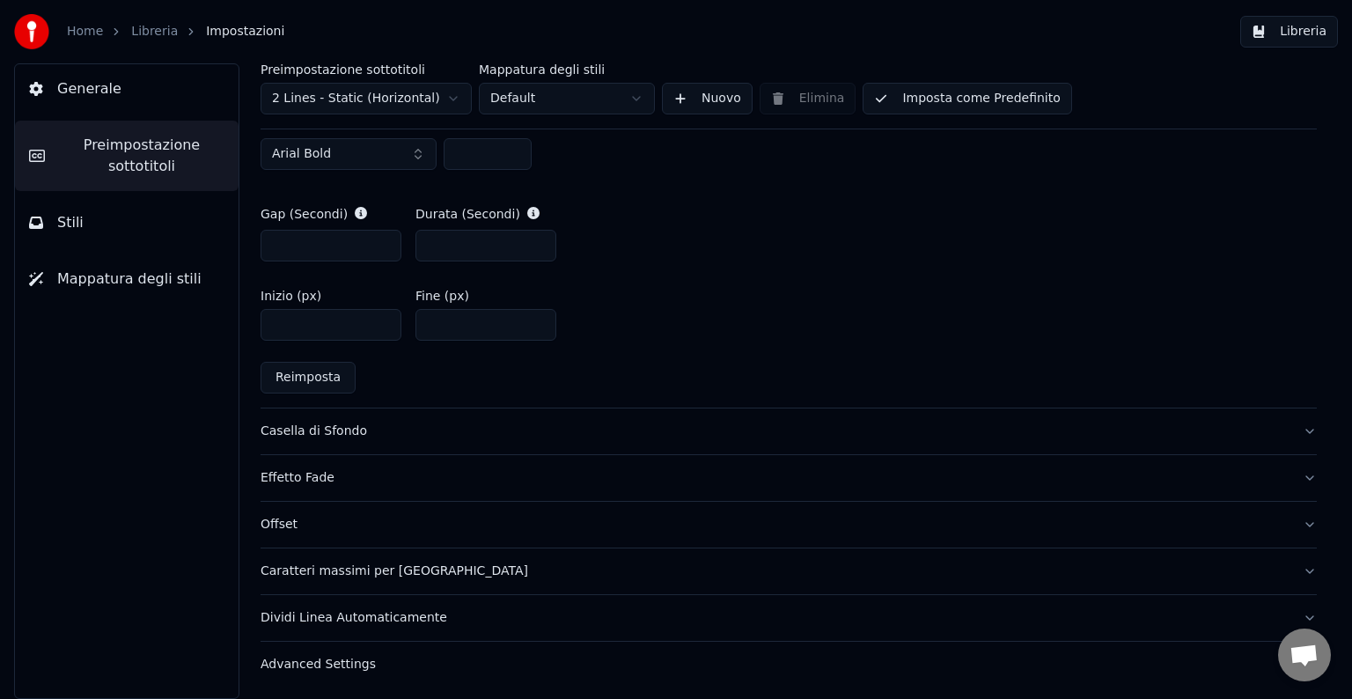
scroll to position [881, 0]
click at [294, 437] on div "Casella di Sfondo" at bounding box center [775, 432] width 1028 height 18
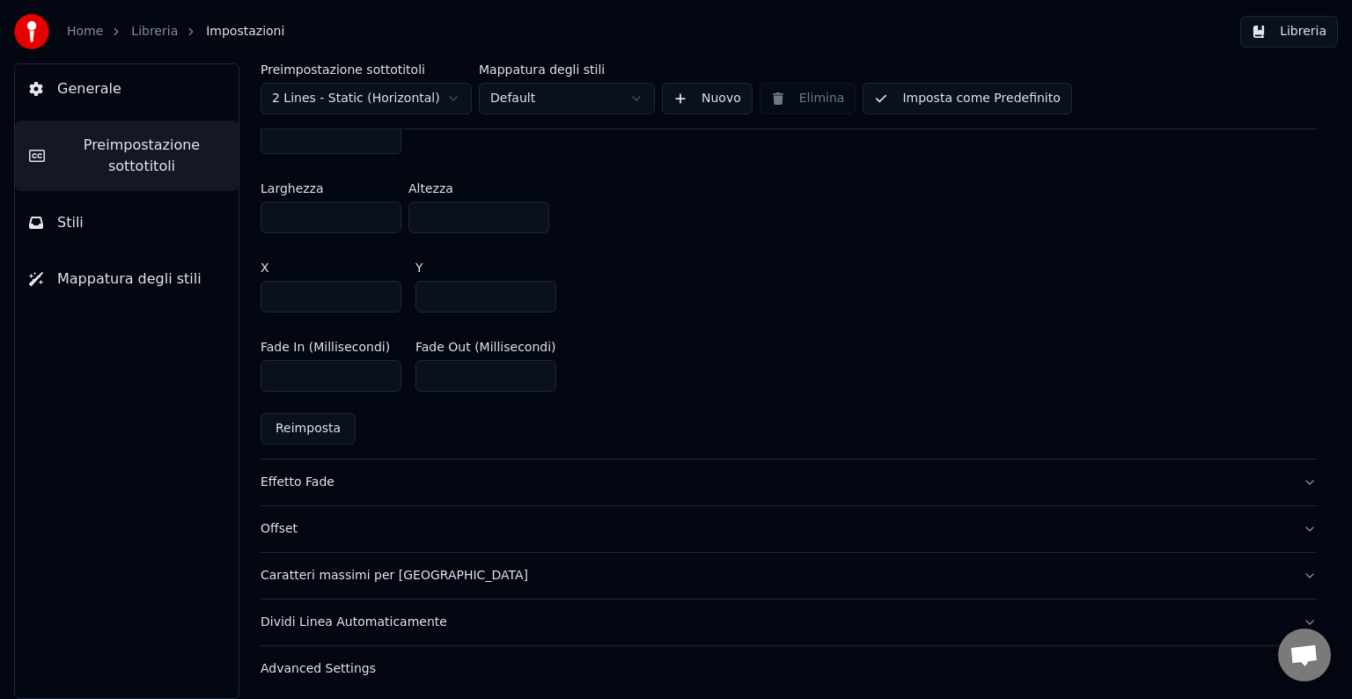
scroll to position [1059, 0]
click at [315, 474] on div "Effetto Fade" at bounding box center [775, 479] width 1028 height 18
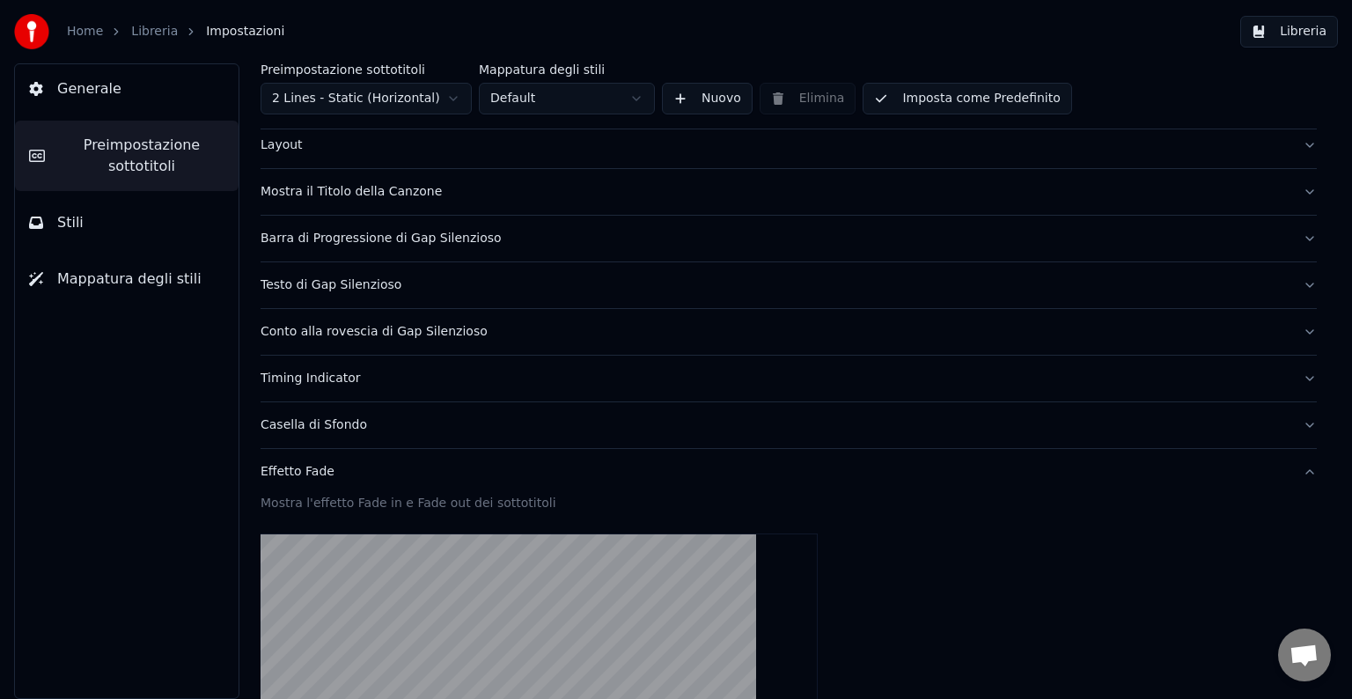
scroll to position [0, 0]
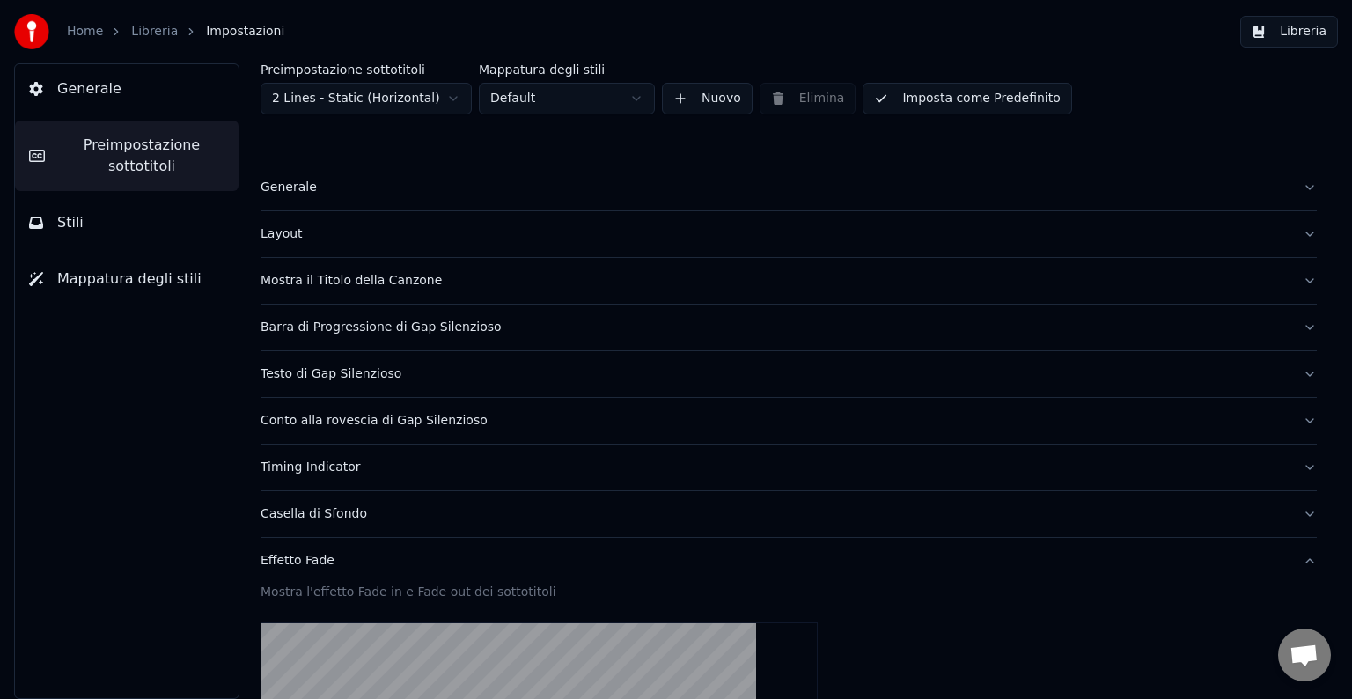
click at [86, 81] on span "Generale" at bounding box center [89, 88] width 64 height 21
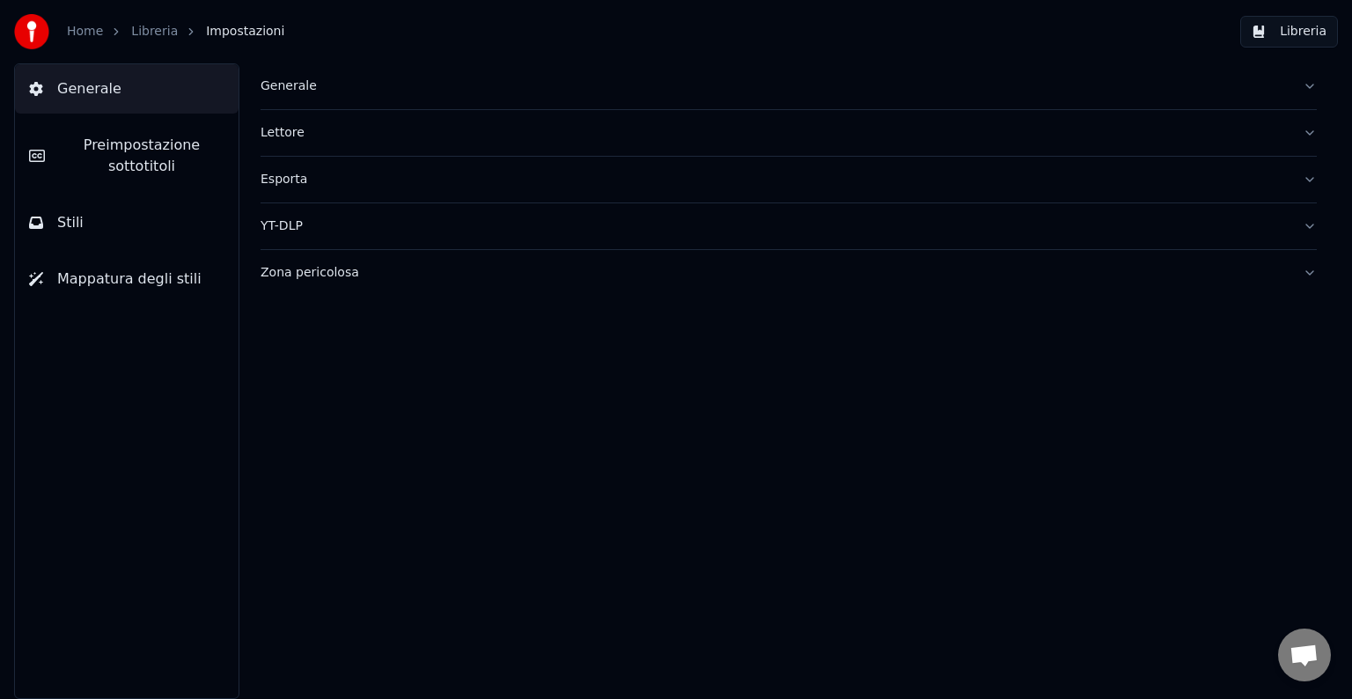
click at [275, 67] on button "Generale" at bounding box center [789, 86] width 1056 height 46
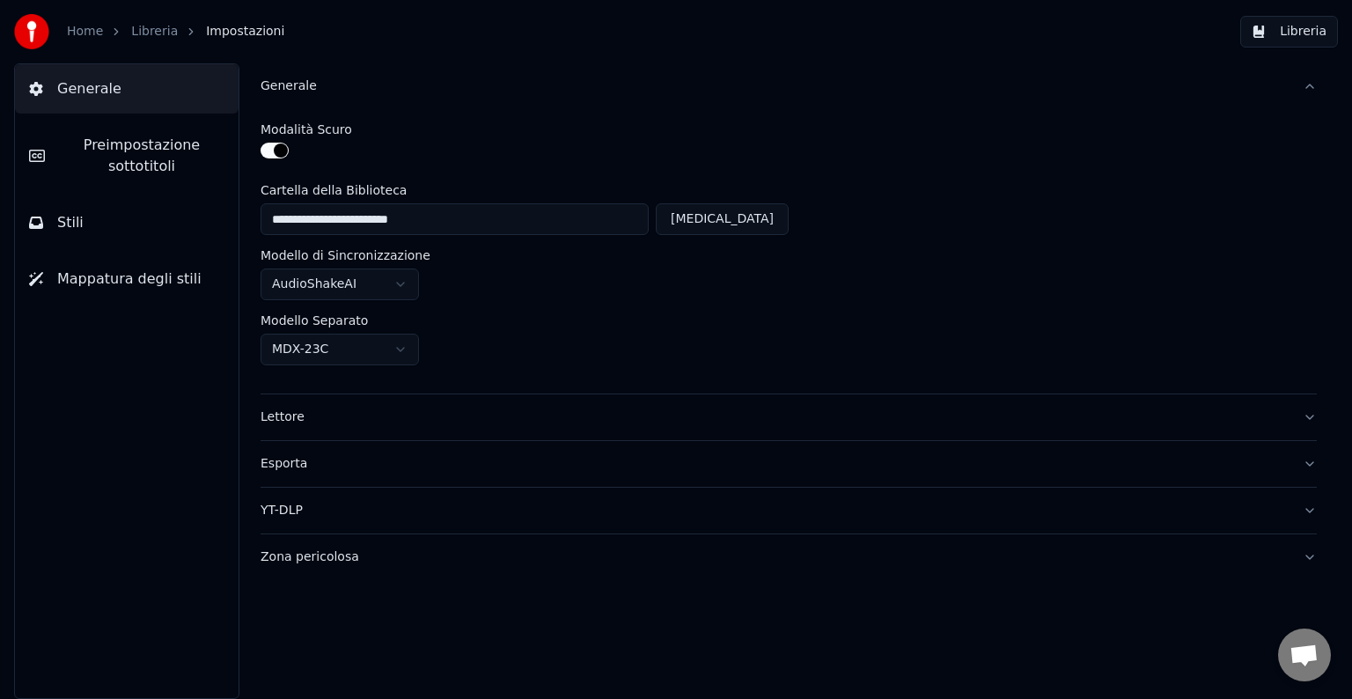
click at [293, 431] on button "Lettore" at bounding box center [789, 417] width 1056 height 46
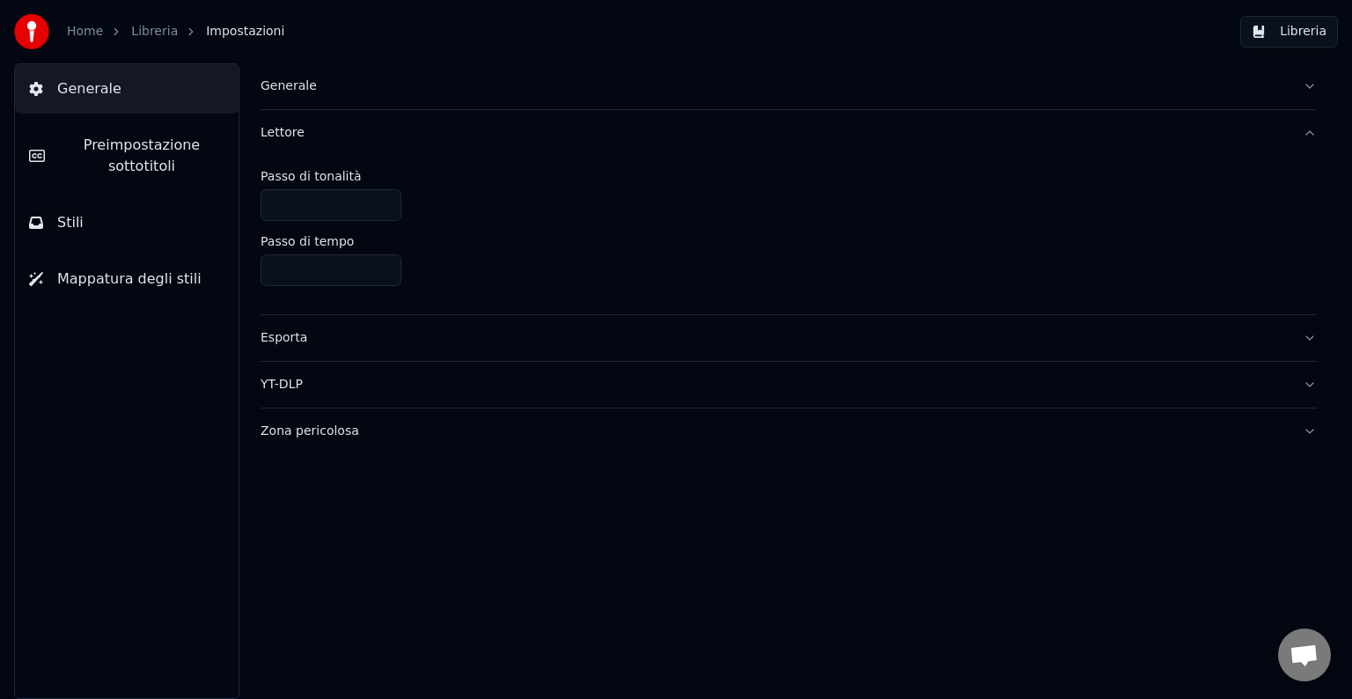
click at [276, 356] on button "Esporta" at bounding box center [789, 338] width 1056 height 46
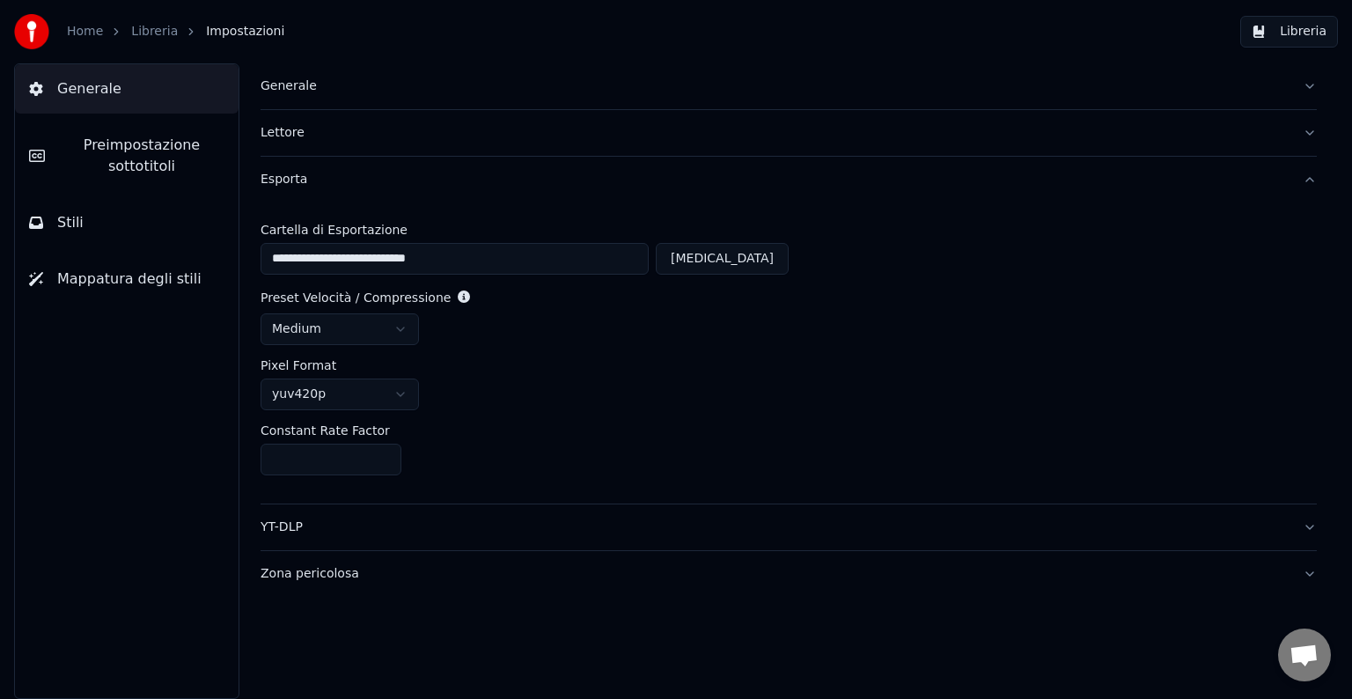
click at [288, 518] on div "YT-DLP" at bounding box center [775, 527] width 1028 height 18
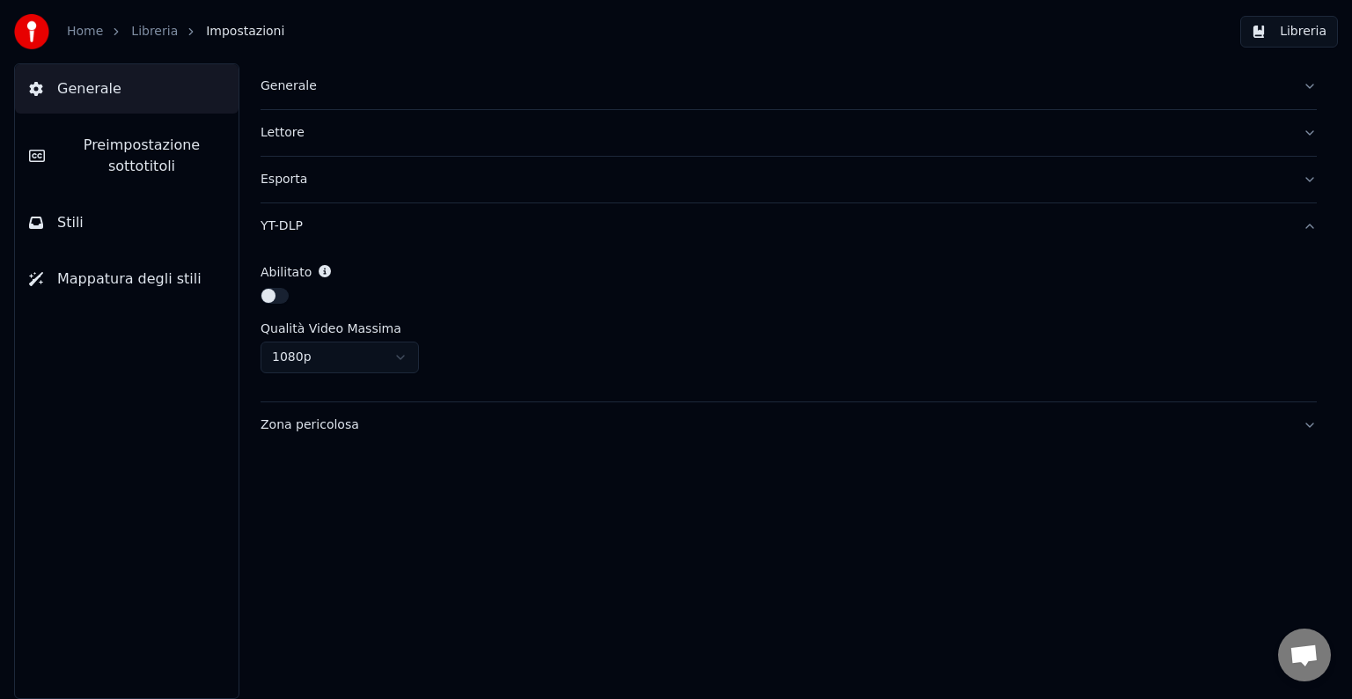
click at [285, 437] on button "Zona pericolosa" at bounding box center [789, 425] width 1056 height 46
